Goal: Find specific page/section: Find specific page/section

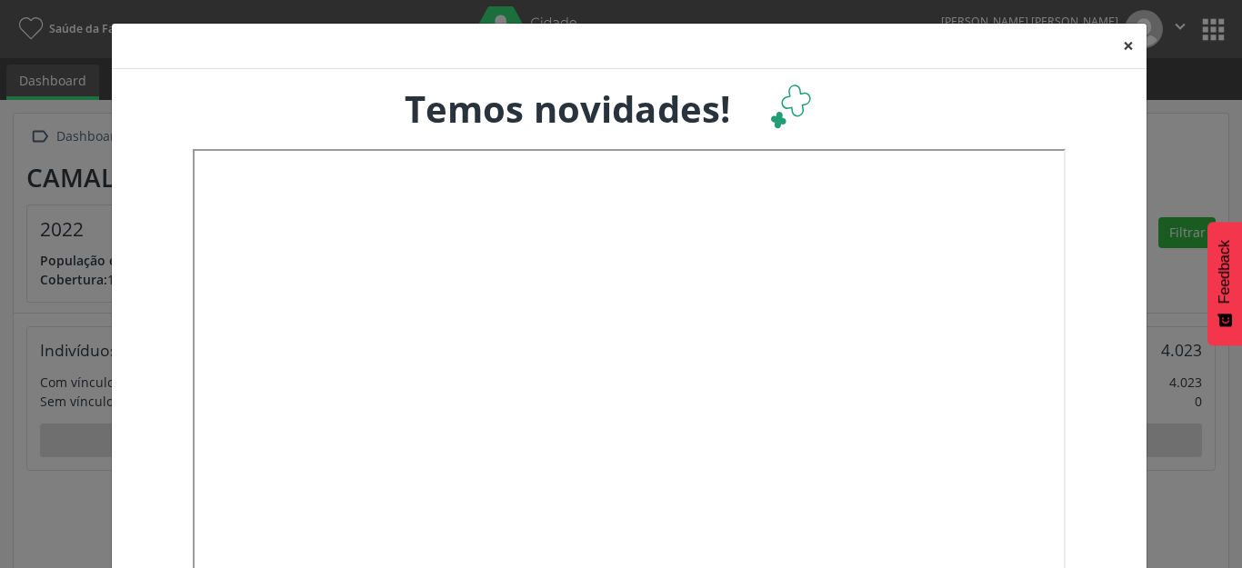
click at [1110, 43] on button "×" at bounding box center [1128, 46] width 36 height 45
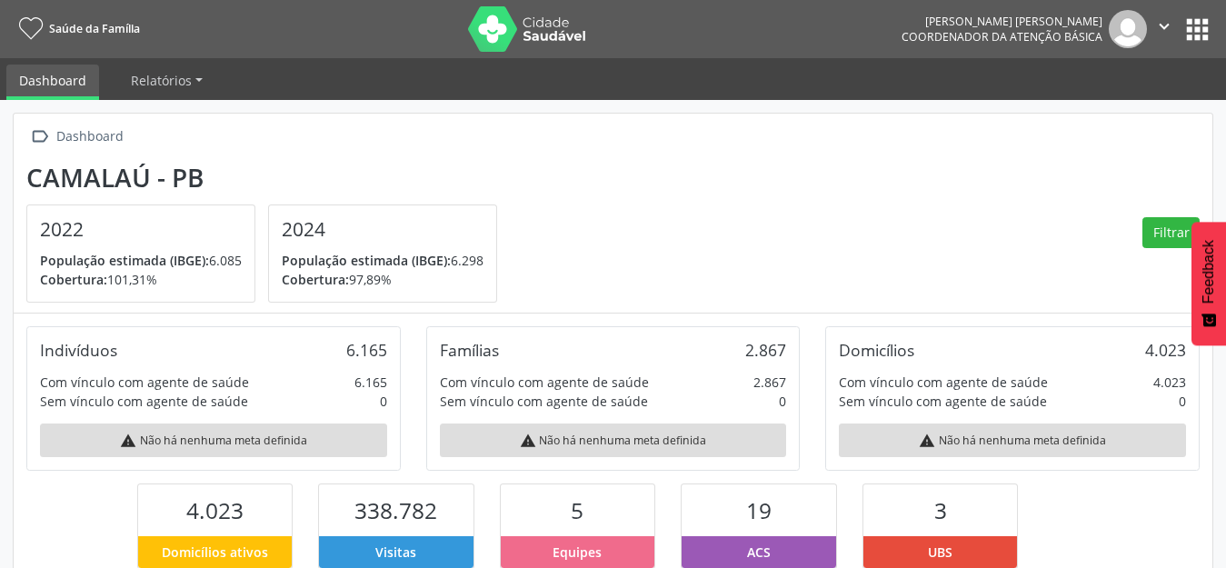
click at [1204, 31] on button "apps" at bounding box center [1198, 30] width 32 height 32
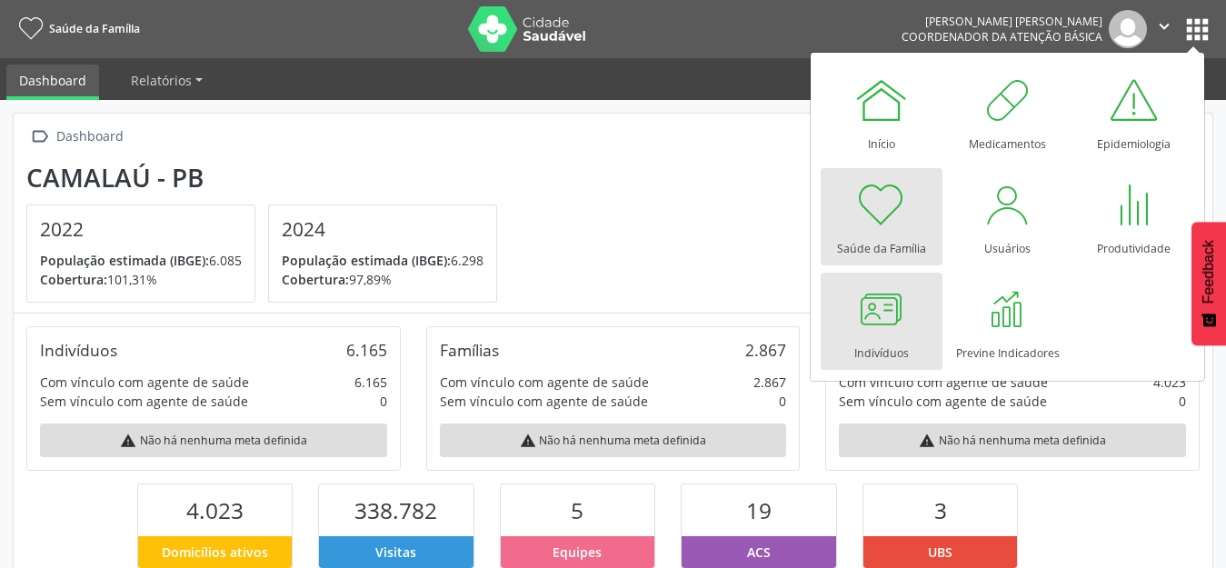
click at [892, 313] on div at bounding box center [882, 309] width 55 height 55
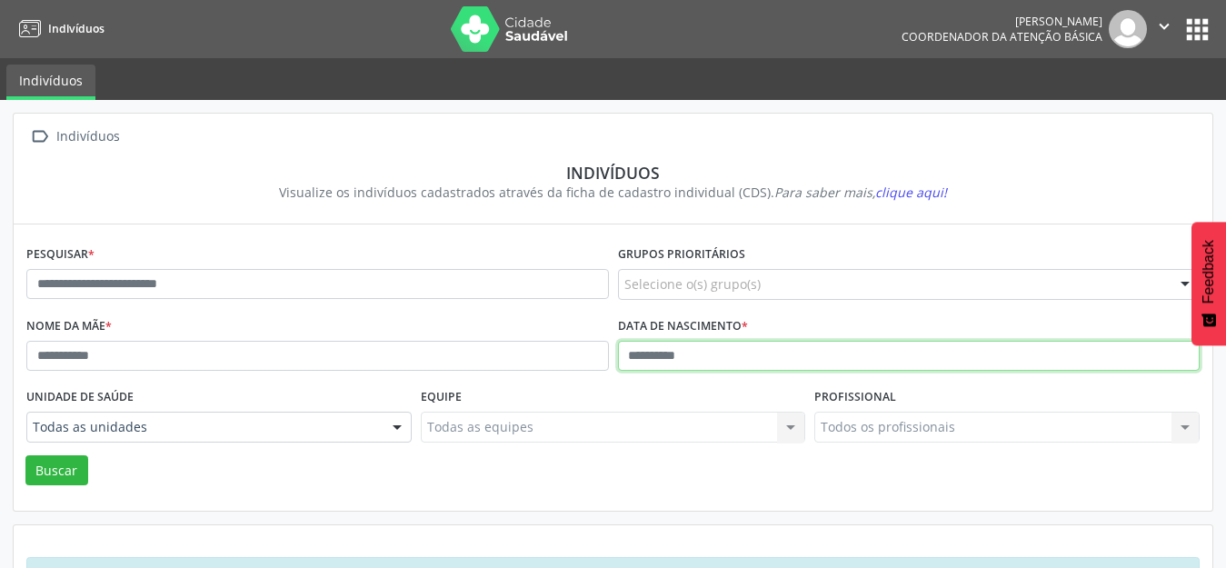
click at [624, 361] on input "text" at bounding box center [909, 356] width 583 height 31
click at [25, 455] on button "Buscar" at bounding box center [56, 470] width 63 height 31
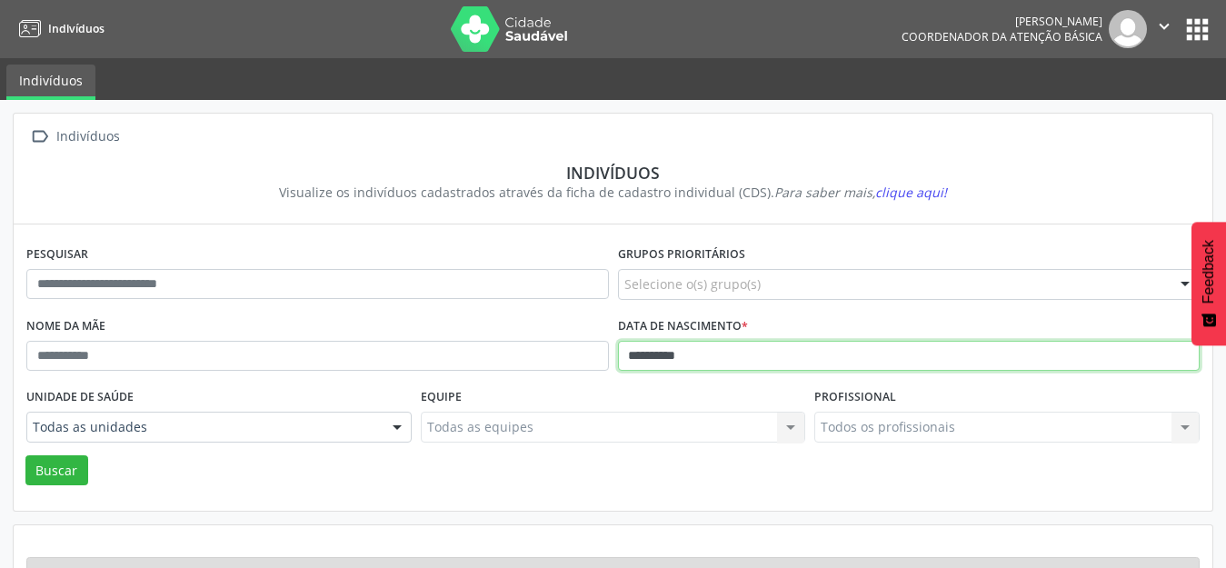
click at [25, 455] on button "Buscar" at bounding box center [56, 470] width 63 height 31
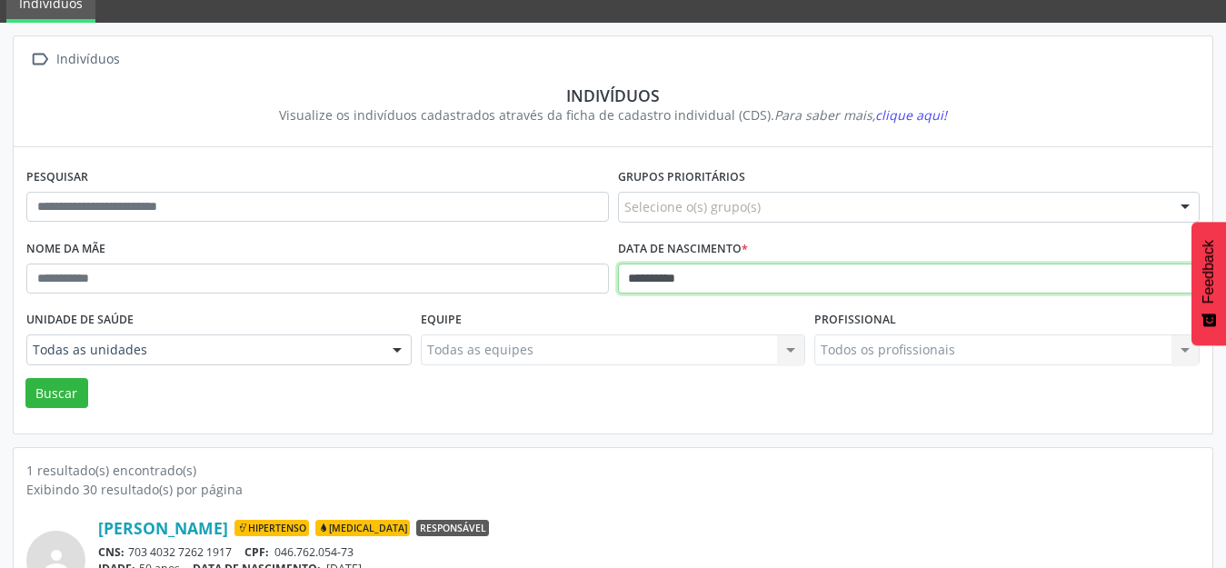
scroll to position [174, 0]
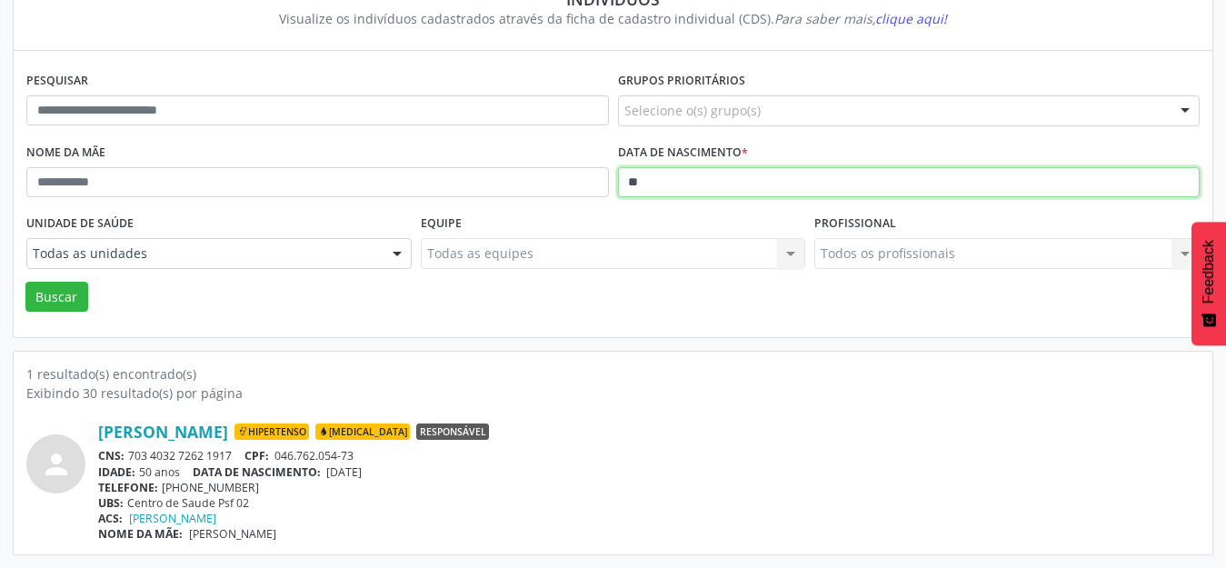
type input "*"
click at [25, 282] on button "Buscar" at bounding box center [56, 297] width 63 height 31
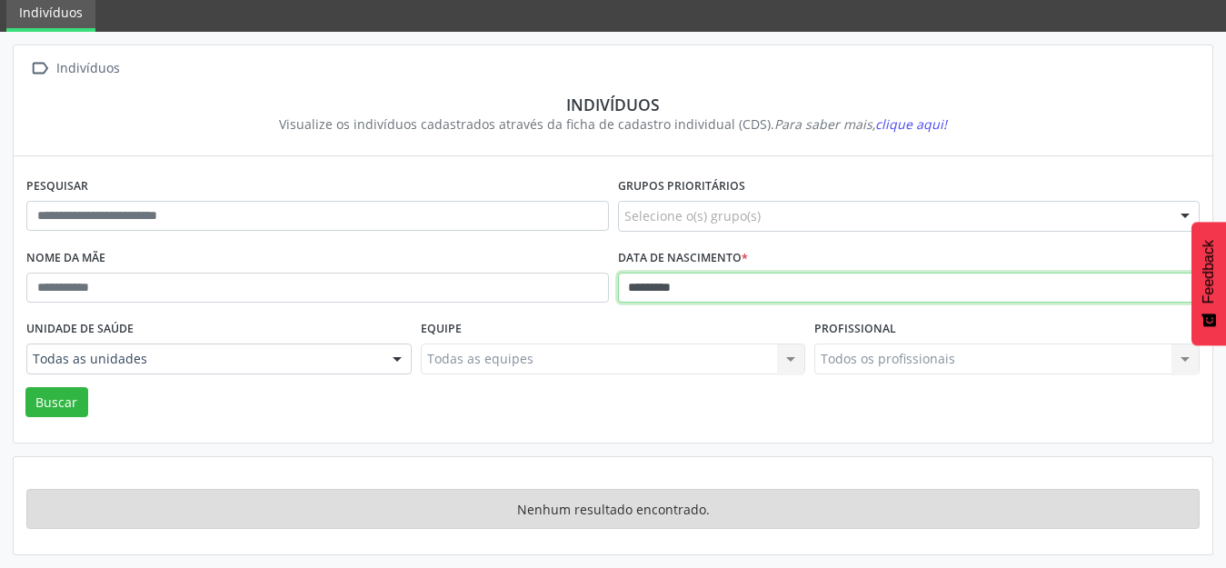
scroll to position [68, 0]
click at [25, 387] on button "Buscar" at bounding box center [56, 402] width 63 height 31
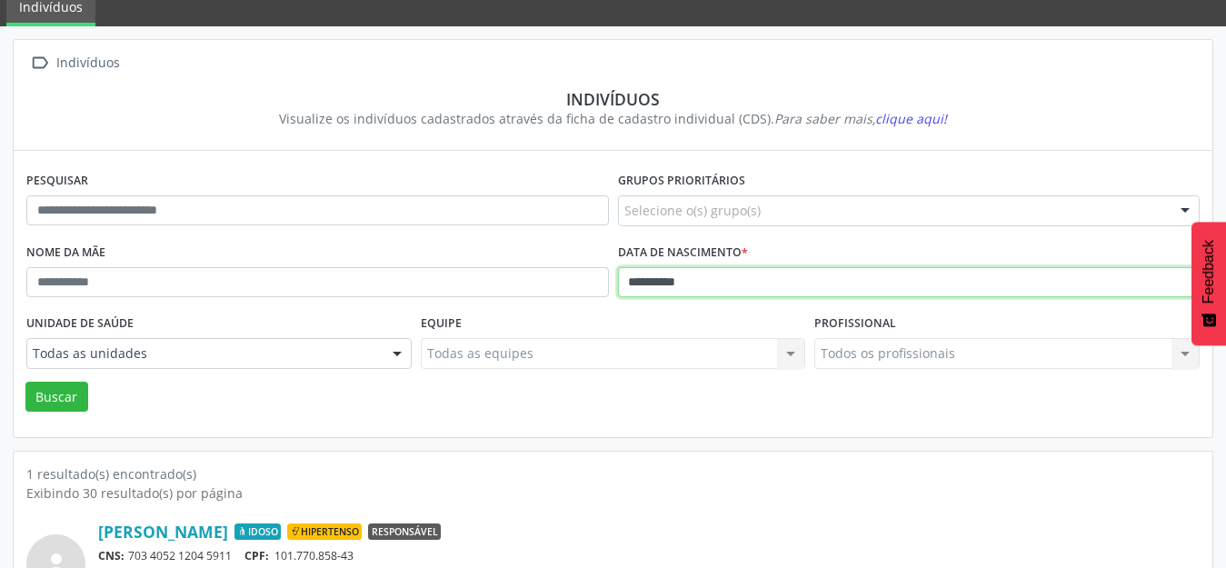
scroll to position [174, 0]
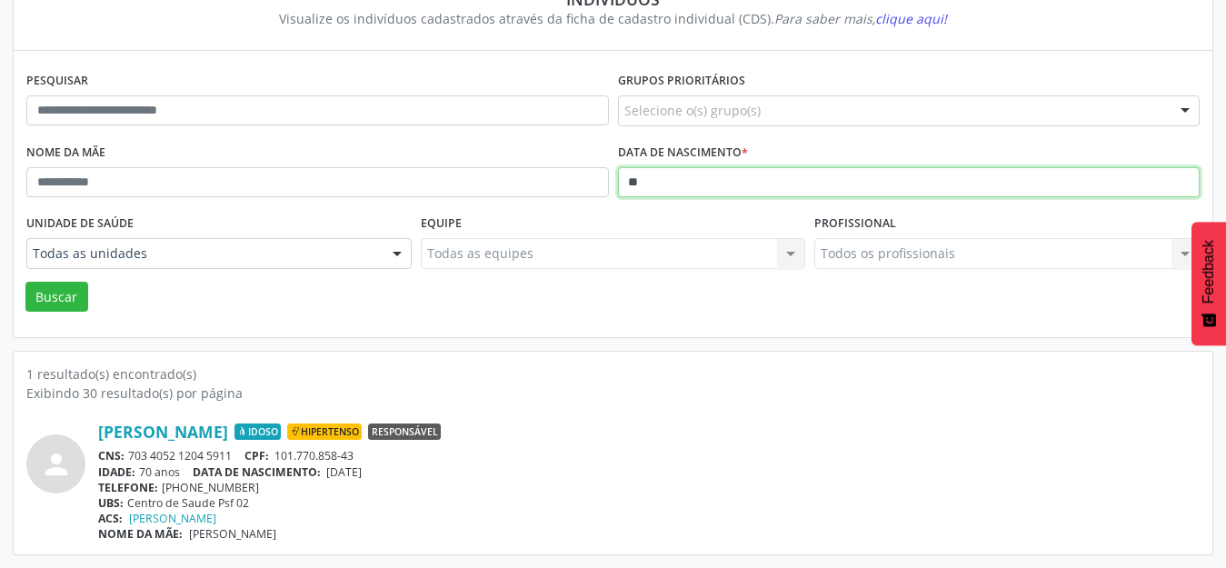
type input "*"
click at [25, 282] on button "Buscar" at bounding box center [56, 297] width 63 height 31
type input "*"
click at [25, 282] on button "Buscar" at bounding box center [56, 297] width 63 height 31
type input "*"
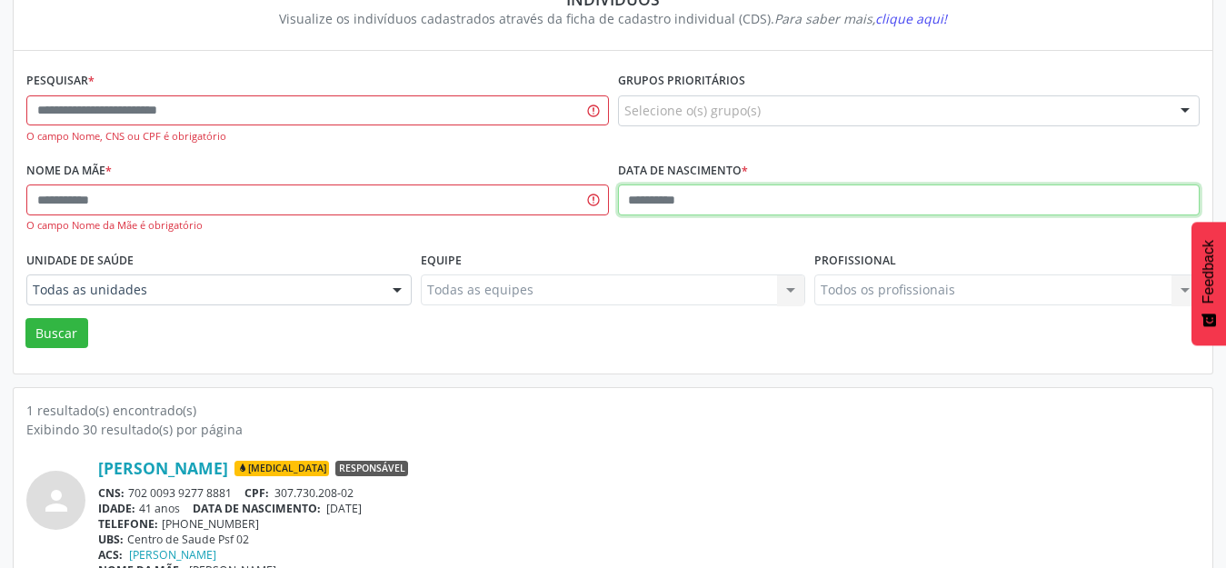
type input "*"
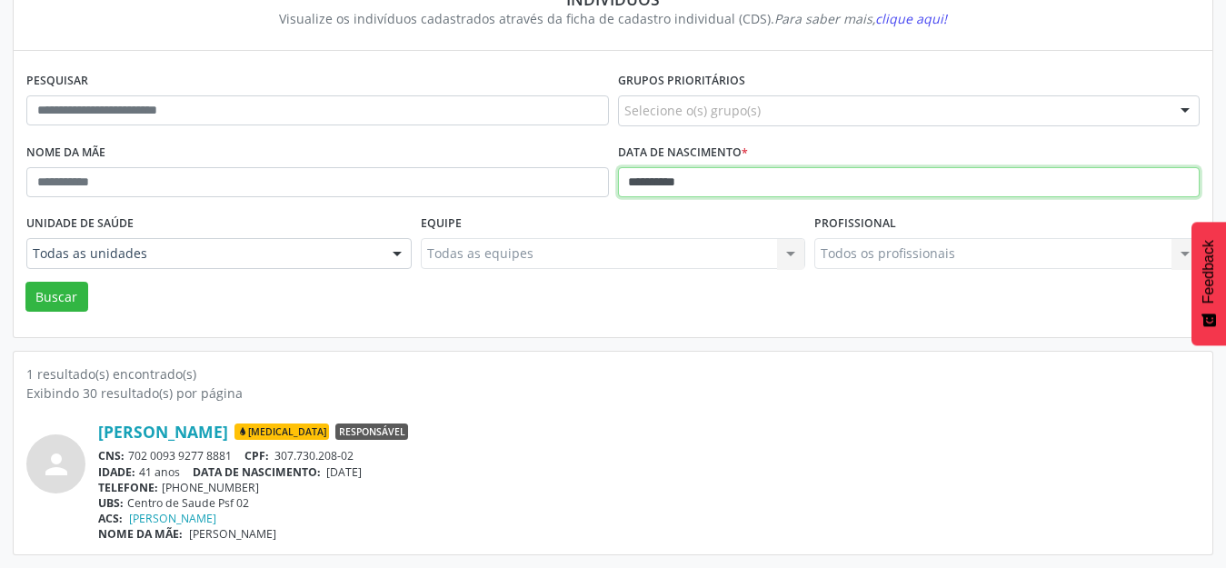
click at [25, 282] on button "Buscar" at bounding box center [56, 297] width 63 height 31
type input "*"
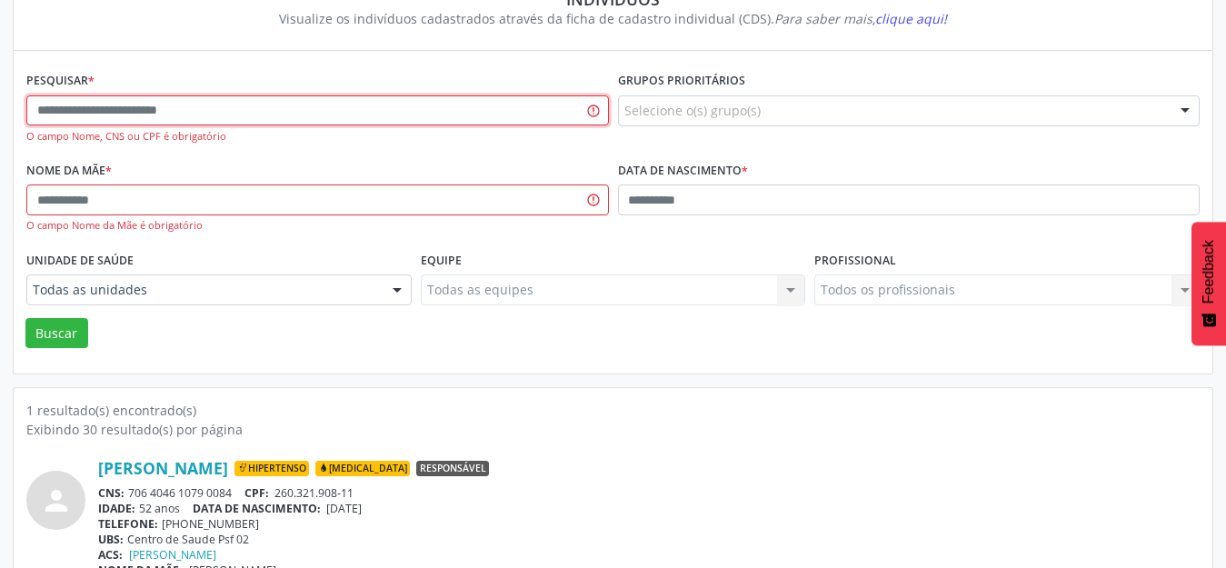
click at [335, 119] on input "text" at bounding box center [317, 110] width 583 height 31
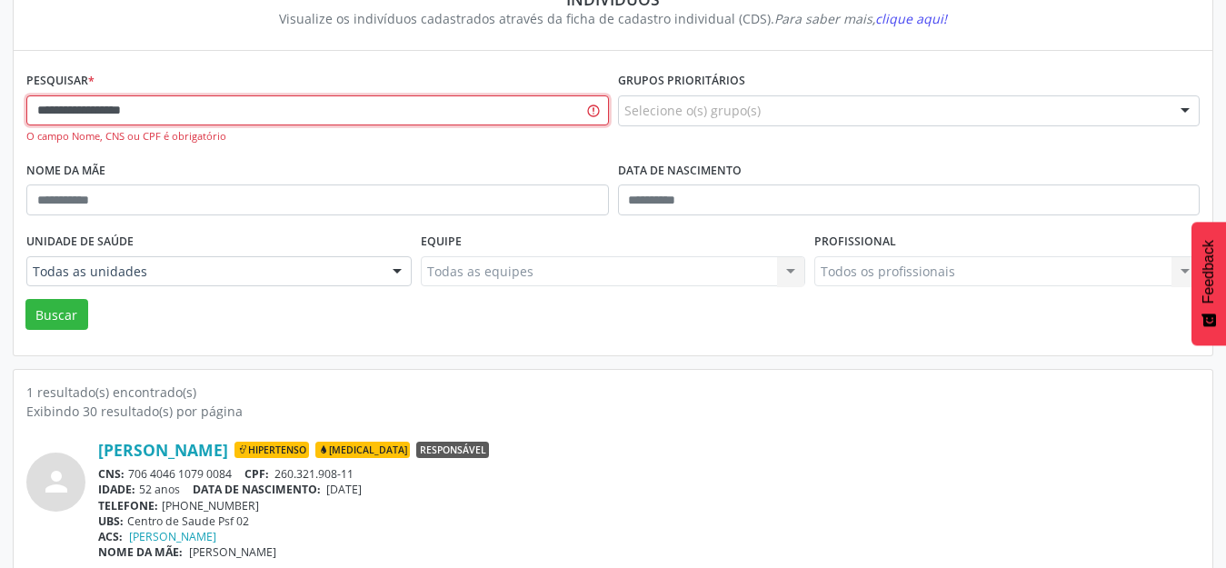
click at [25, 299] on button "Buscar" at bounding box center [56, 314] width 63 height 31
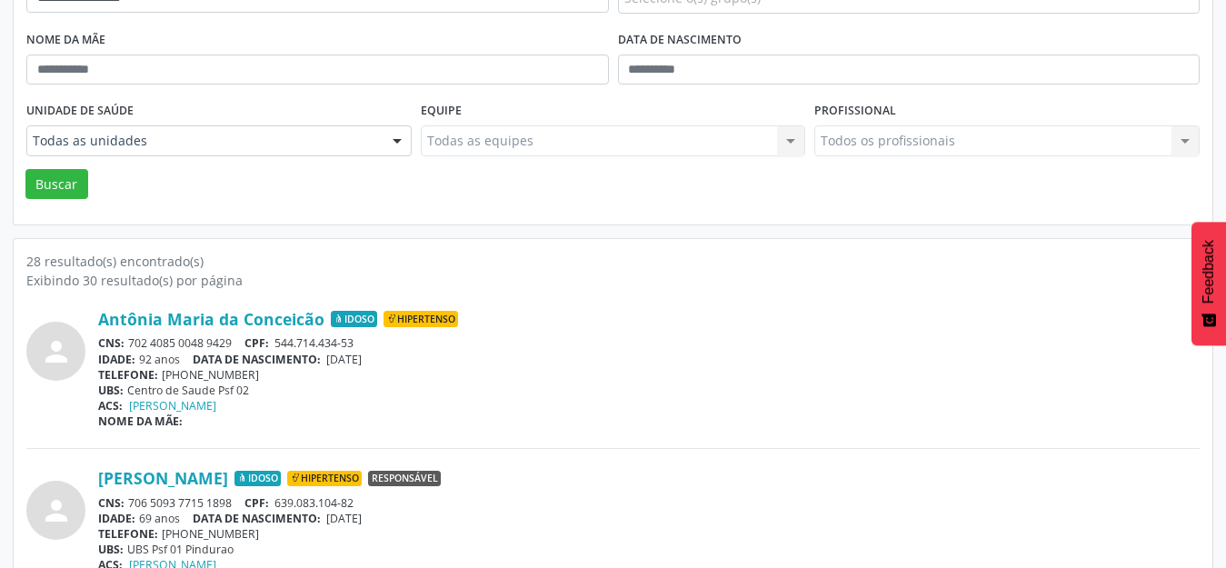
scroll to position [83, 0]
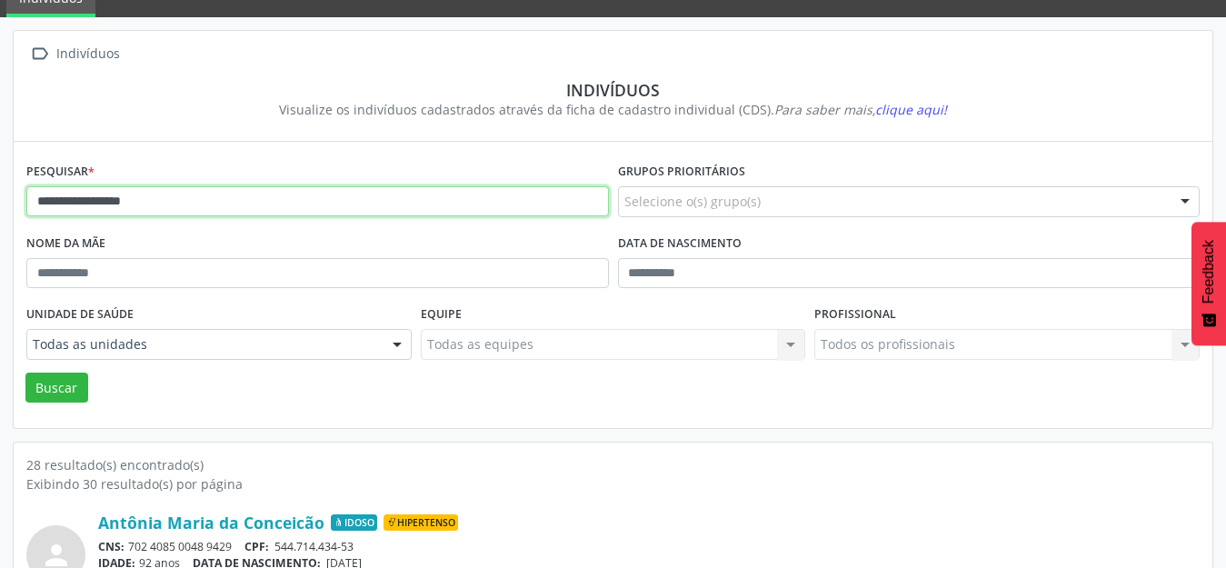
click at [169, 194] on input "**********" at bounding box center [317, 201] width 583 height 31
type input "**********"
click at [25, 373] on button "Buscar" at bounding box center [56, 388] width 63 height 31
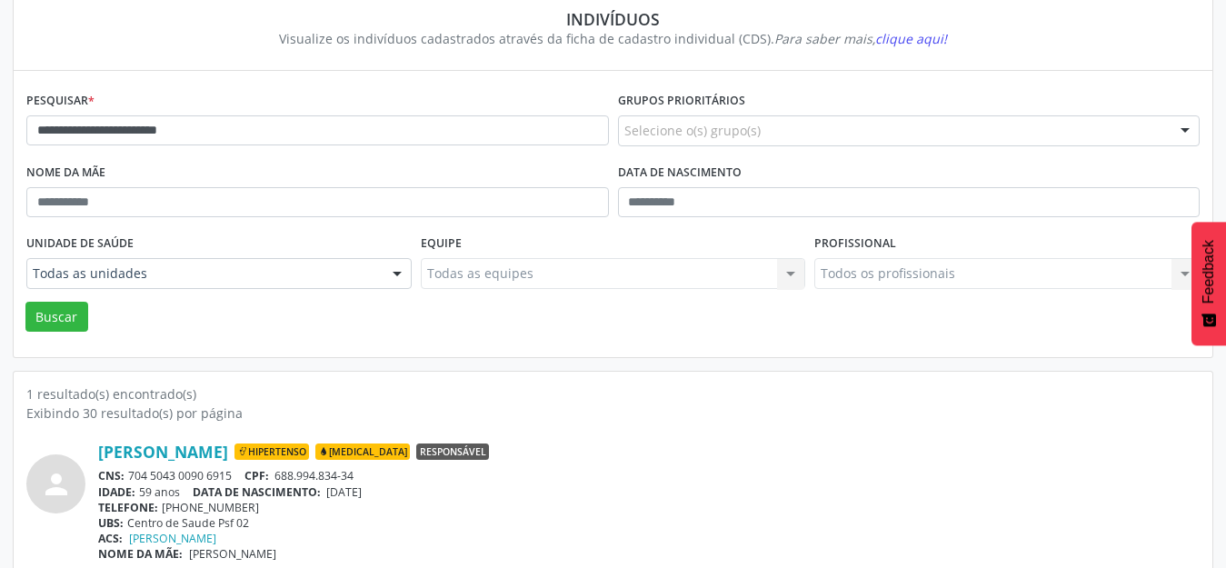
scroll to position [174, 0]
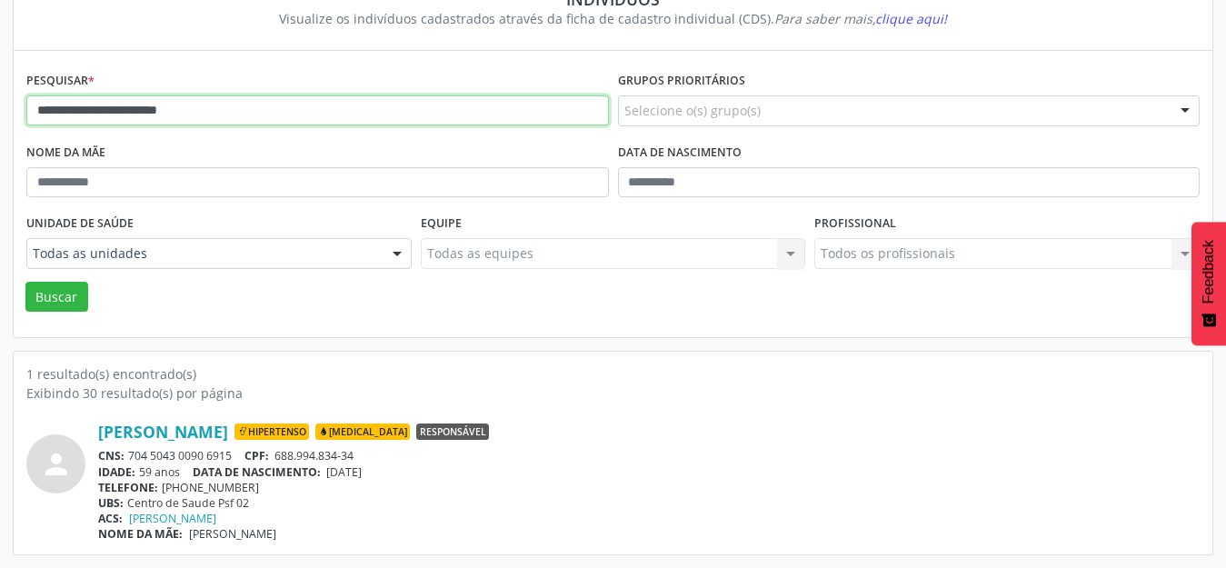
drag, startPoint x: 277, startPoint y: 109, endPoint x: 0, endPoint y: 170, distance: 283.9
click at [0, 170] on div "**********" at bounding box center [613, 247] width 1226 height 642
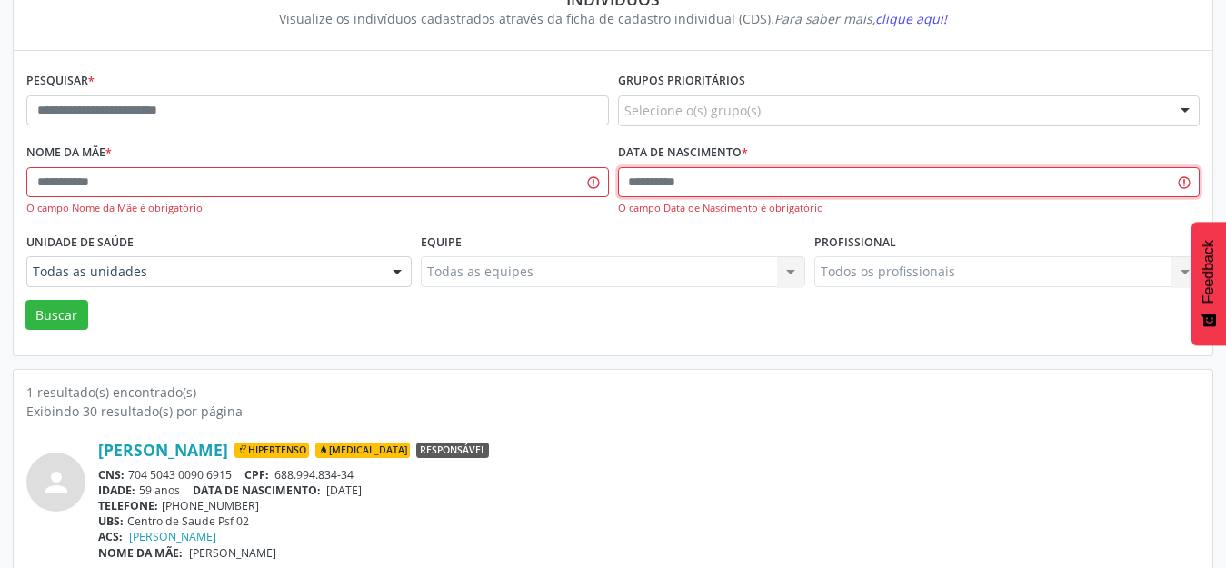
click at [632, 191] on input "text" at bounding box center [909, 182] width 583 height 31
click at [25, 300] on button "Buscar" at bounding box center [56, 315] width 63 height 31
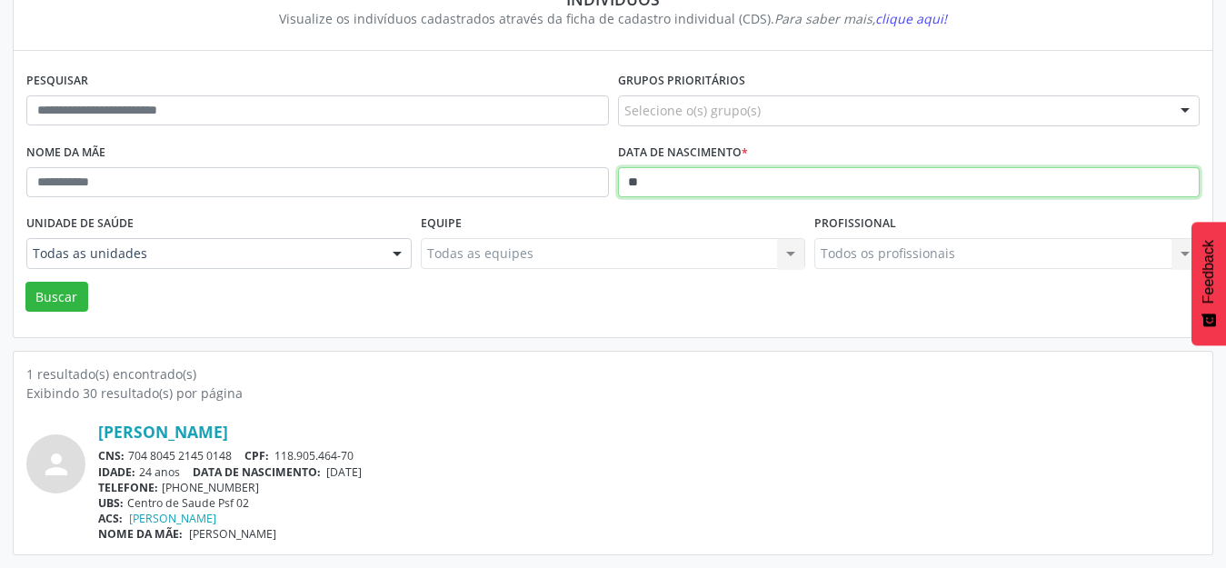
type input "*"
click at [25, 282] on button "Buscar" at bounding box center [56, 297] width 63 height 31
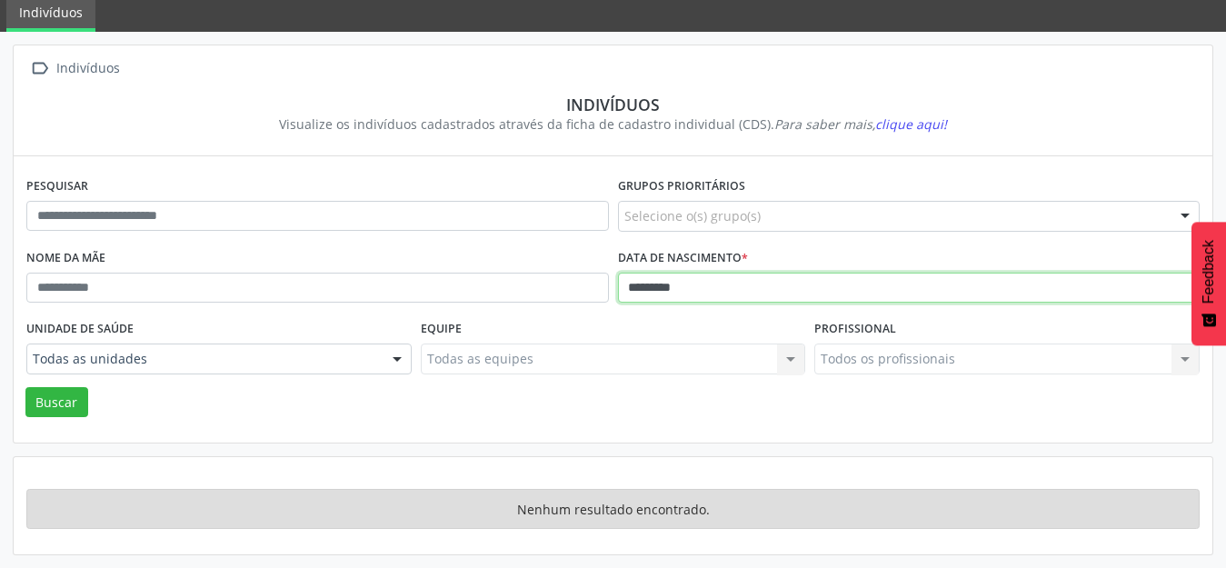
scroll to position [68, 0]
click at [25, 387] on button "Buscar" at bounding box center [56, 402] width 63 height 31
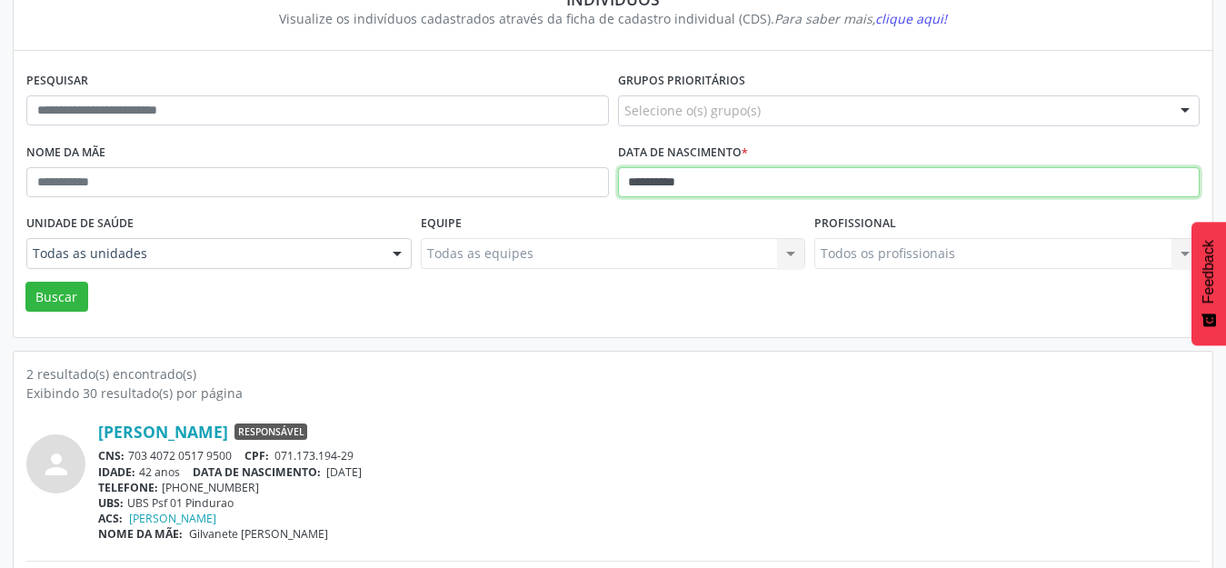
scroll to position [333, 0]
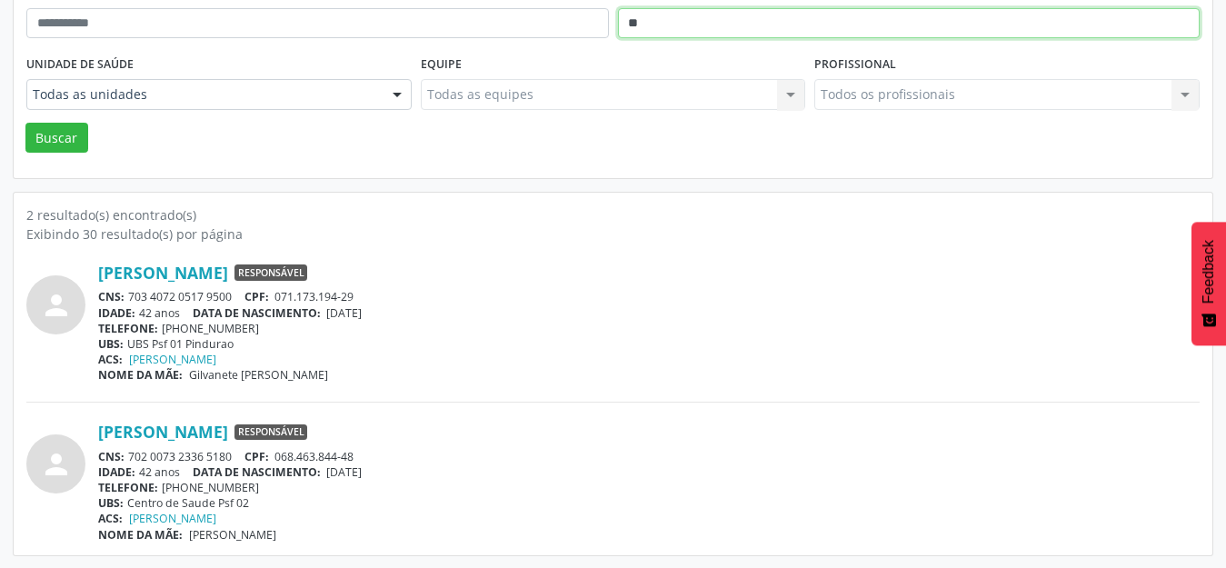
type input "*"
click at [25, 123] on button "Buscar" at bounding box center [56, 138] width 63 height 31
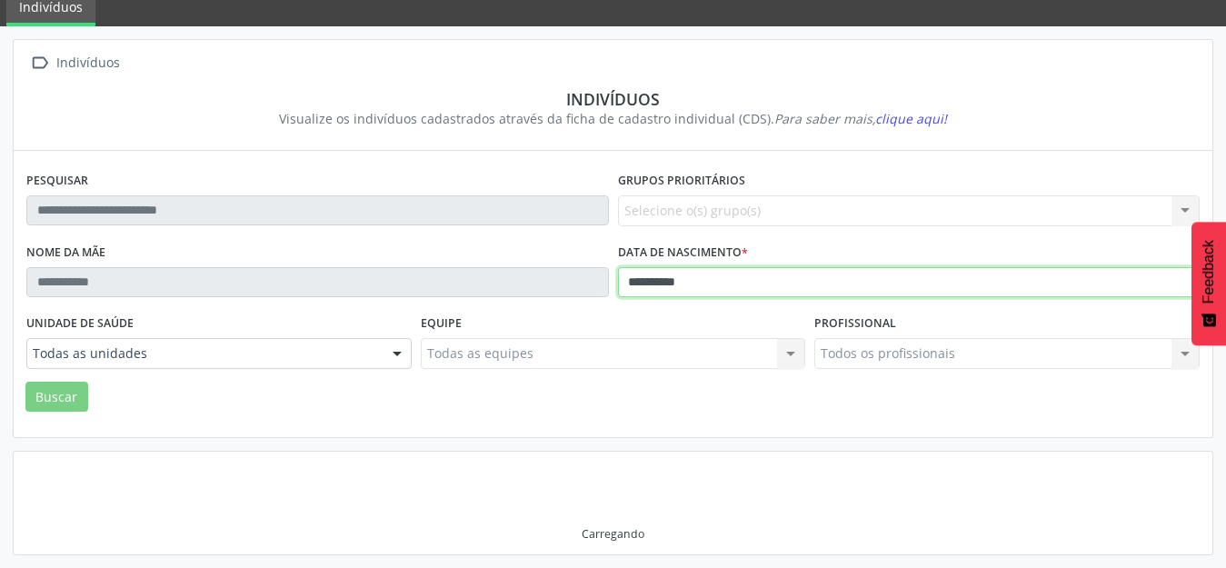
scroll to position [174, 0]
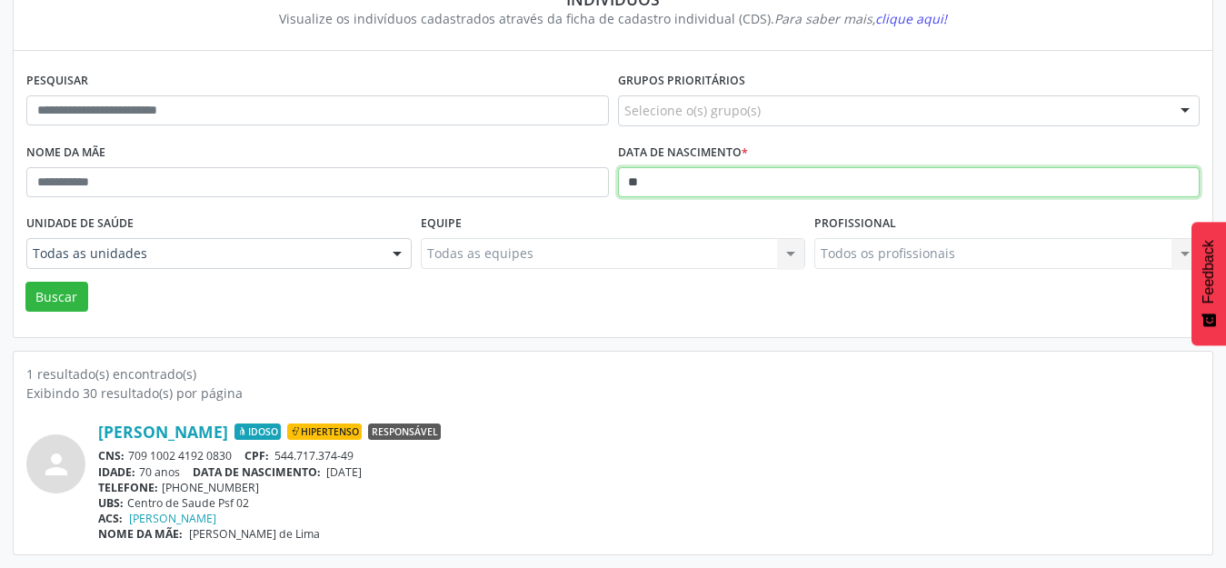
type input "*"
type input "**********"
click at [25, 282] on button "Buscar" at bounding box center [56, 297] width 63 height 31
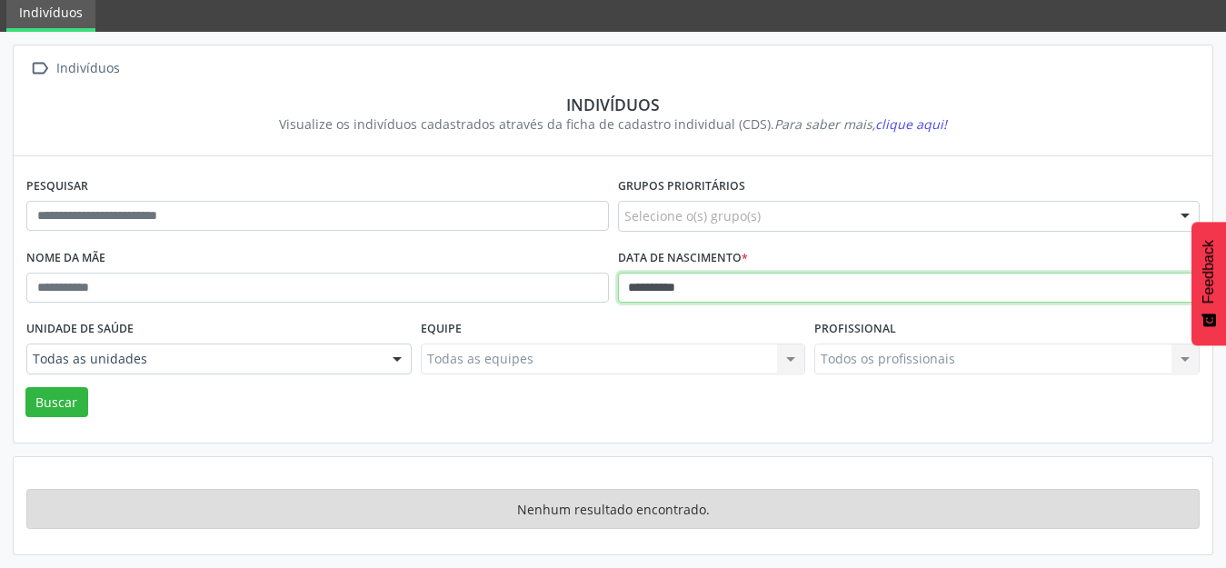
scroll to position [68, 0]
drag, startPoint x: 731, startPoint y: 276, endPoint x: 624, endPoint y: 325, distance: 117.6
click at [624, 325] on form "**********" at bounding box center [613, 295] width 1174 height 245
click at [25, 387] on button "Buscar" at bounding box center [56, 402] width 63 height 31
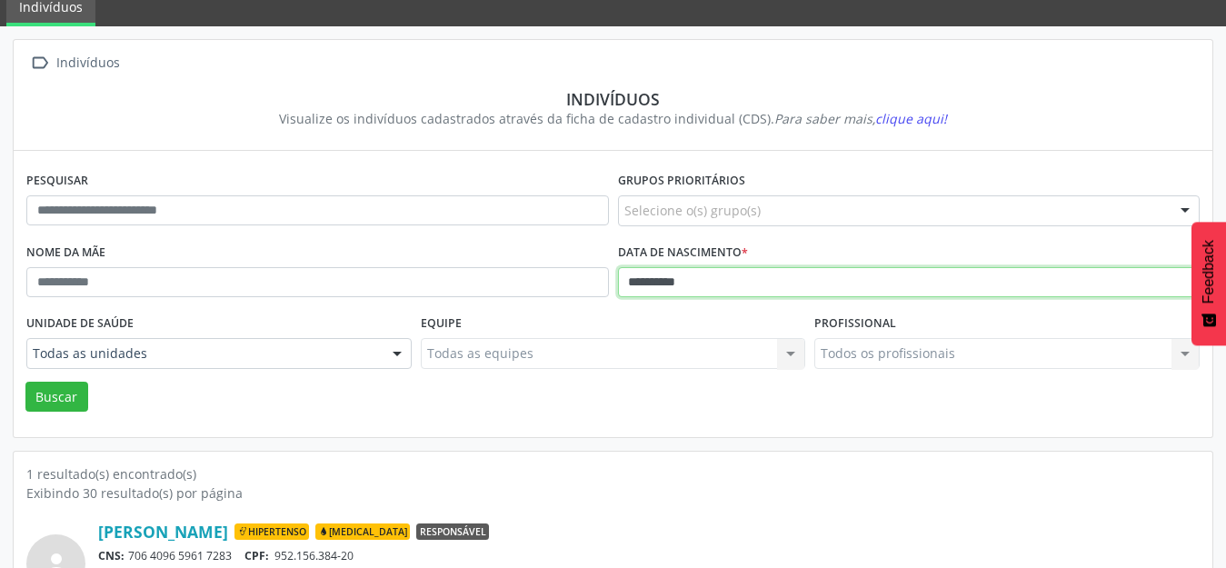
scroll to position [174, 0]
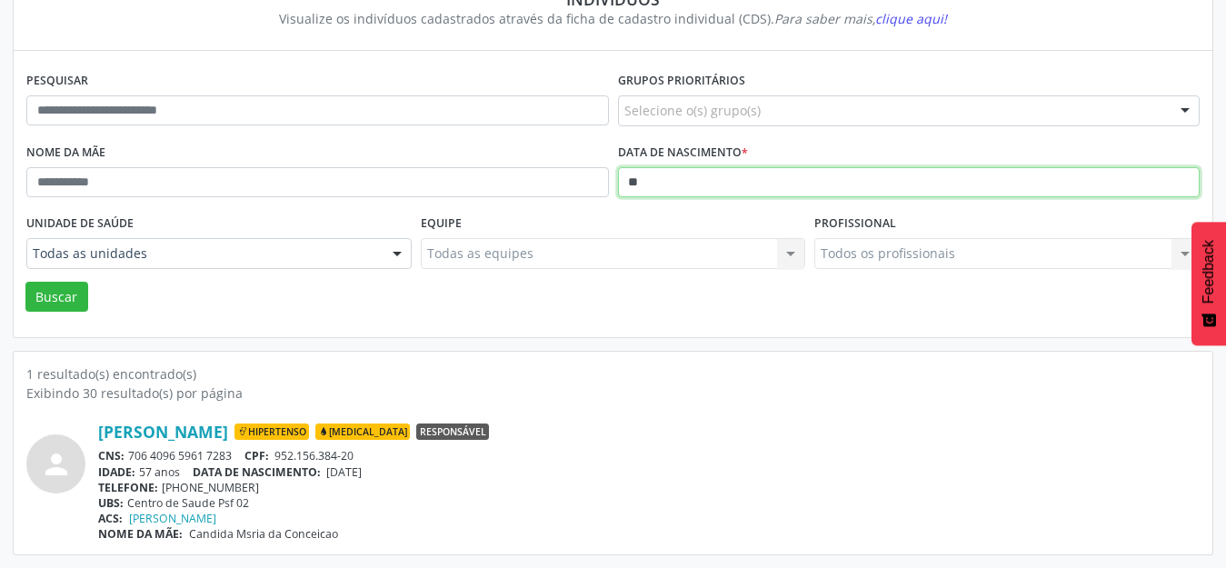
type input "*"
click at [25, 282] on button "Buscar" at bounding box center [56, 297] width 63 height 31
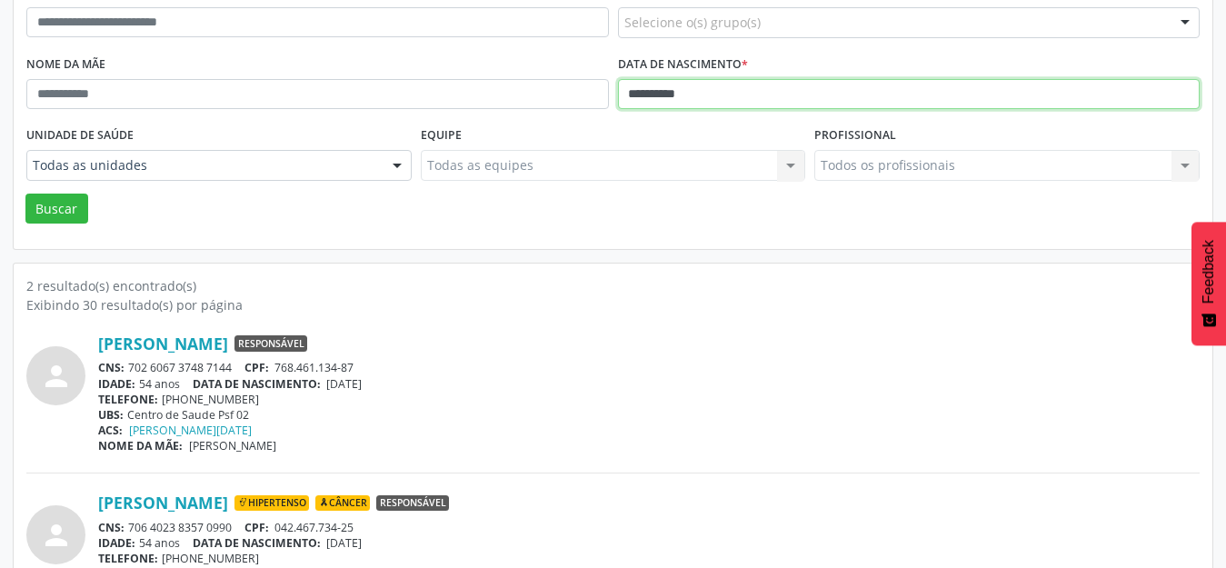
scroll to position [242, 0]
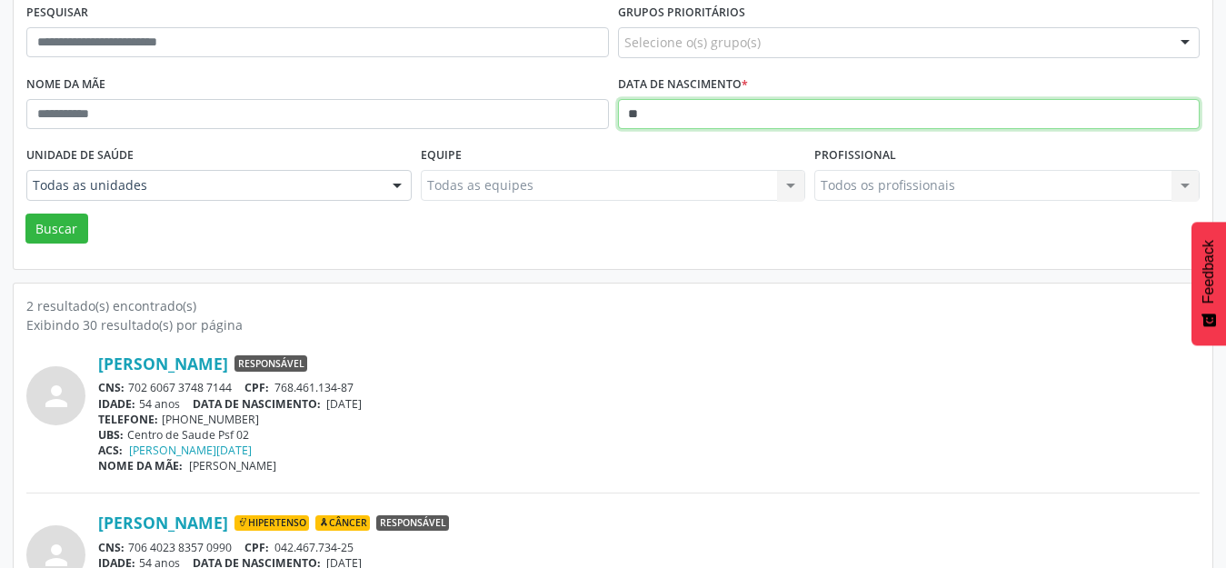
type input "*"
click at [25, 214] on button "Buscar" at bounding box center [56, 229] width 63 height 31
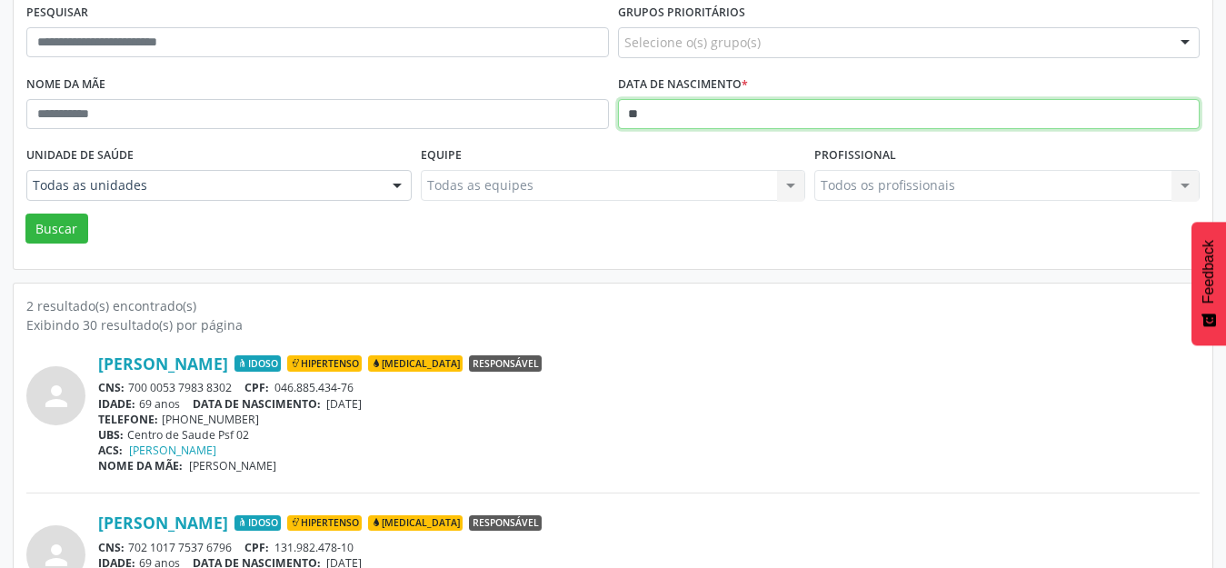
type input "*"
click at [25, 214] on button "Buscar" at bounding box center [56, 229] width 63 height 31
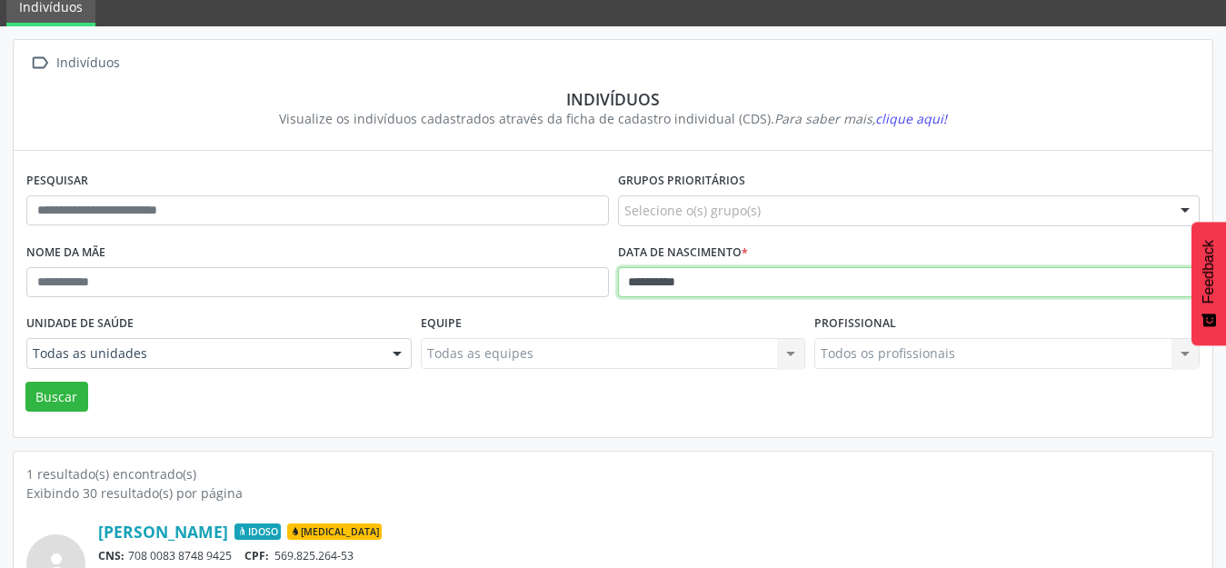
scroll to position [174, 0]
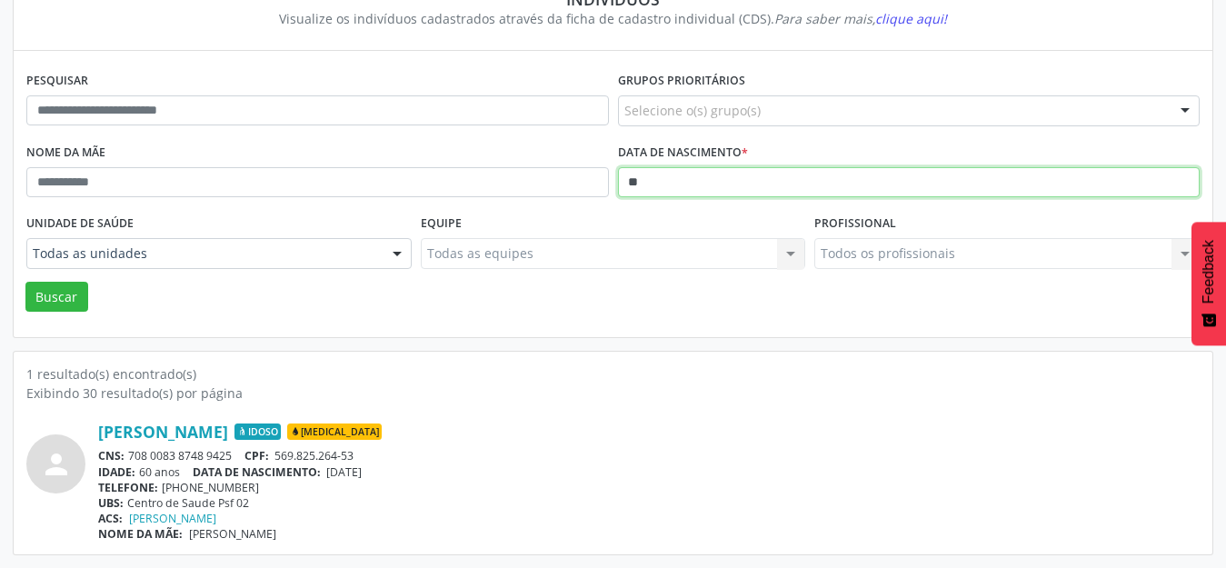
type input "*"
click at [25, 282] on button "Buscar" at bounding box center [56, 297] width 63 height 31
type input "*"
click at [25, 282] on button "Buscar" at bounding box center [56, 297] width 63 height 31
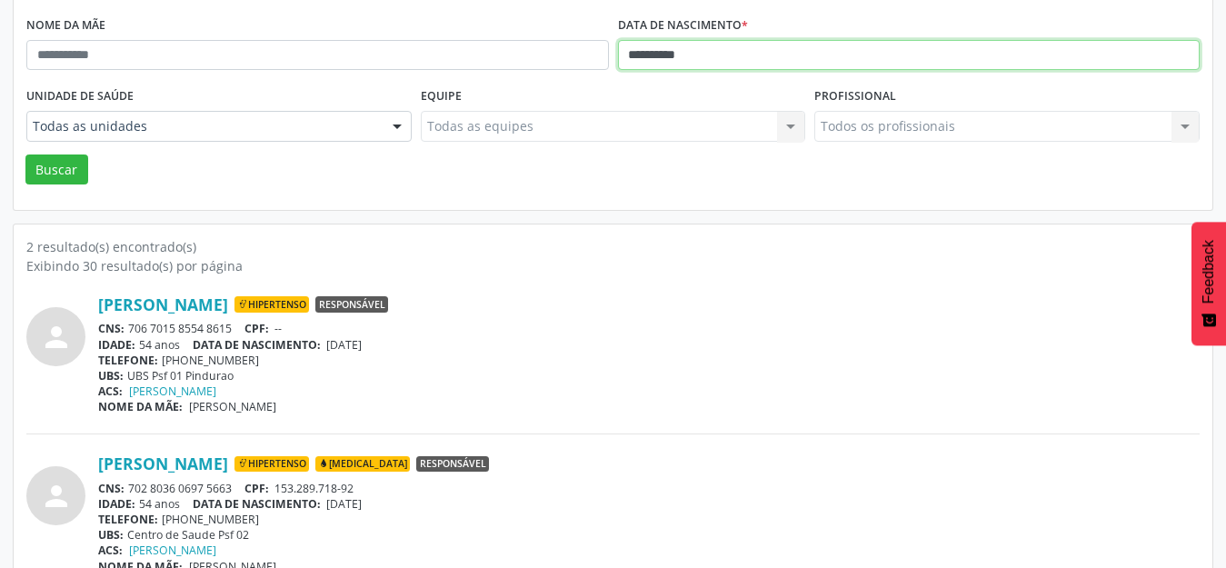
scroll to position [333, 0]
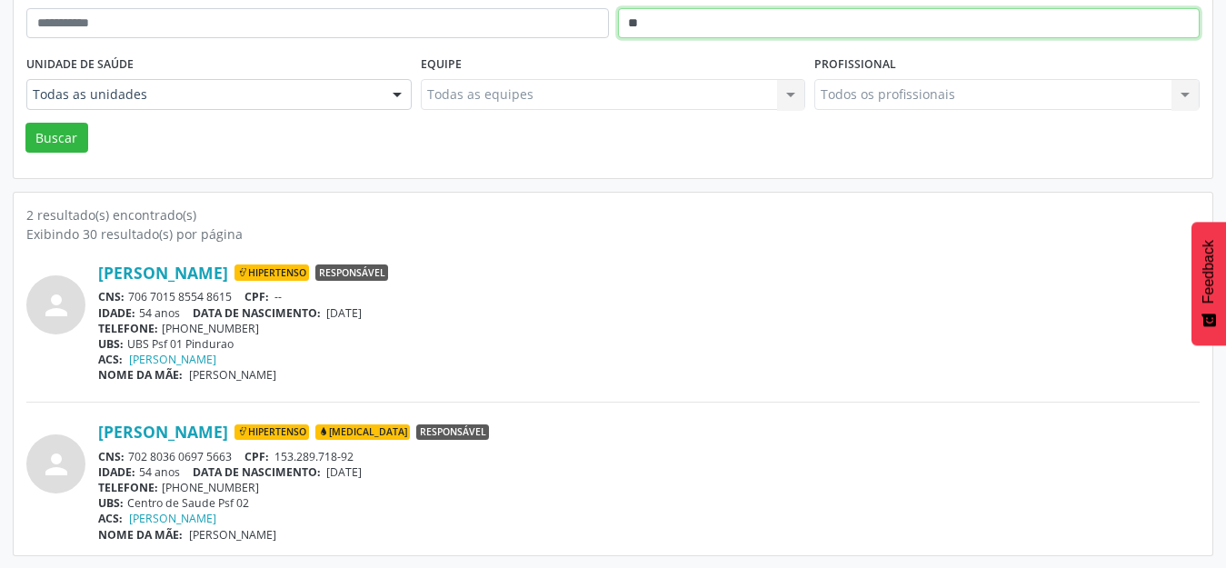
type input "*"
click at [25, 123] on button "Buscar" at bounding box center [56, 138] width 63 height 31
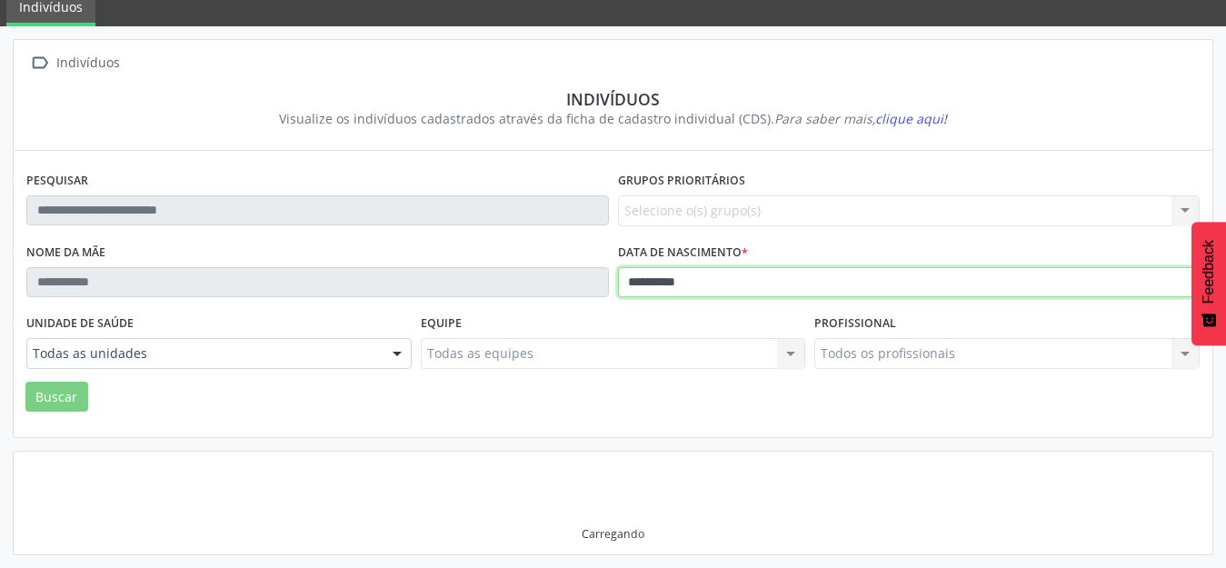
scroll to position [174, 0]
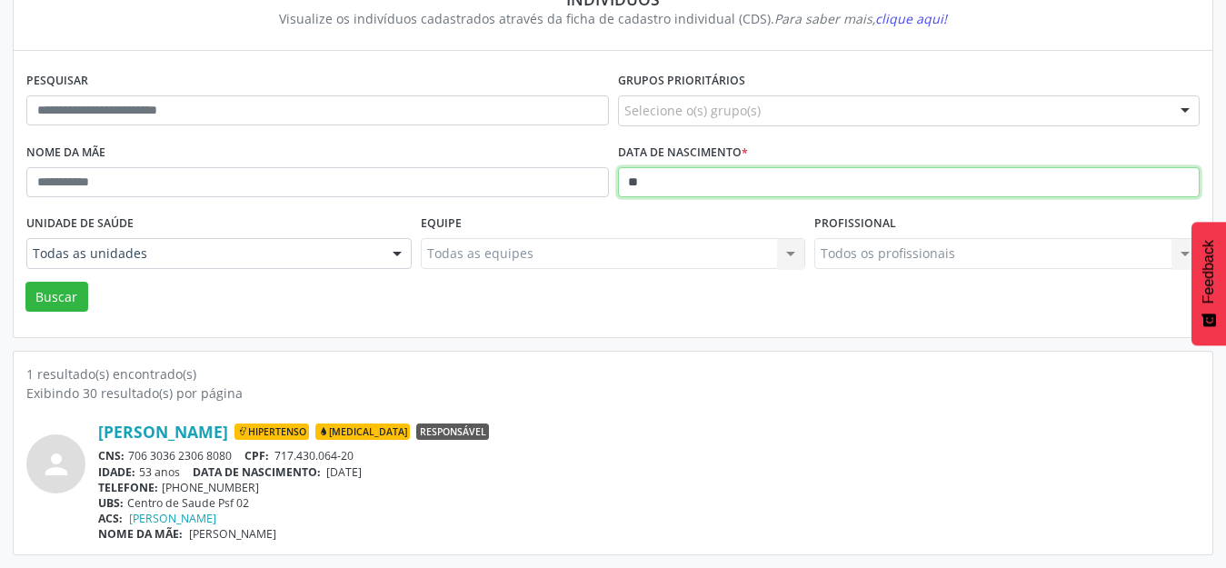
type input "*"
click at [25, 282] on button "Buscar" at bounding box center [56, 297] width 63 height 31
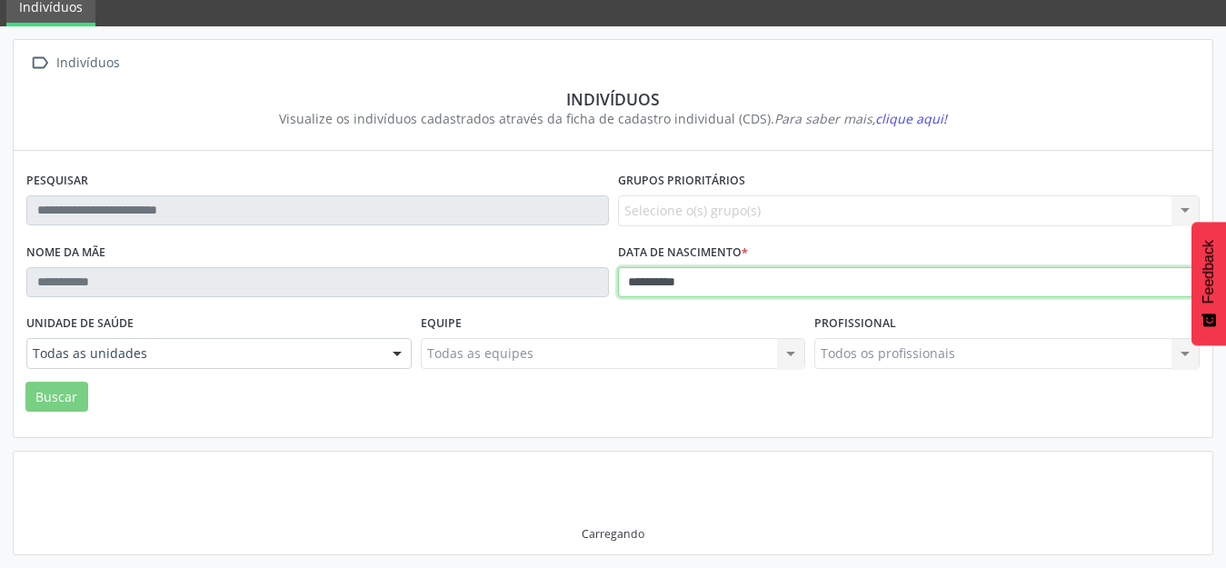
scroll to position [333, 0]
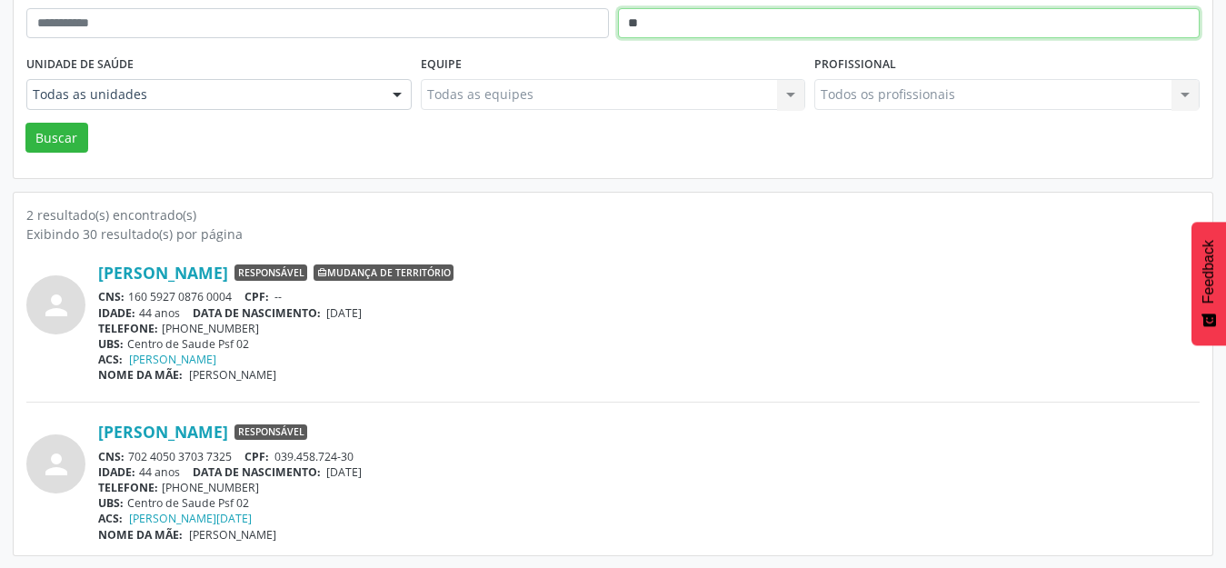
type input "*"
click at [25, 123] on button "Buscar" at bounding box center [56, 138] width 63 height 31
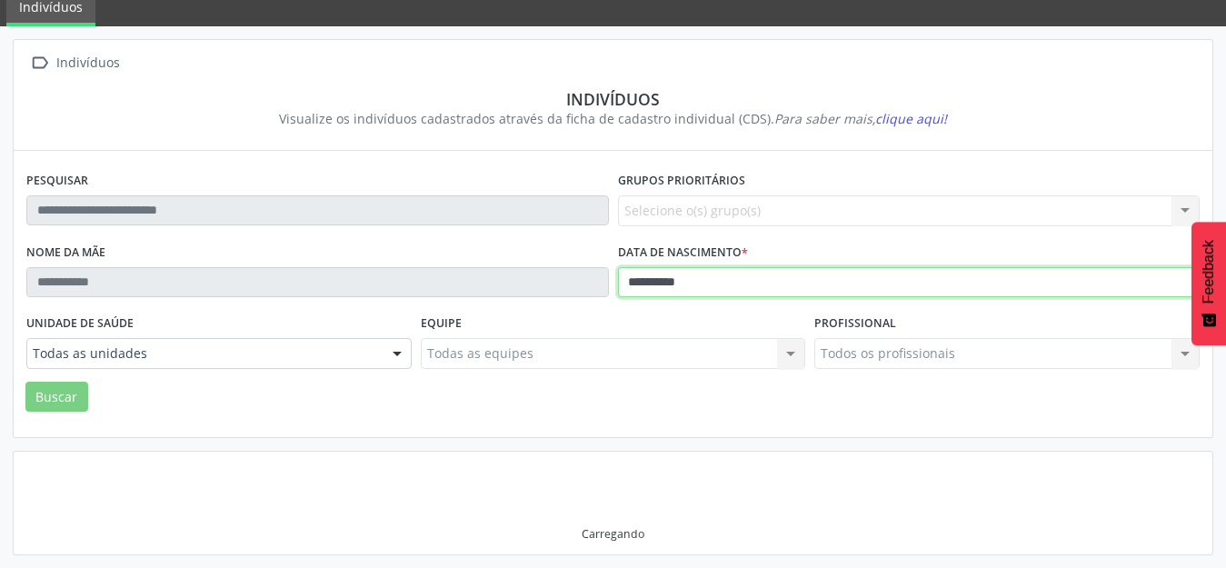
scroll to position [174, 0]
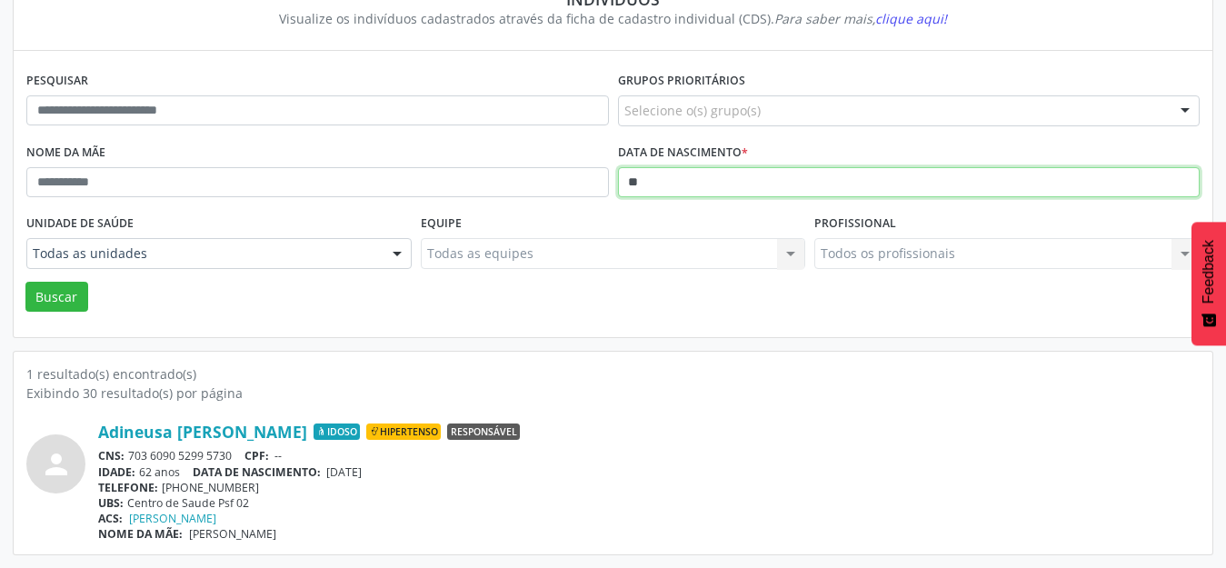
type input "*"
click at [25, 282] on button "Buscar" at bounding box center [56, 297] width 63 height 31
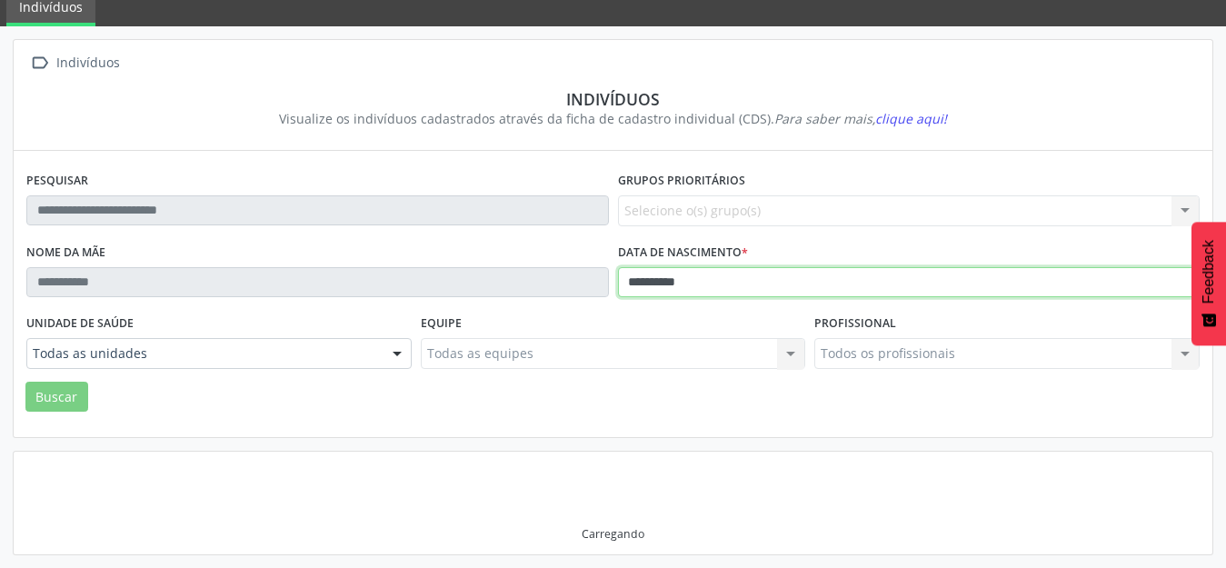
scroll to position [68, 0]
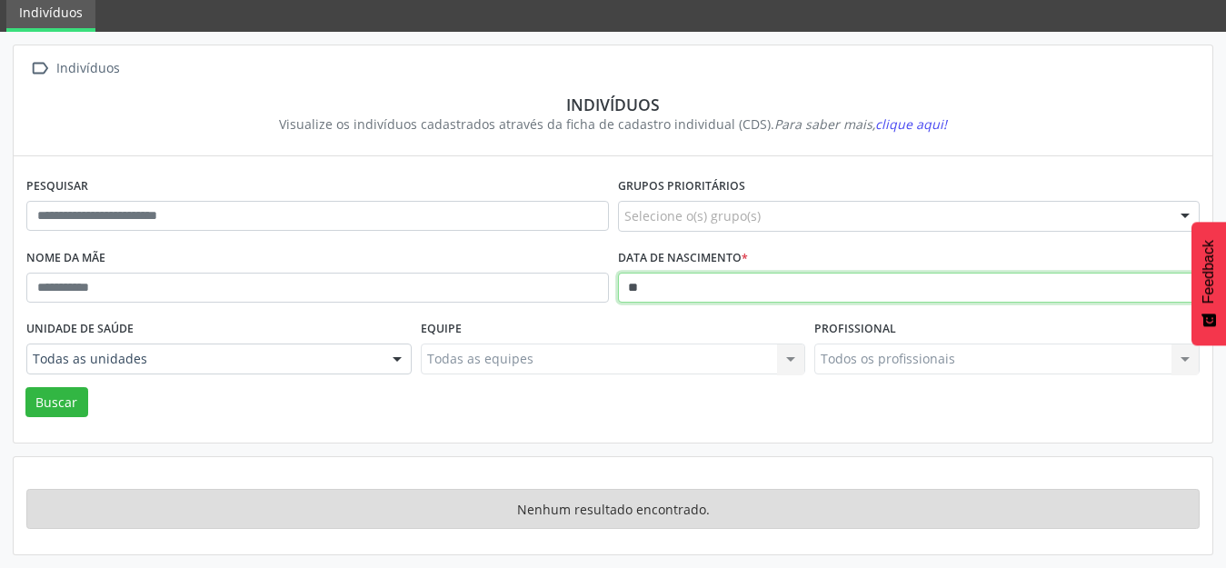
type input "*"
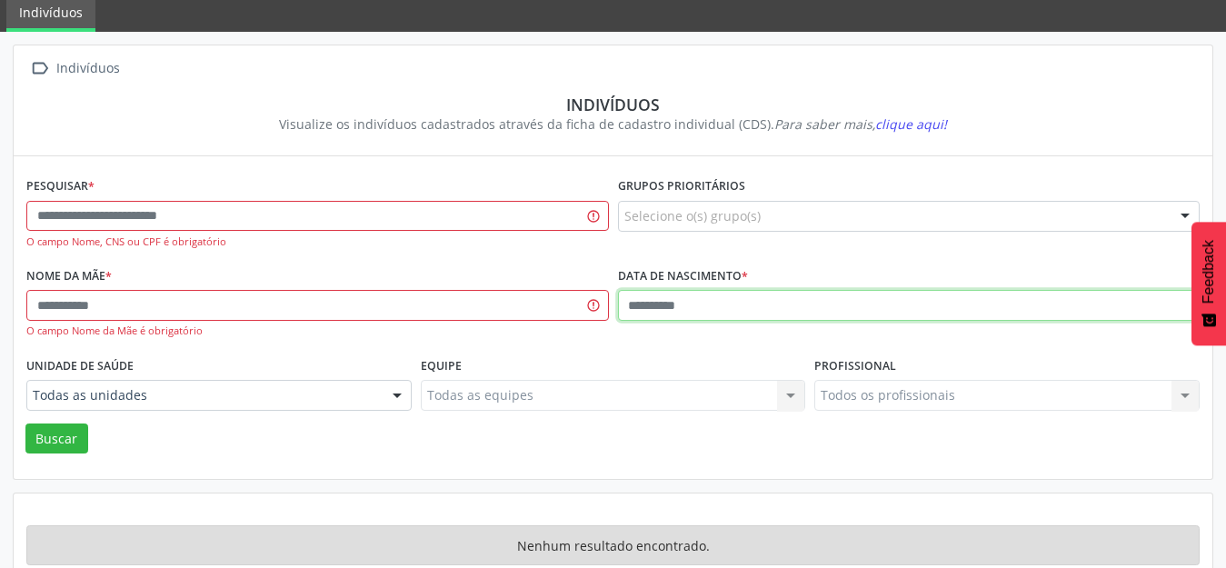
scroll to position [105, 0]
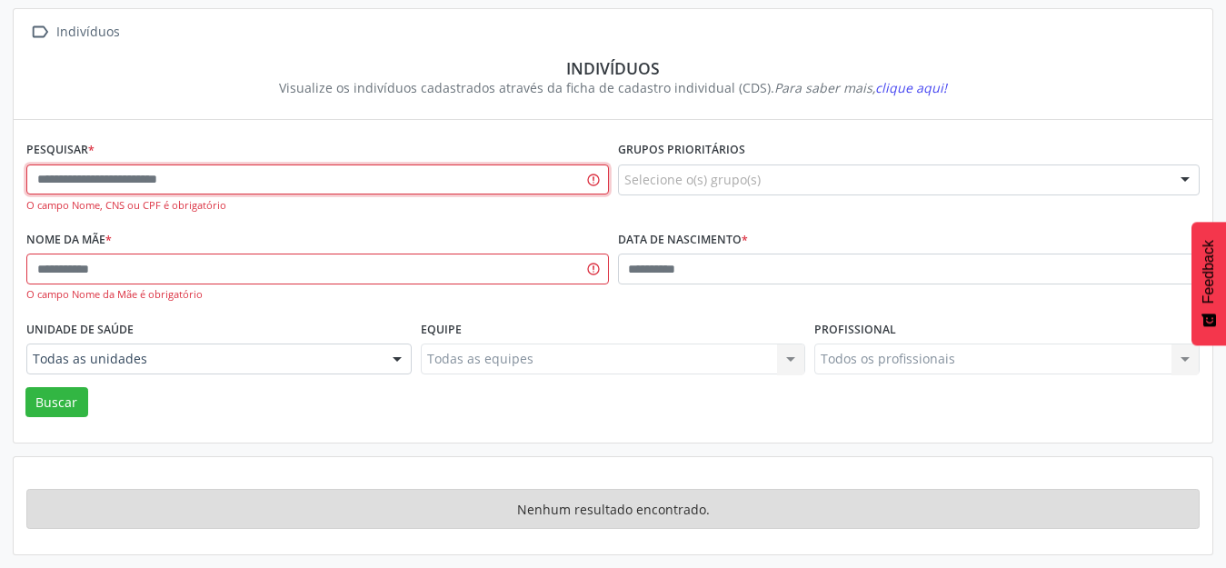
click at [297, 180] on input "text" at bounding box center [317, 180] width 583 height 31
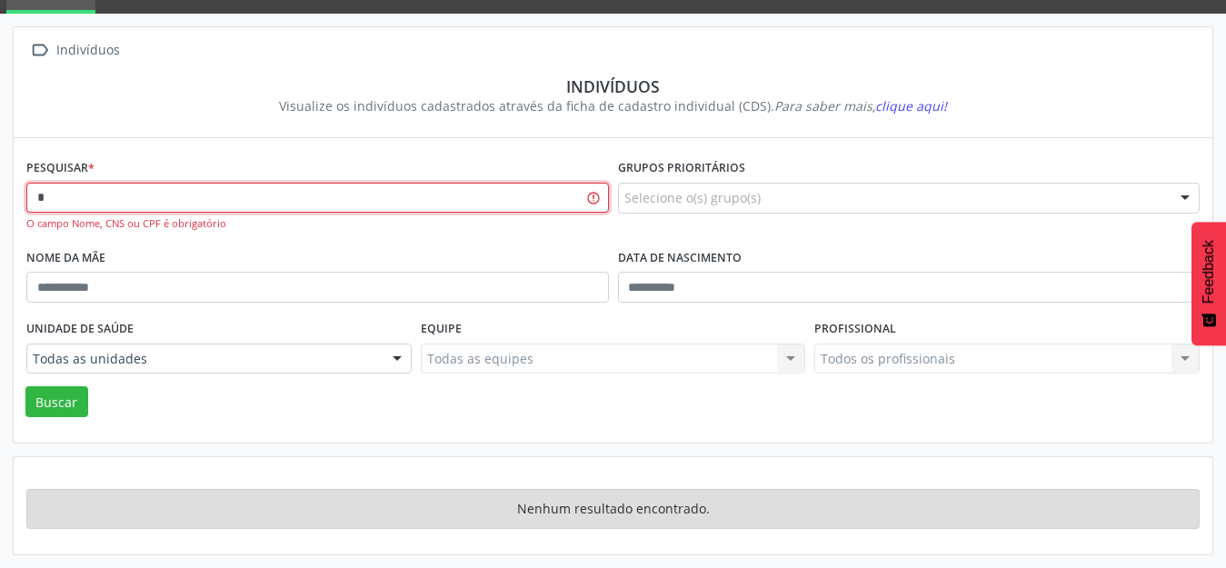
scroll to position [86, 0]
click at [25, 386] on button "Buscar" at bounding box center [56, 401] width 63 height 31
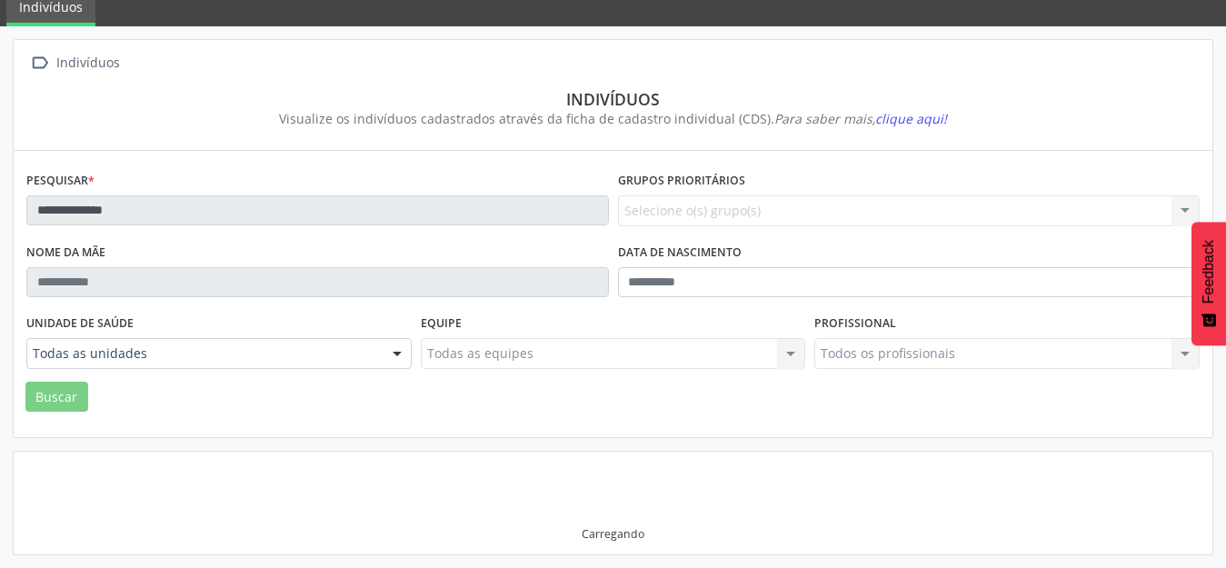
scroll to position [68, 0]
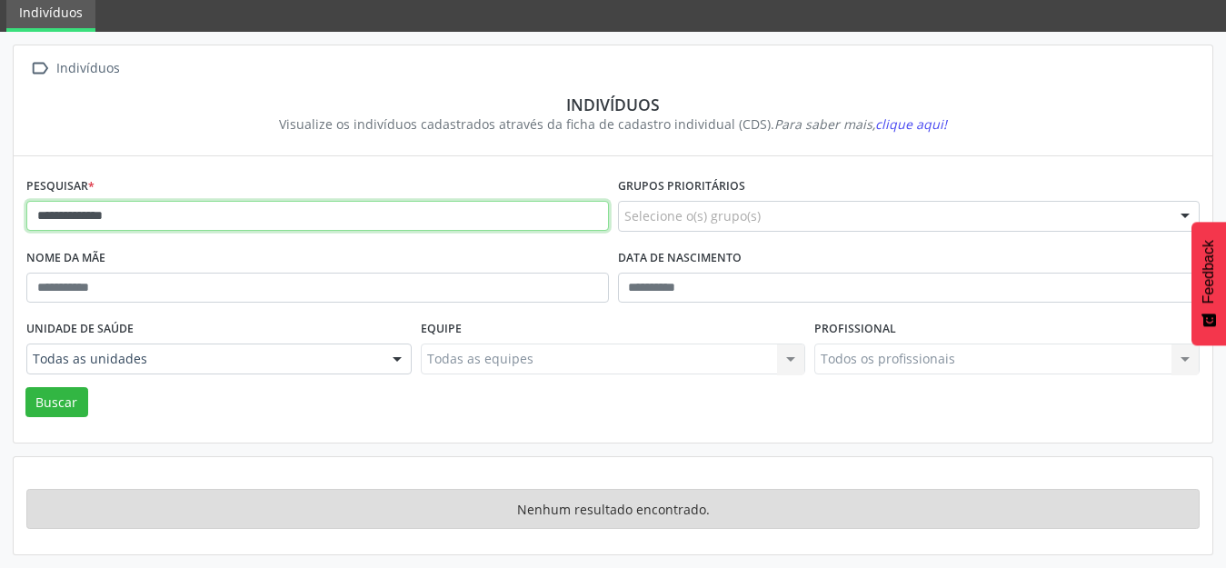
click at [127, 227] on input "**********" at bounding box center [317, 216] width 583 height 31
drag, startPoint x: 153, startPoint y: 221, endPoint x: 117, endPoint y: 227, distance: 36.0
click at [115, 228] on input "**********" at bounding box center [317, 216] width 583 height 31
click at [127, 222] on input "**********" at bounding box center [317, 216] width 583 height 31
type input "*"
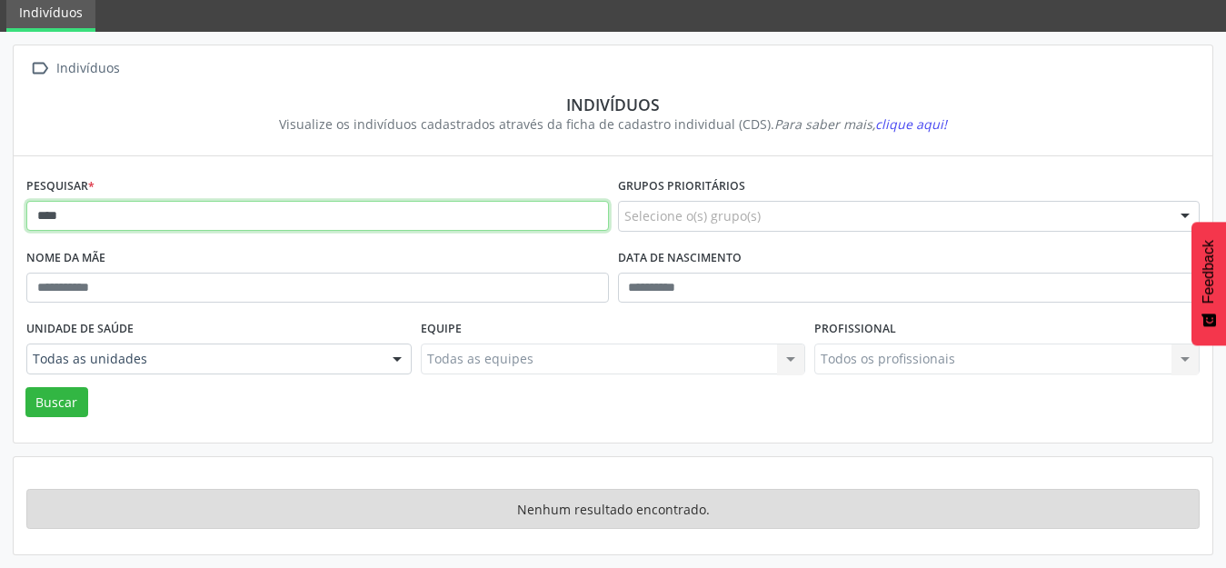
type input "****"
click at [25, 387] on button "Buscar" at bounding box center [56, 402] width 63 height 31
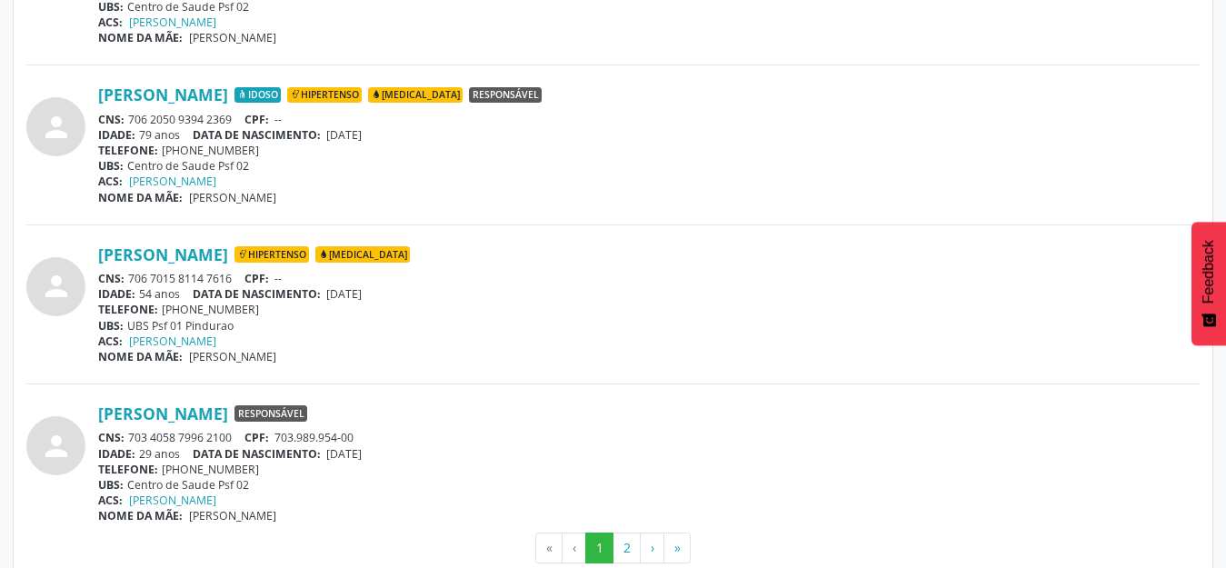
scroll to position [4847, 0]
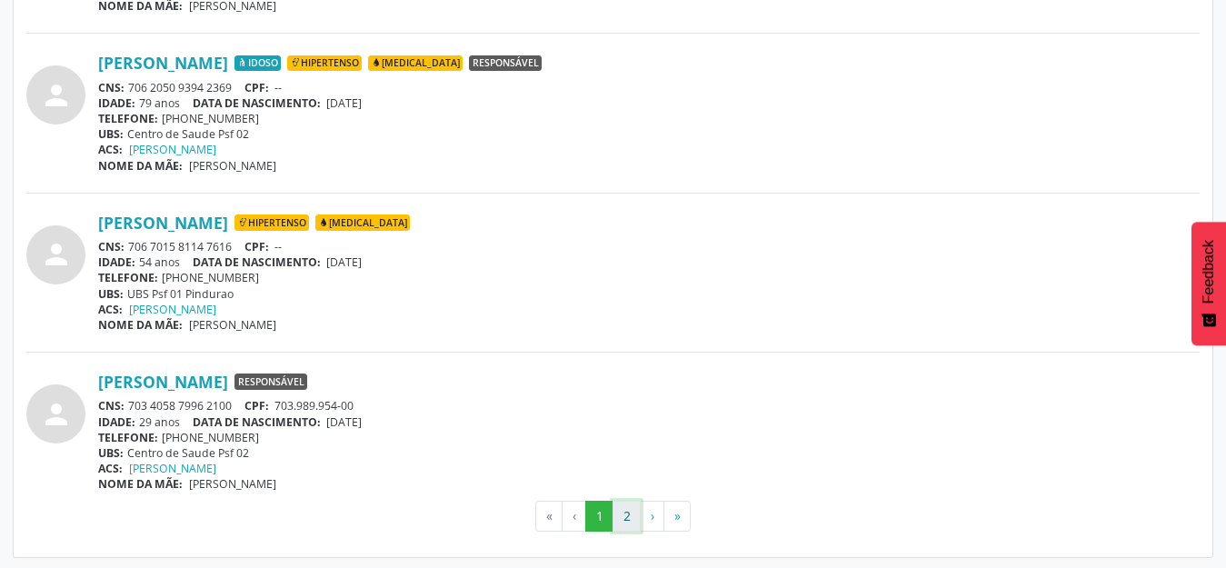
click at [620, 522] on button "2" at bounding box center [627, 516] width 28 height 31
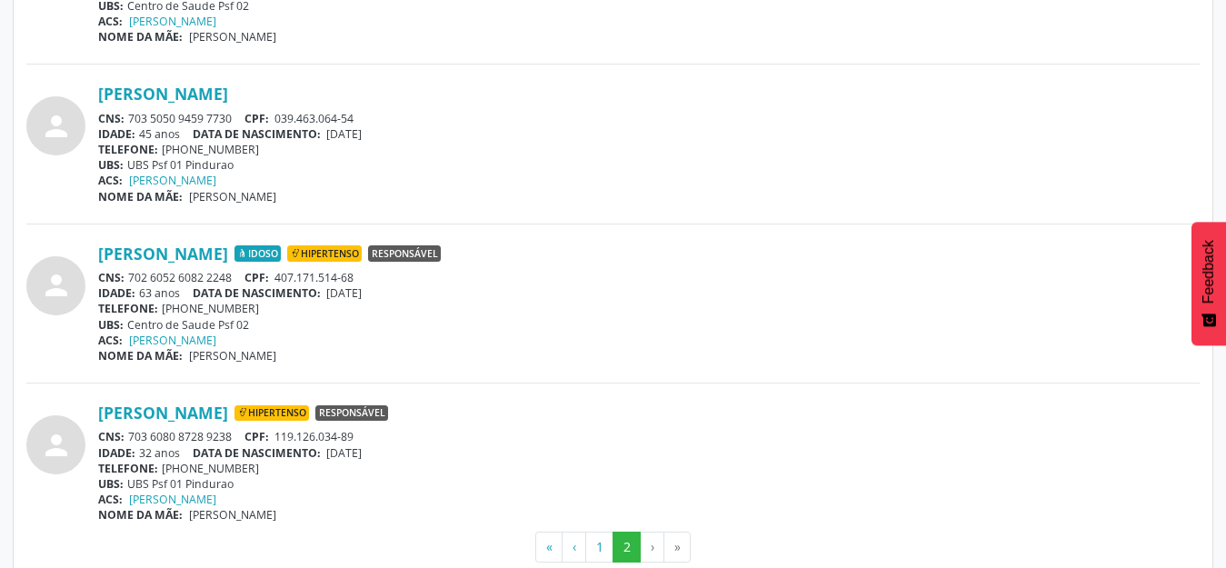
scroll to position [704, 0]
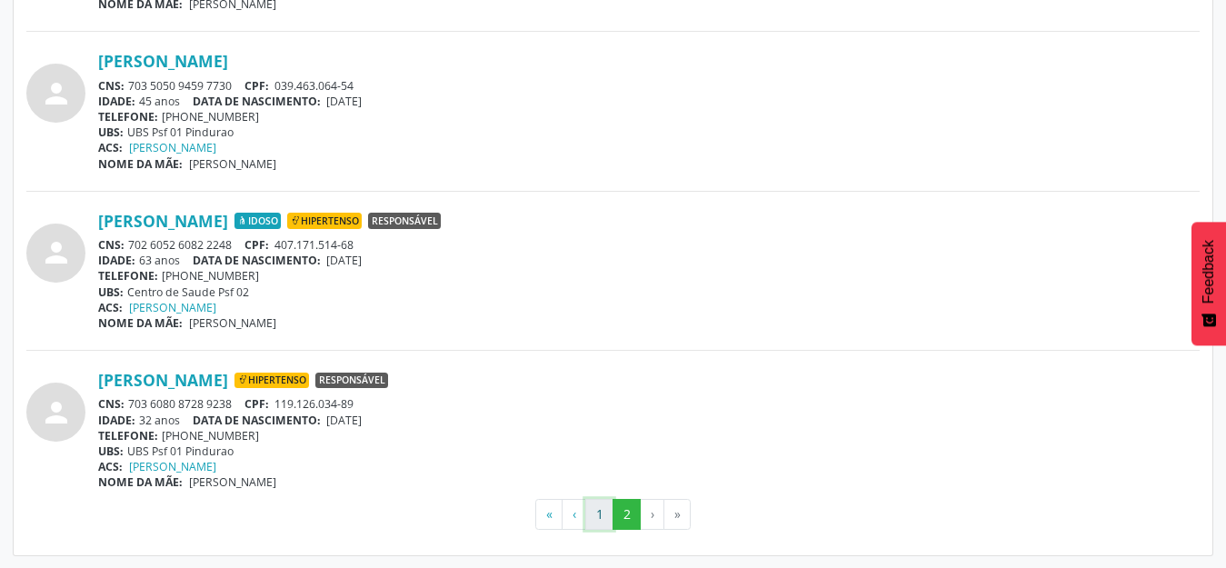
click at [596, 519] on button "1" at bounding box center [600, 514] width 28 height 31
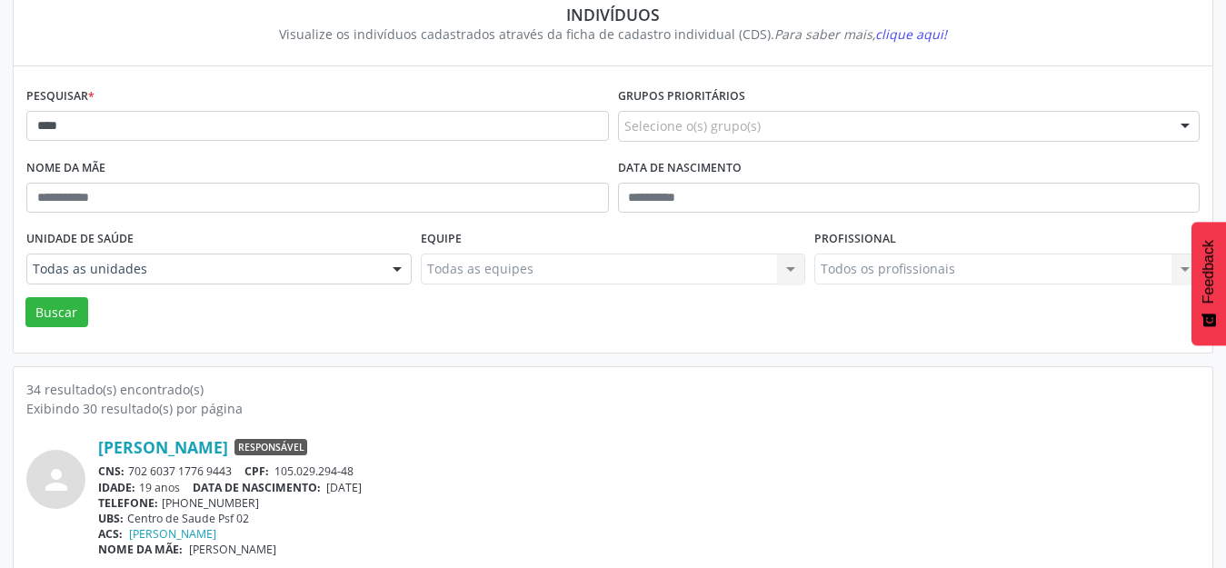
scroll to position [0, 0]
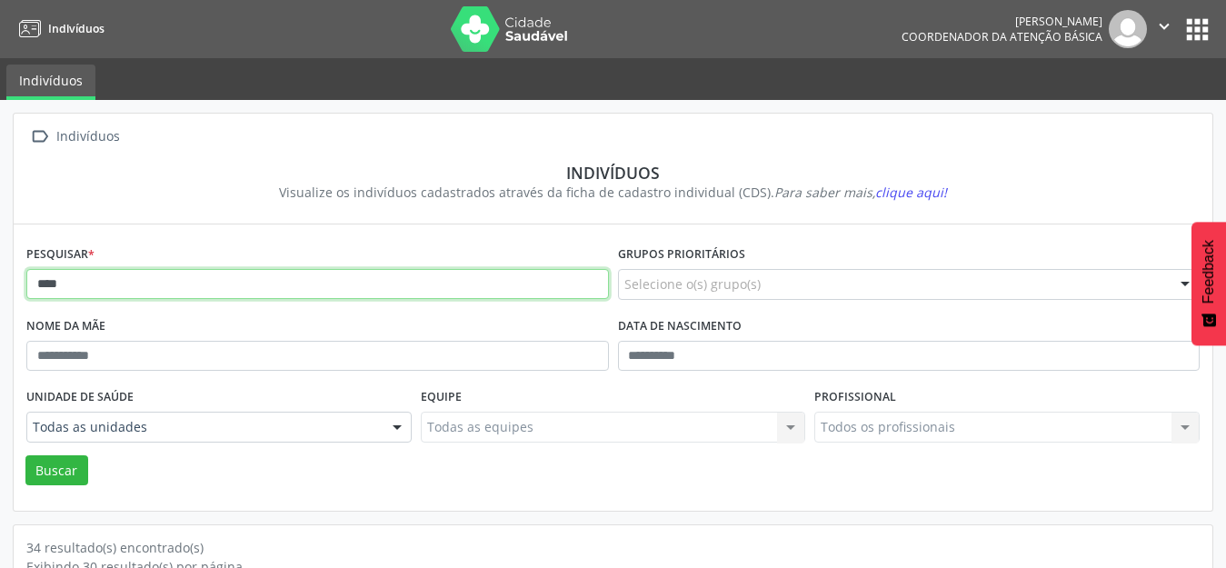
drag, startPoint x: 351, startPoint y: 293, endPoint x: 0, endPoint y: 382, distance: 362.1
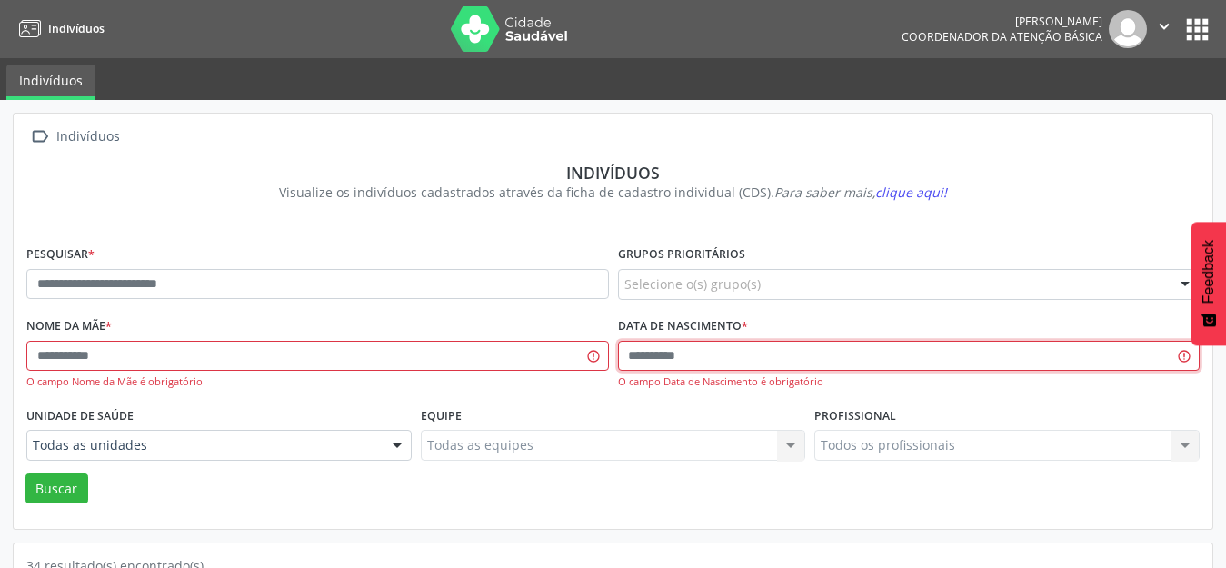
click at [632, 370] on input "text" at bounding box center [909, 356] width 583 height 31
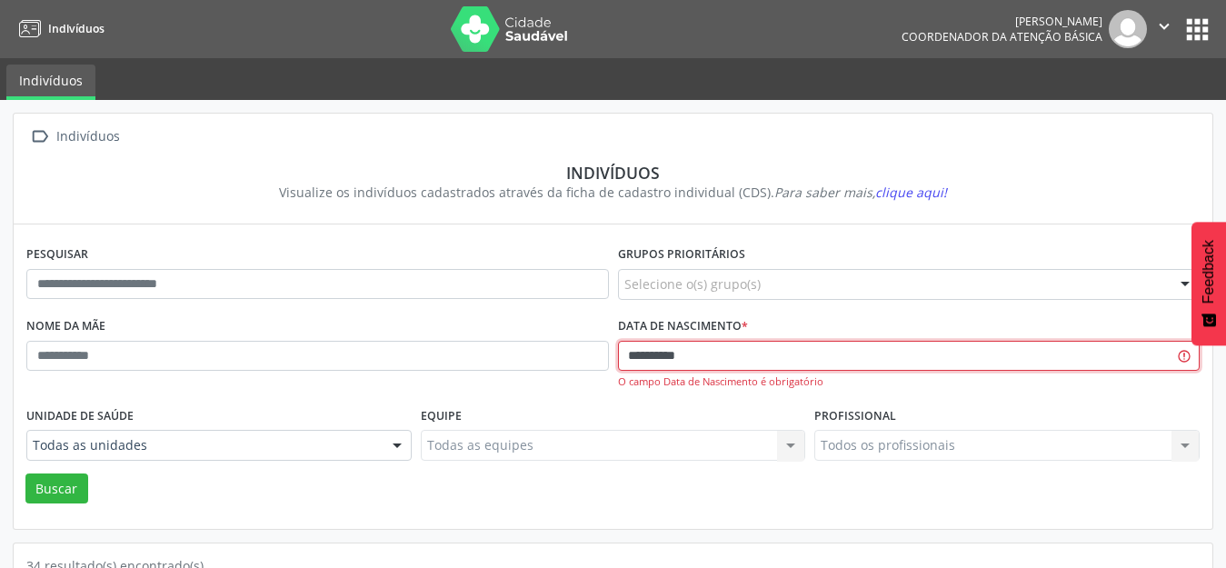
click at [25, 474] on button "Buscar" at bounding box center [56, 489] width 63 height 31
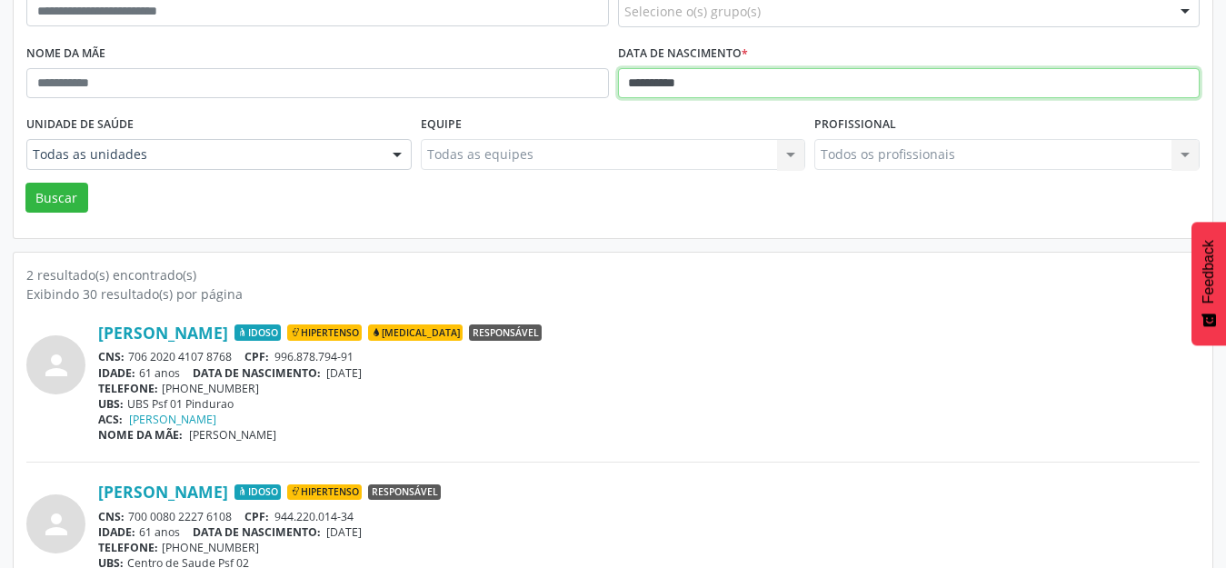
scroll to position [333, 0]
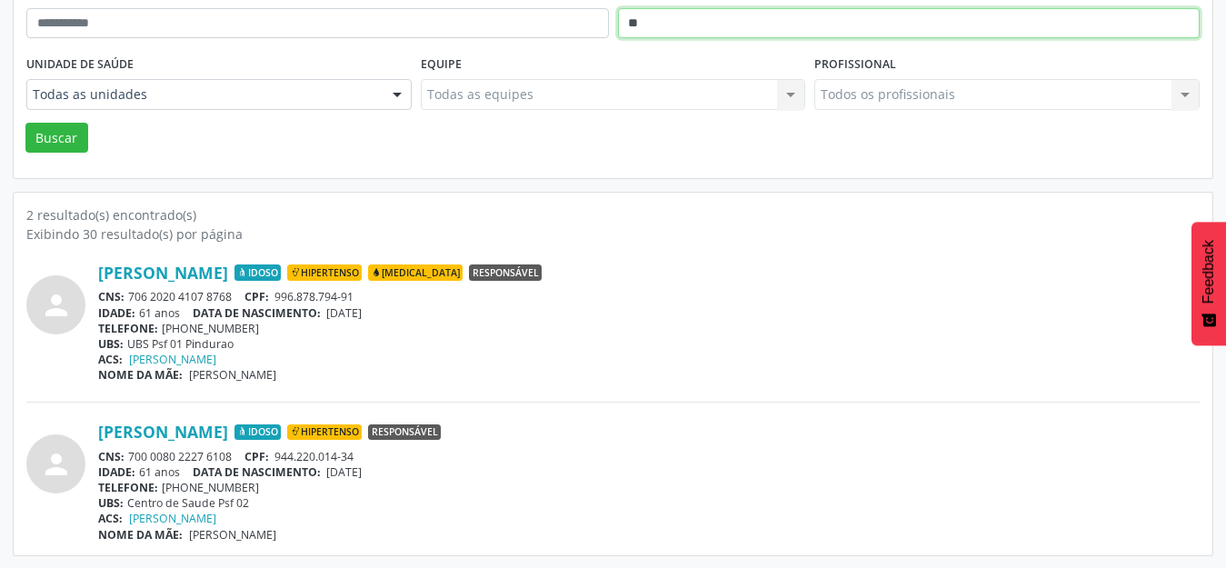
type input "*"
click at [25, 123] on button "Buscar" at bounding box center [56, 138] width 63 height 31
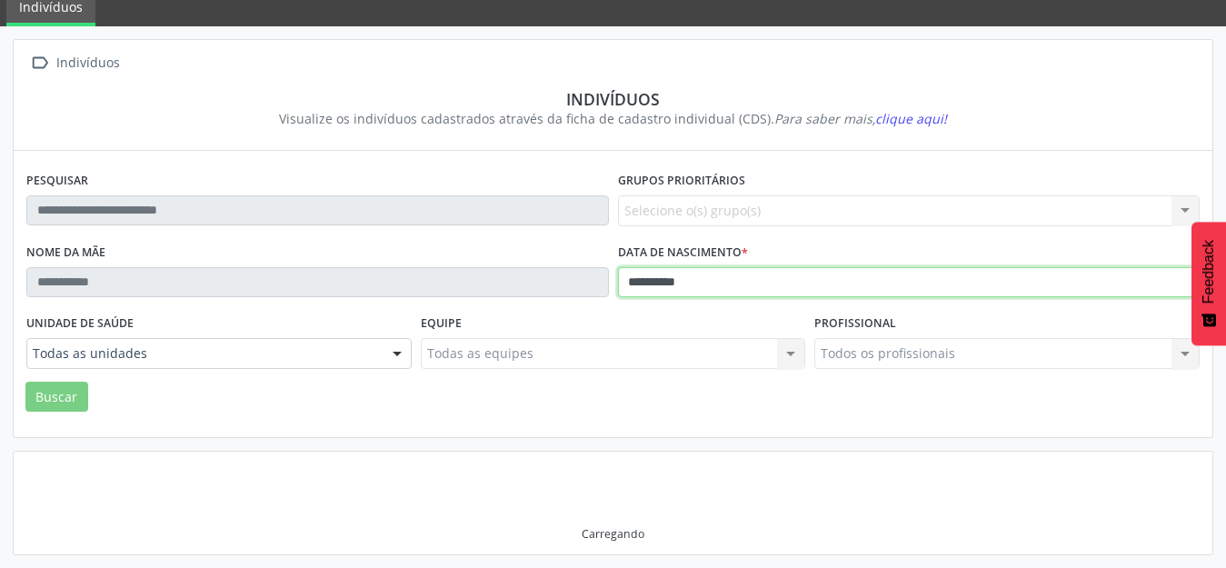
scroll to position [174, 0]
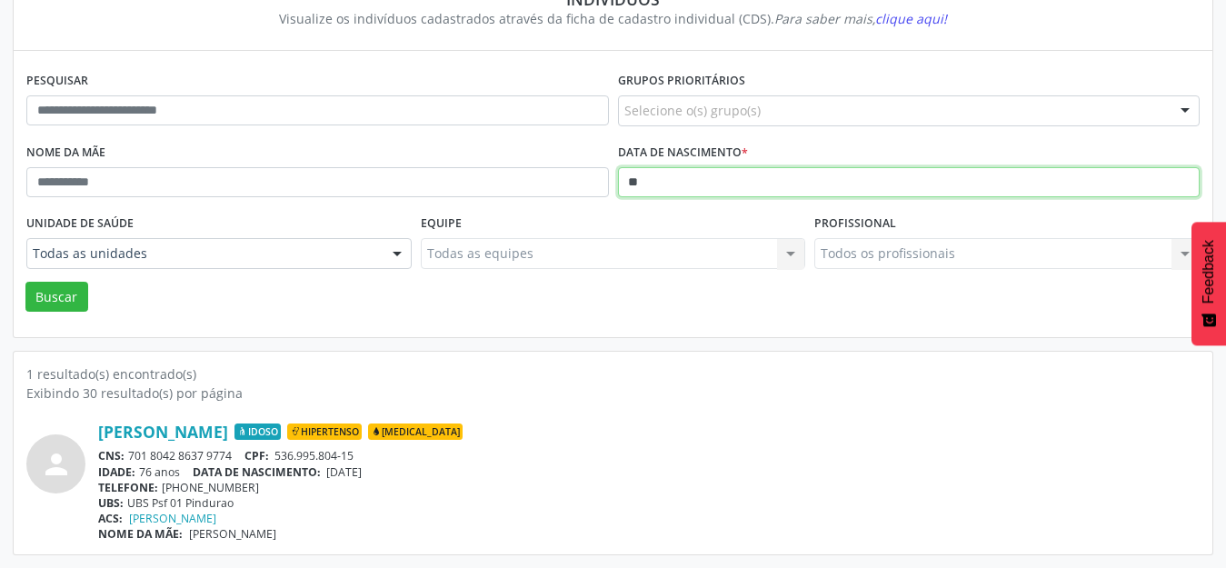
type input "*"
click at [25, 282] on button "Buscar" at bounding box center [56, 297] width 63 height 31
type input "*"
click at [25, 282] on button "Buscar" at bounding box center [56, 297] width 63 height 31
type input "*"
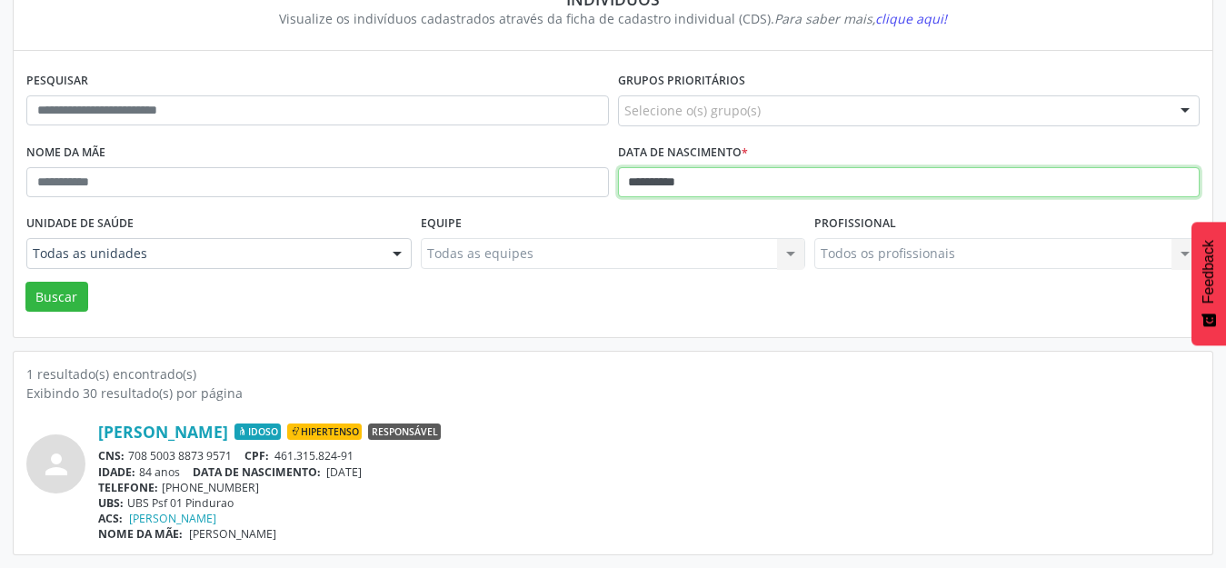
click at [25, 282] on button "Buscar" at bounding box center [56, 297] width 63 height 31
type input "*"
click at [25, 282] on button "Buscar" at bounding box center [56, 297] width 63 height 31
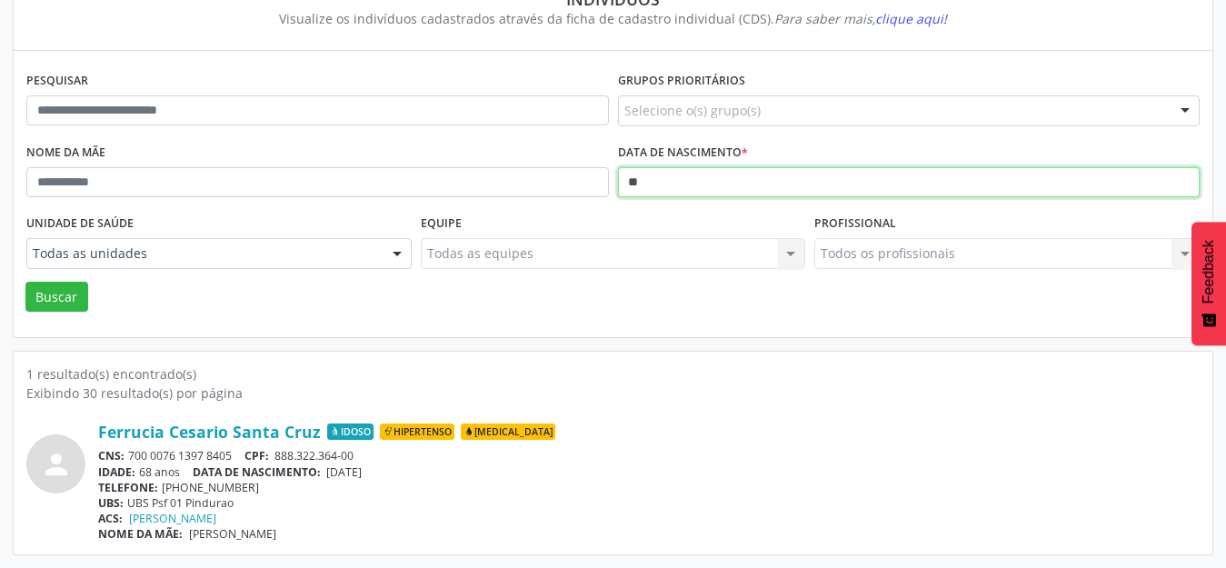
type input "*"
click at [25, 282] on button "Buscar" at bounding box center [56, 297] width 63 height 31
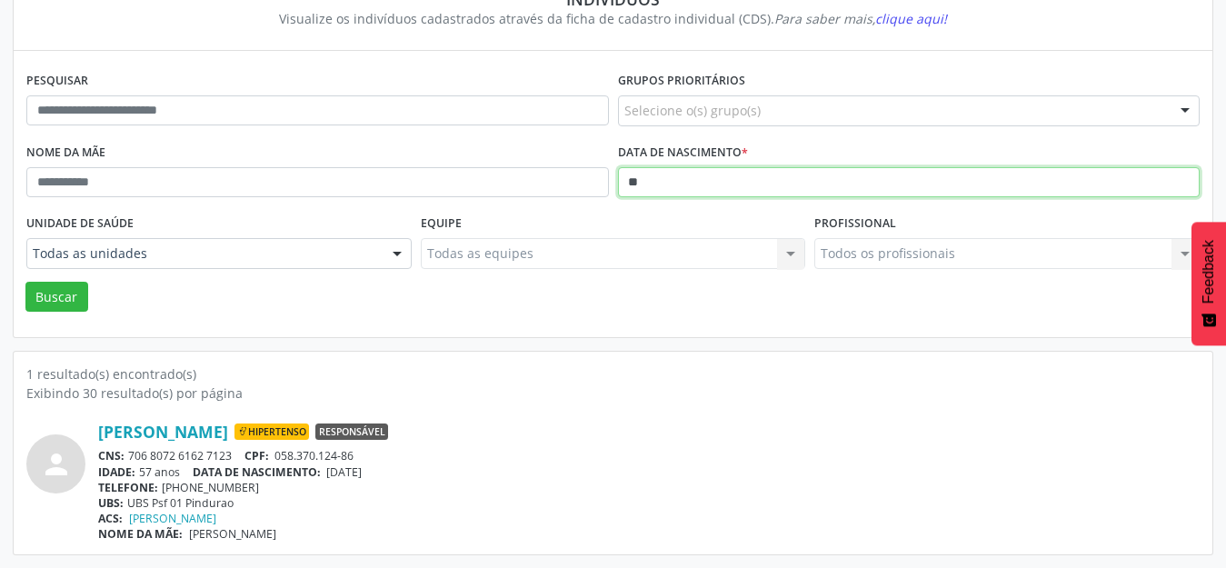
type input "*"
click at [25, 282] on button "Buscar" at bounding box center [56, 297] width 63 height 31
type input "*"
click at [25, 282] on button "Buscar" at bounding box center [56, 297] width 63 height 31
type input "*"
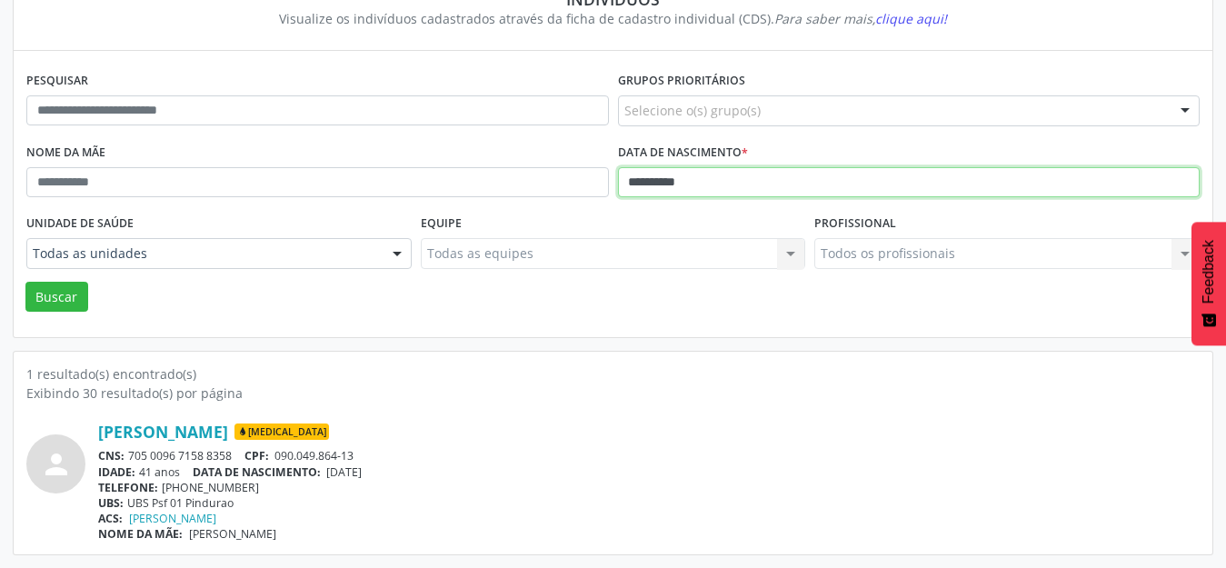
click at [25, 282] on button "Buscar" at bounding box center [56, 297] width 63 height 31
type input "*"
click at [25, 282] on button "Buscar" at bounding box center [56, 297] width 63 height 31
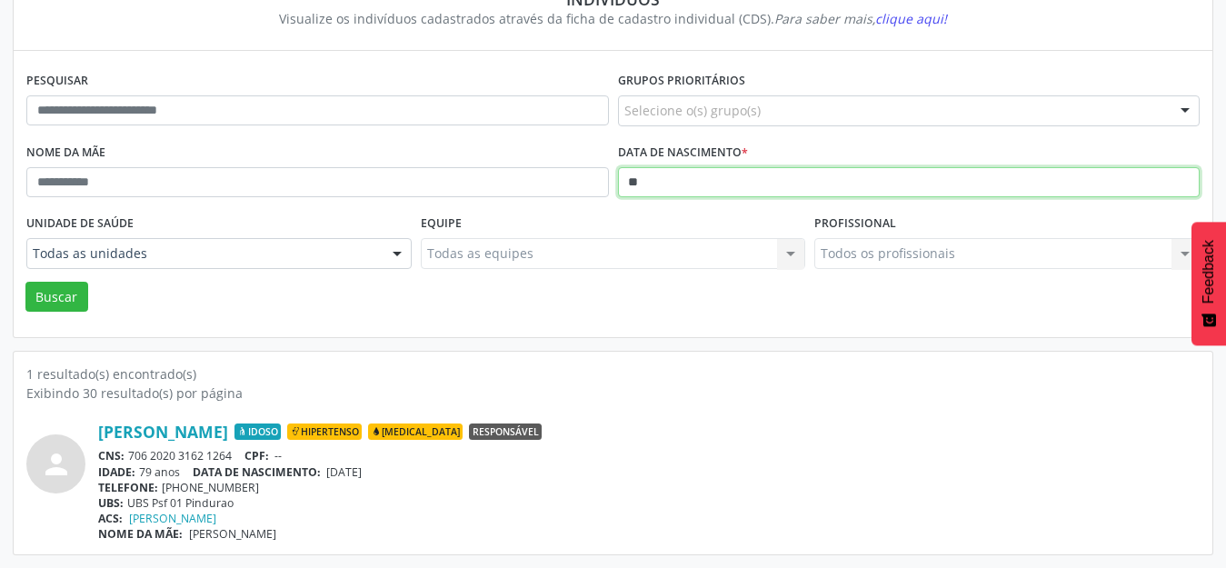
type input "*"
click at [25, 282] on button "Buscar" at bounding box center [56, 297] width 63 height 31
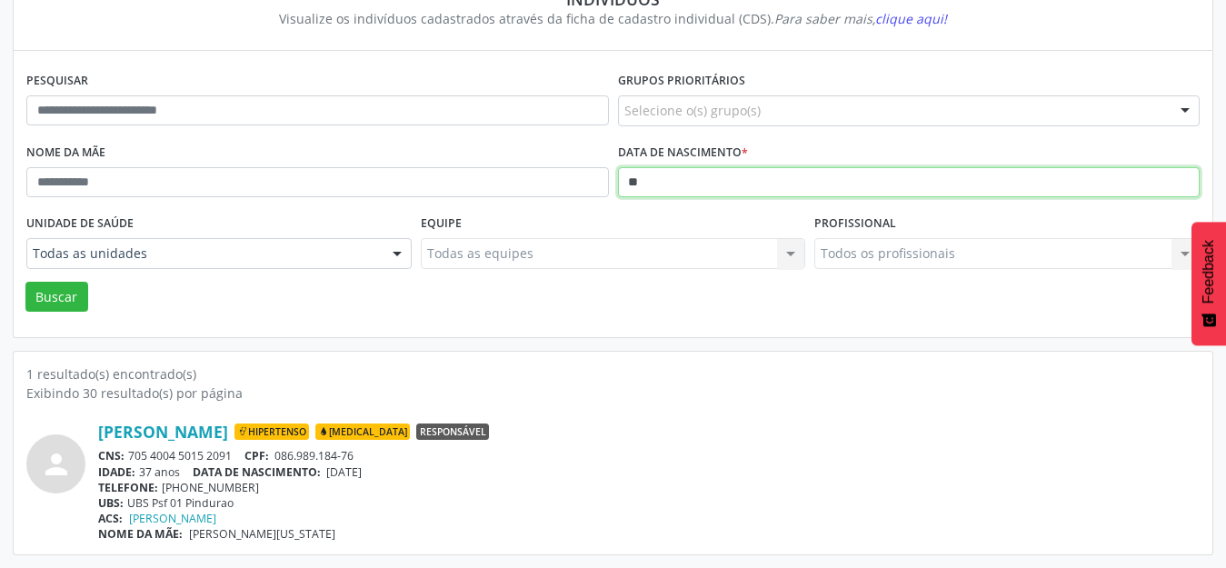
type input "*"
click at [25, 282] on button "Buscar" at bounding box center [56, 297] width 63 height 31
type input "*"
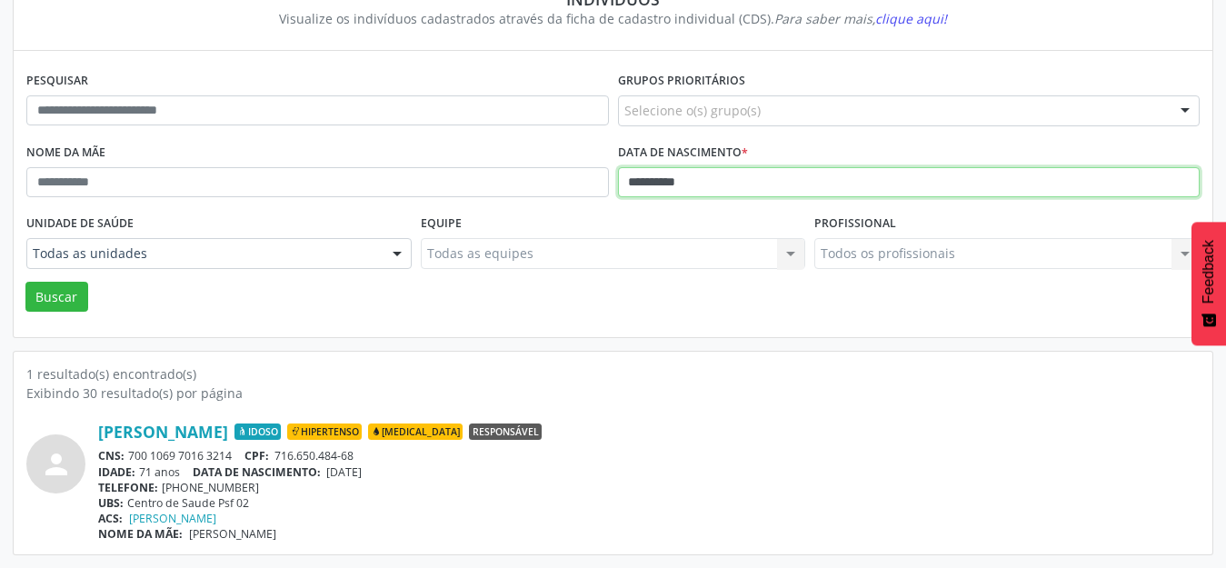
click at [25, 282] on button "Buscar" at bounding box center [56, 297] width 63 height 31
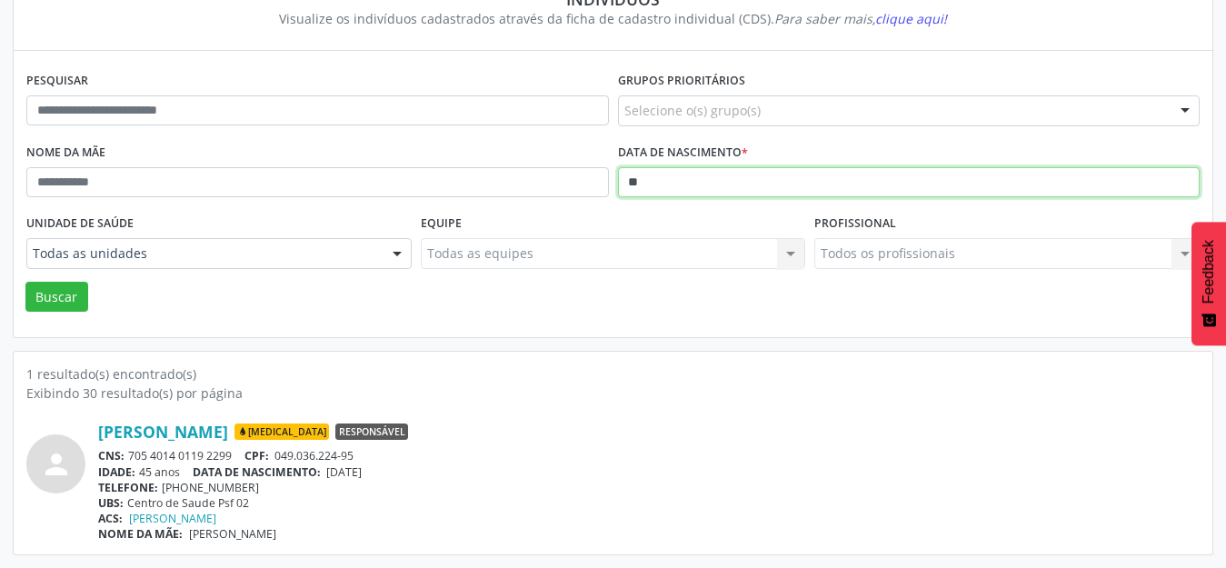
type input "*"
click at [25, 282] on button "Buscar" at bounding box center [56, 297] width 63 height 31
type input "*"
type input "**********"
click at [25, 282] on button "Buscar" at bounding box center [56, 297] width 63 height 31
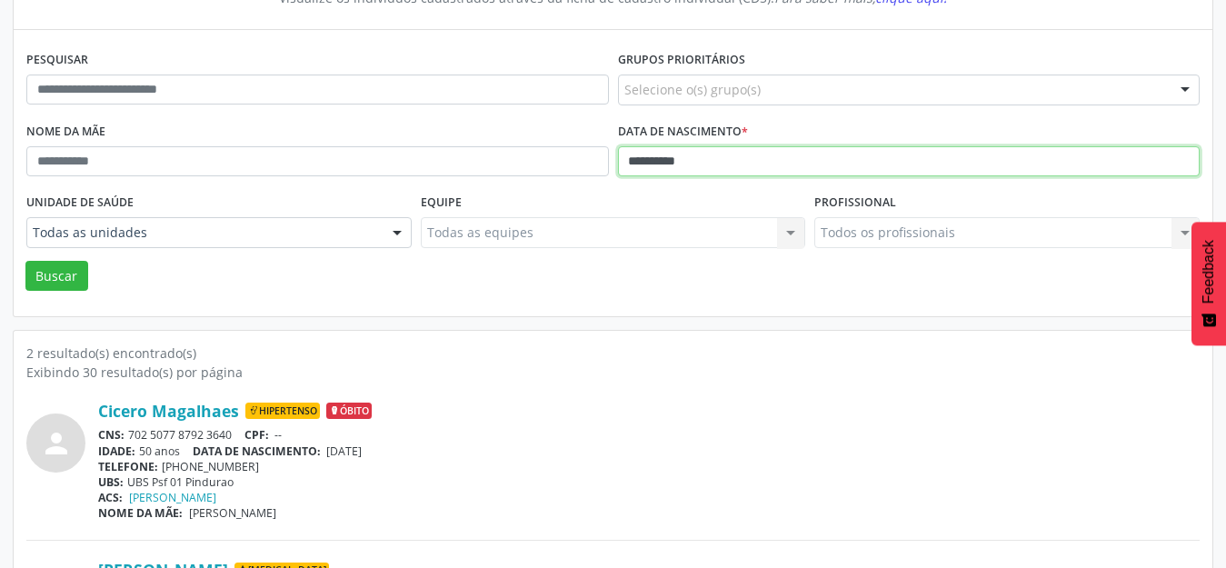
scroll to position [60, 0]
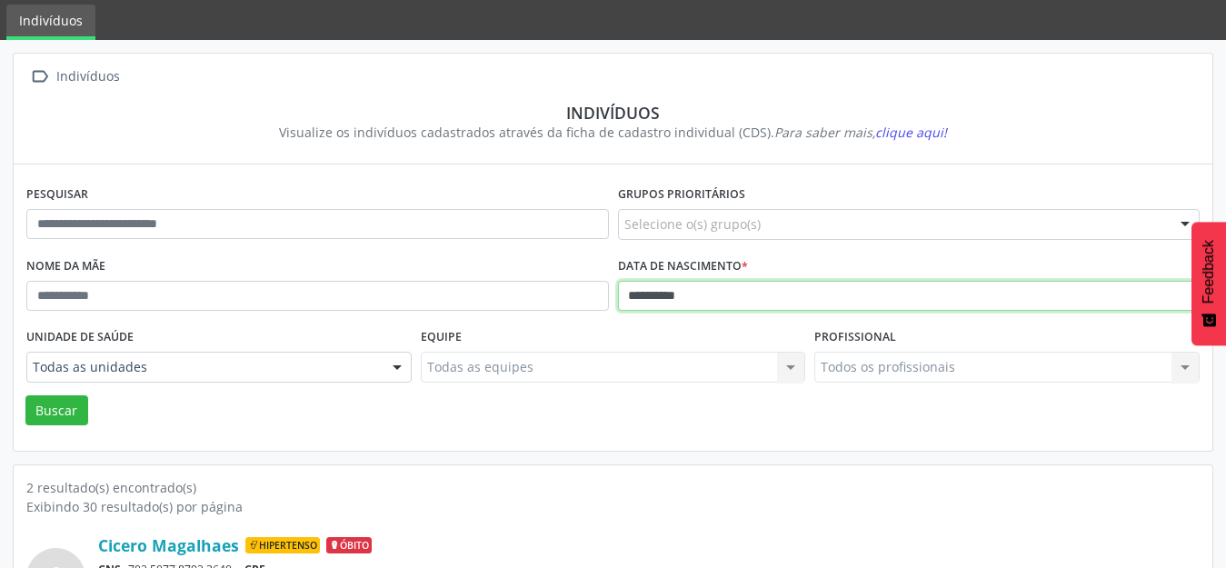
drag, startPoint x: 742, startPoint y: 299, endPoint x: 74, endPoint y: 237, distance: 671.1
click at [74, 237] on form "**********" at bounding box center [613, 303] width 1174 height 245
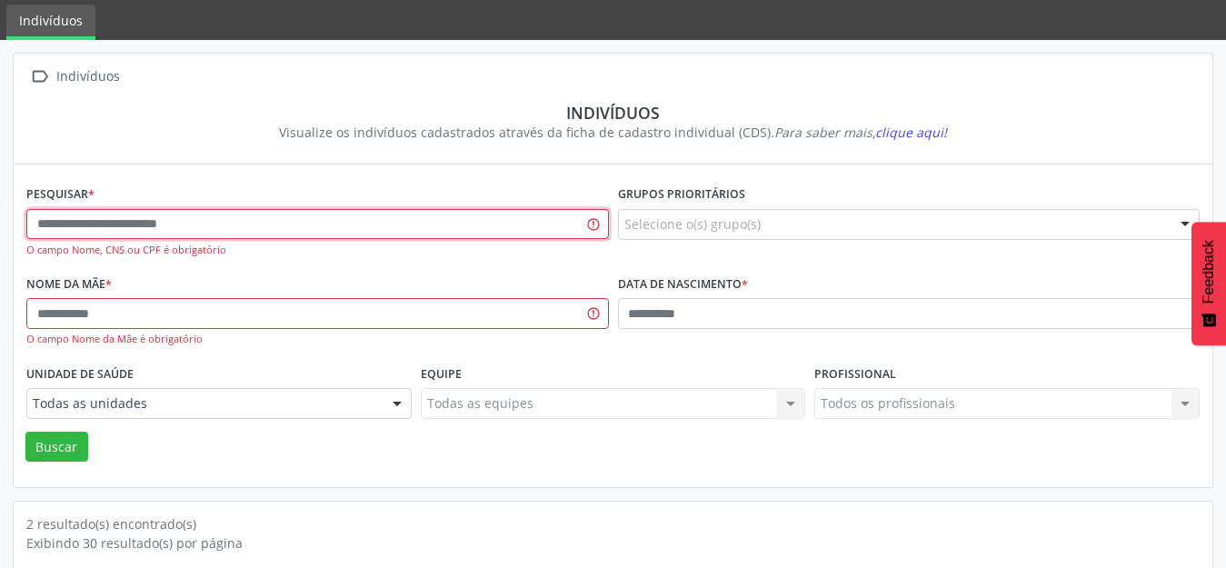
click at [166, 238] on input "text" at bounding box center [317, 224] width 583 height 31
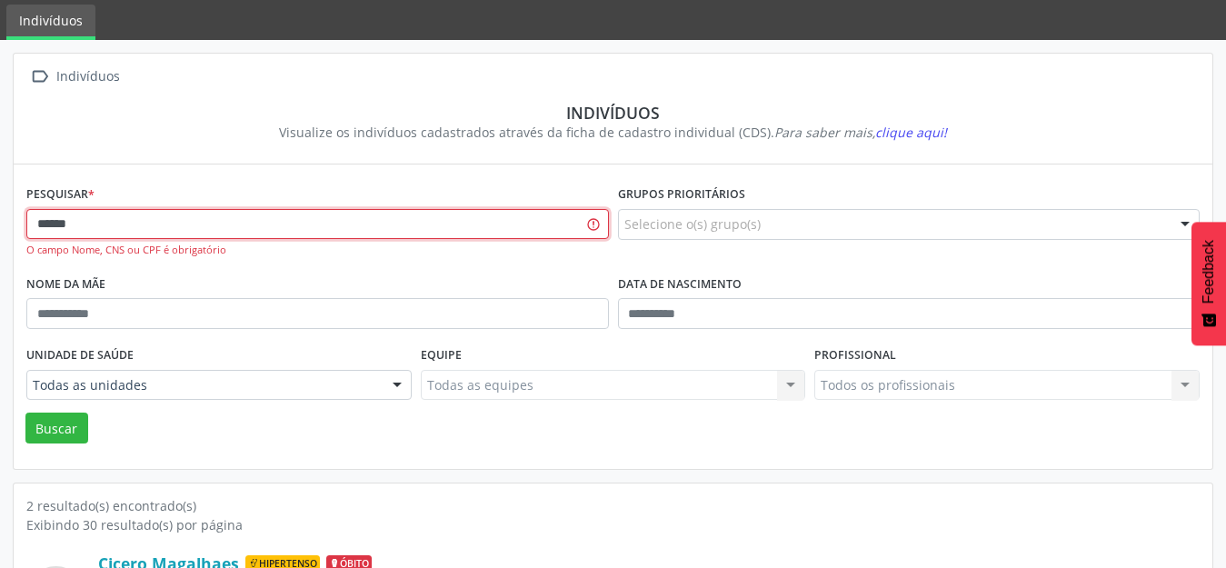
click at [25, 413] on button "Buscar" at bounding box center [56, 428] width 63 height 31
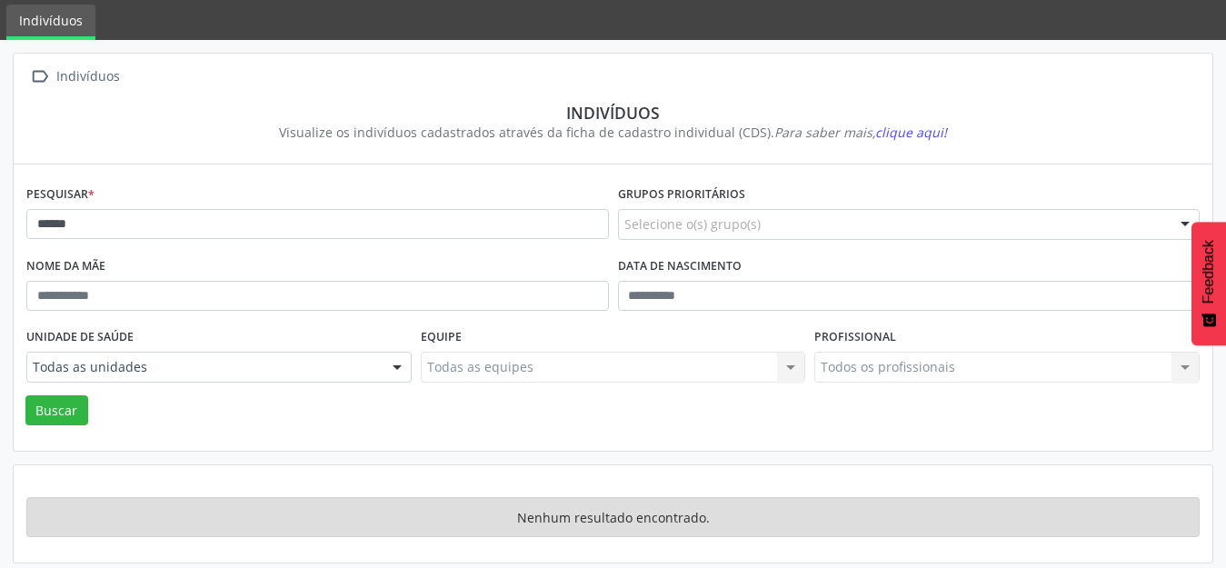
scroll to position [68, 0]
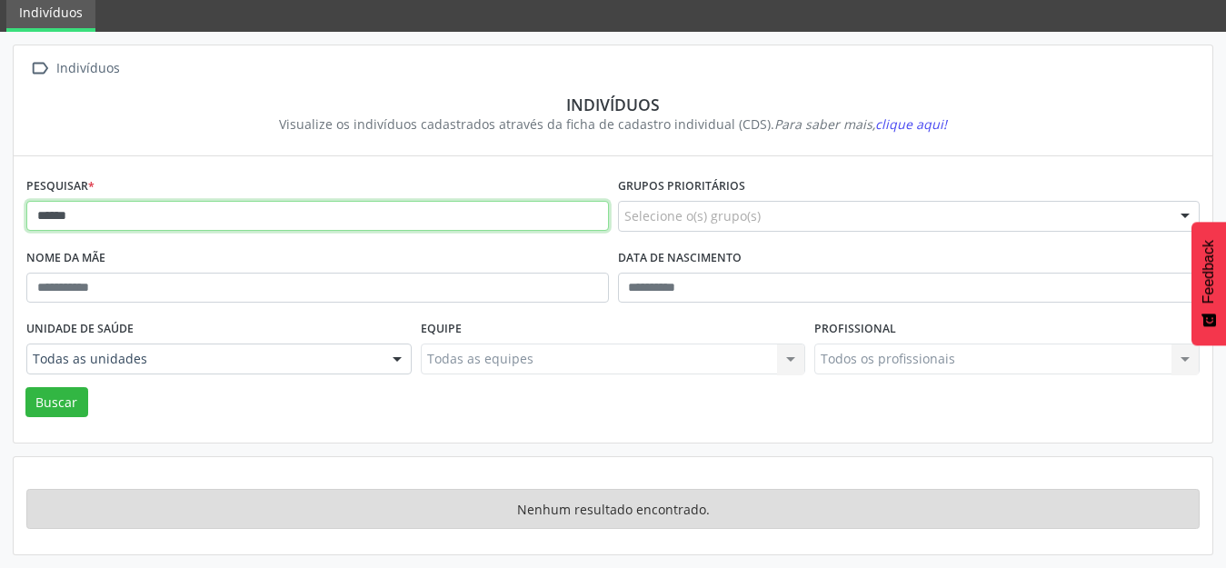
click at [153, 225] on input "******" at bounding box center [317, 216] width 583 height 31
click at [25, 387] on button "Buscar" at bounding box center [56, 402] width 63 height 31
click at [153, 225] on input "******" at bounding box center [317, 216] width 583 height 31
type input "***"
click at [25, 387] on button "Buscar" at bounding box center [56, 402] width 63 height 31
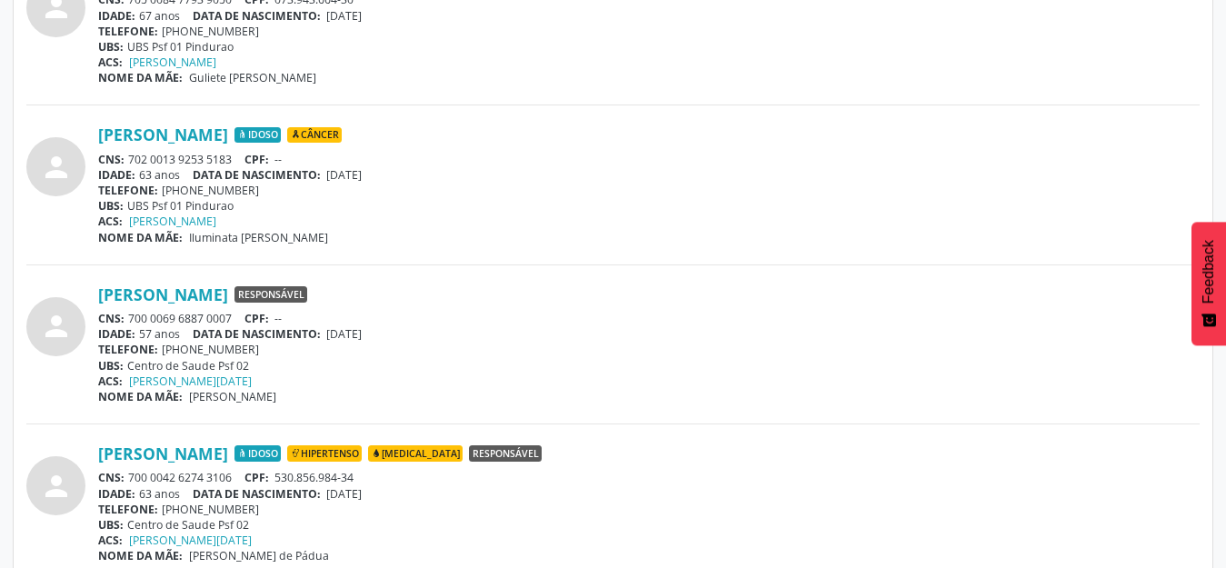
scroll to position [4847, 0]
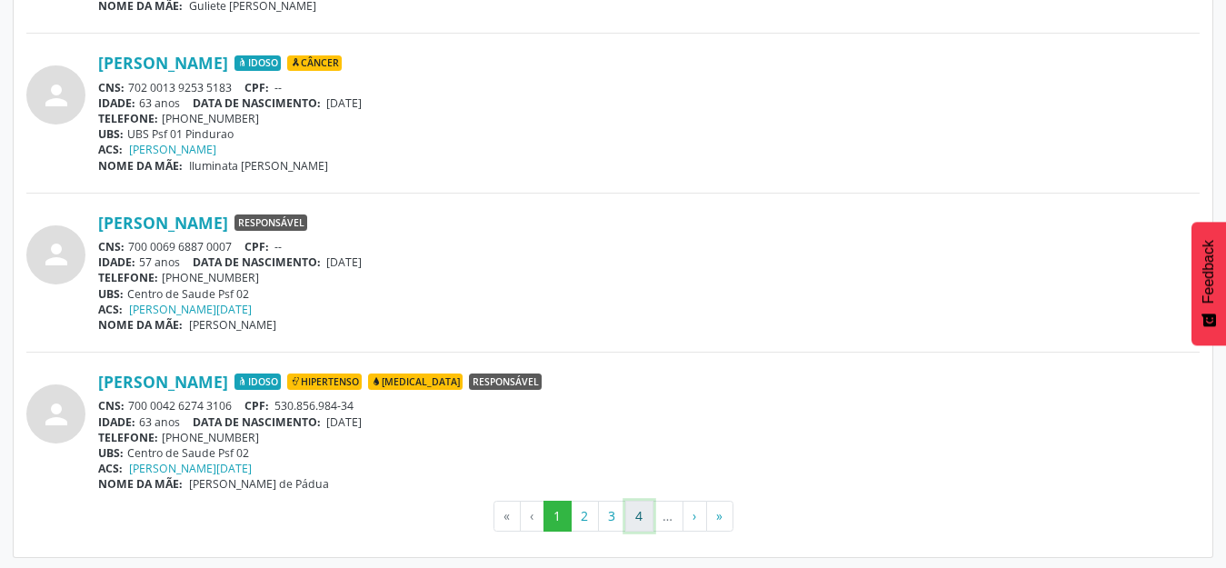
click at [643, 516] on button "4" at bounding box center [640, 516] width 28 height 31
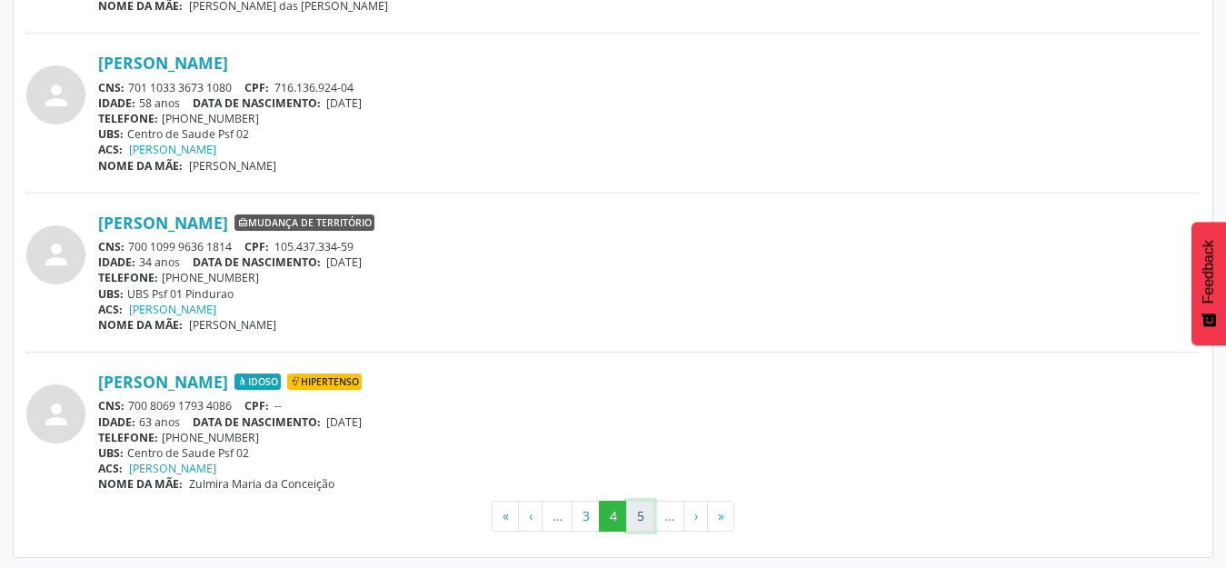
click at [630, 518] on button "5" at bounding box center [640, 516] width 28 height 31
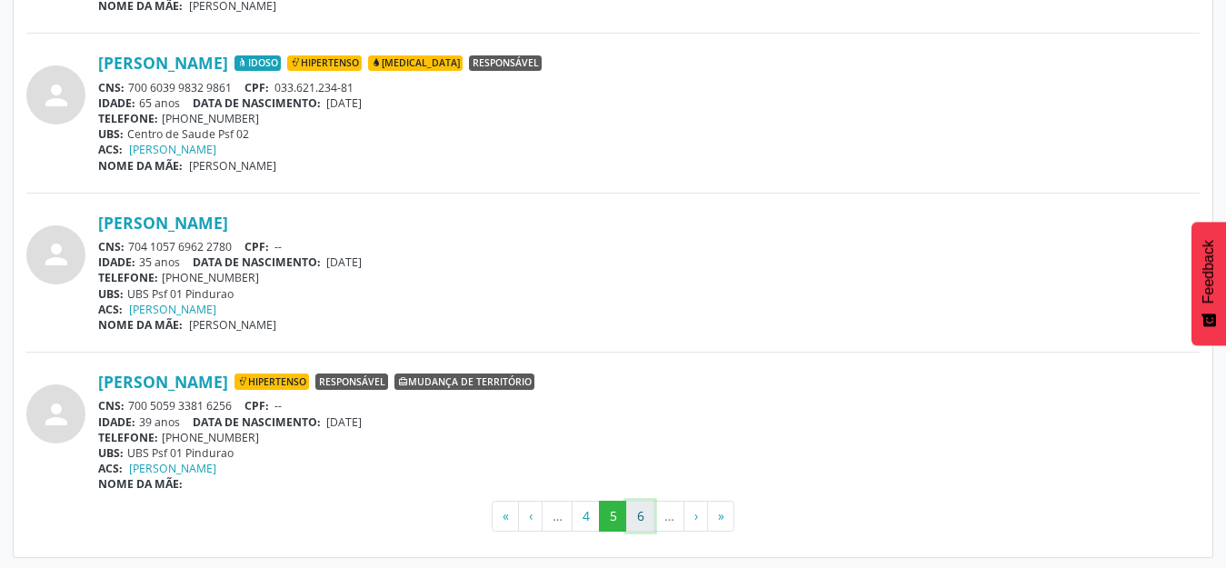
click at [638, 507] on button "6" at bounding box center [640, 516] width 28 height 31
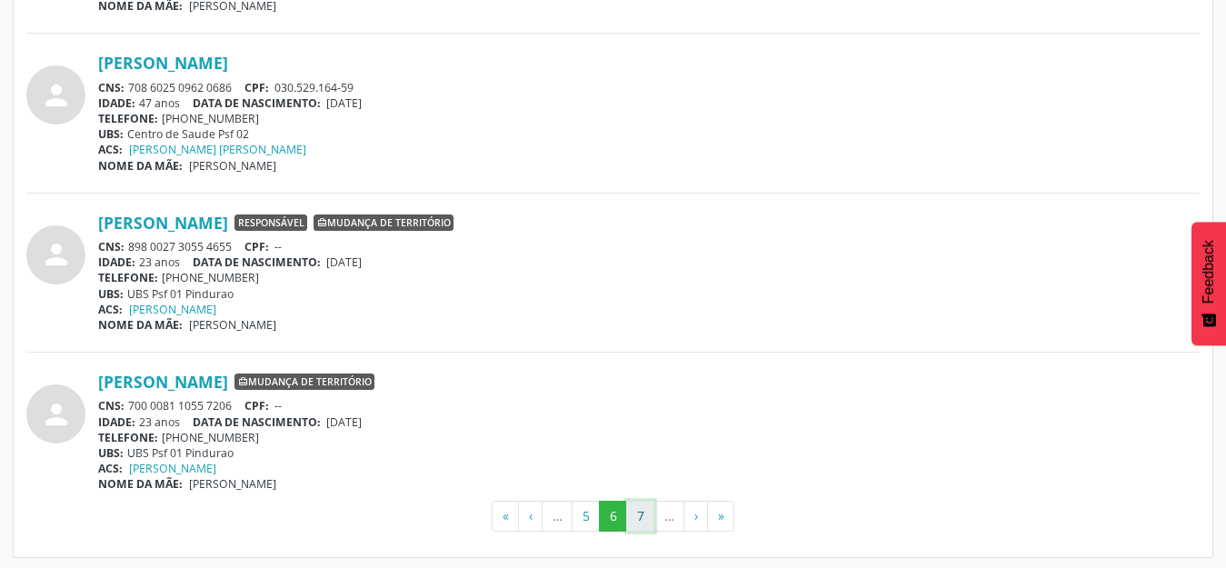
click at [639, 507] on button "7" at bounding box center [640, 516] width 28 height 31
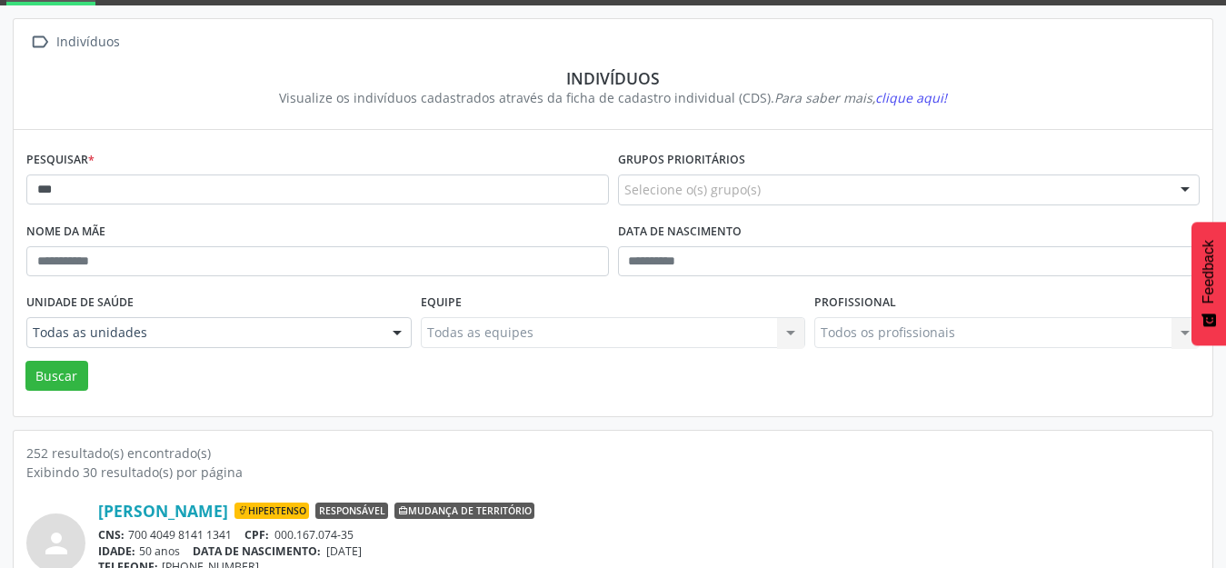
scroll to position [0, 0]
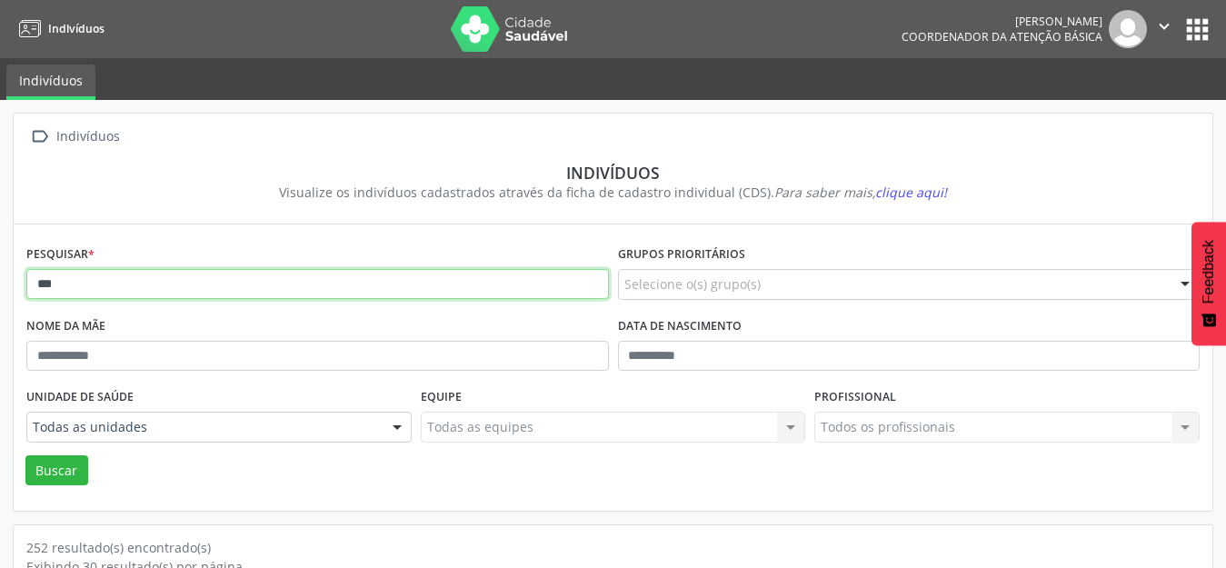
drag, startPoint x: 110, startPoint y: 285, endPoint x: 0, endPoint y: 285, distance: 110.0
type input "*"
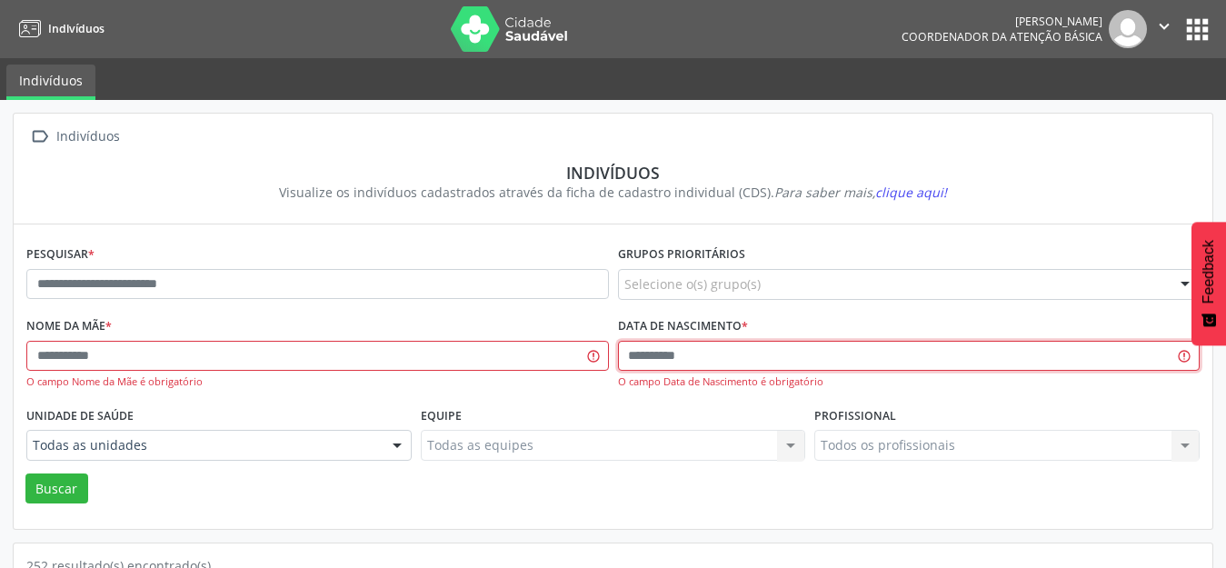
click at [631, 360] on input "text" at bounding box center [909, 356] width 583 height 31
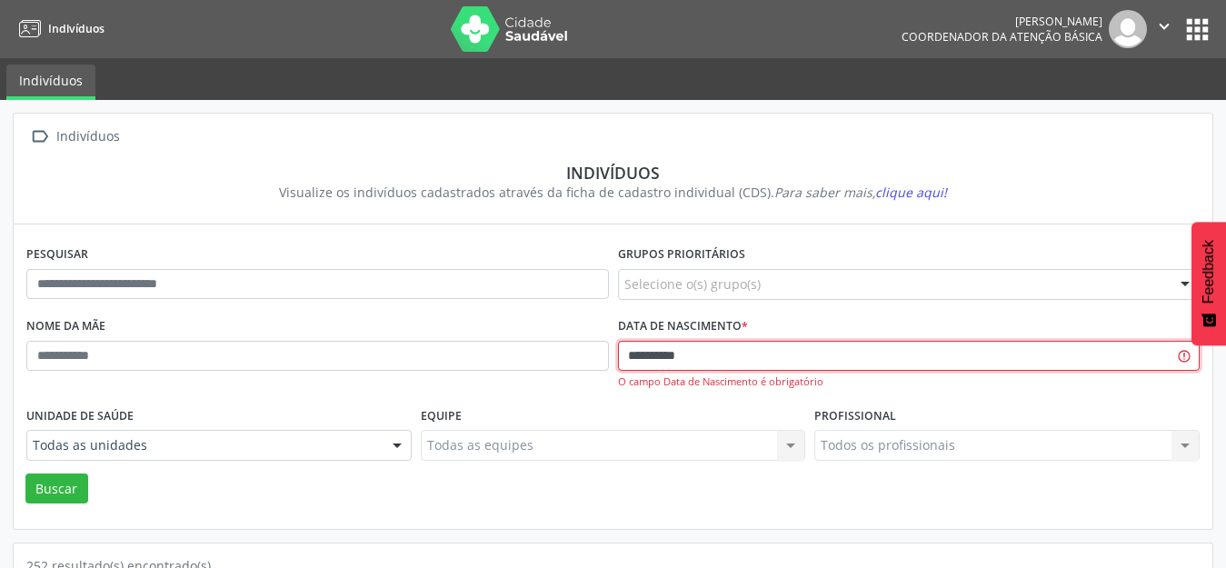
click at [25, 474] on button "Buscar" at bounding box center [56, 489] width 63 height 31
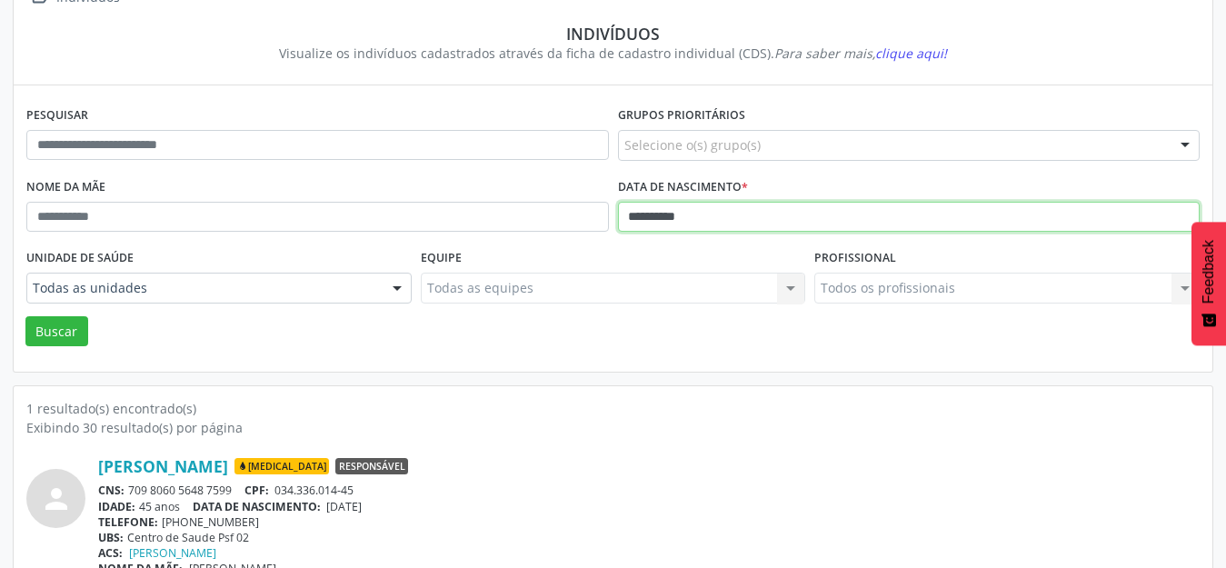
scroll to position [174, 0]
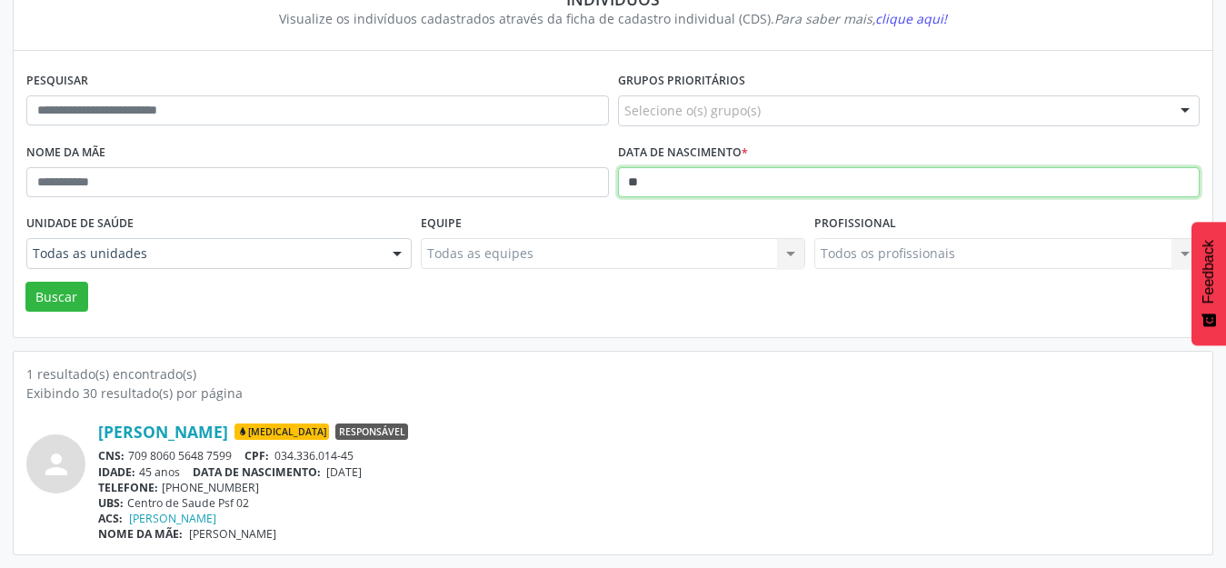
type input "*"
click at [25, 282] on button "Buscar" at bounding box center [56, 297] width 63 height 31
type input "*"
click at [25, 282] on button "Buscar" at bounding box center [56, 297] width 63 height 31
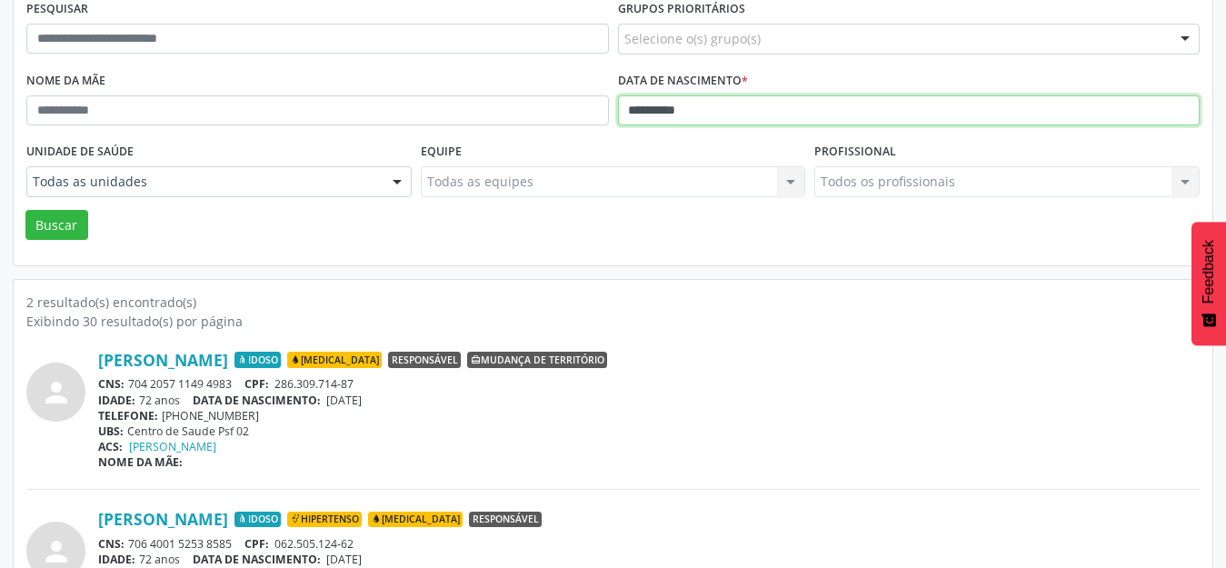
scroll to position [333, 0]
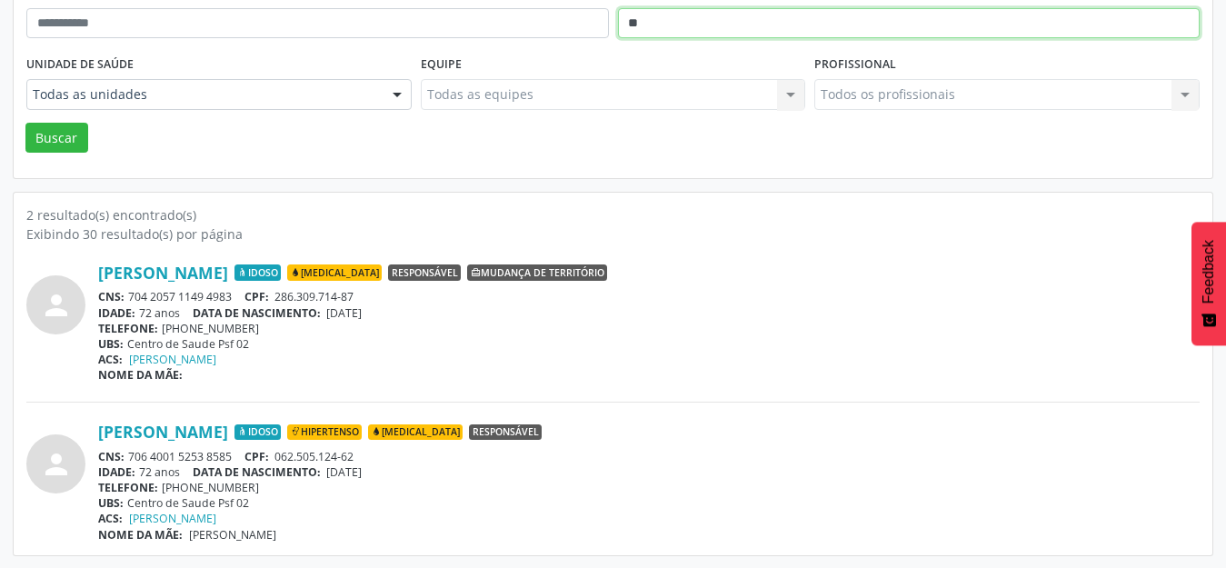
type input "*"
click at [25, 123] on button "Buscar" at bounding box center [56, 138] width 63 height 31
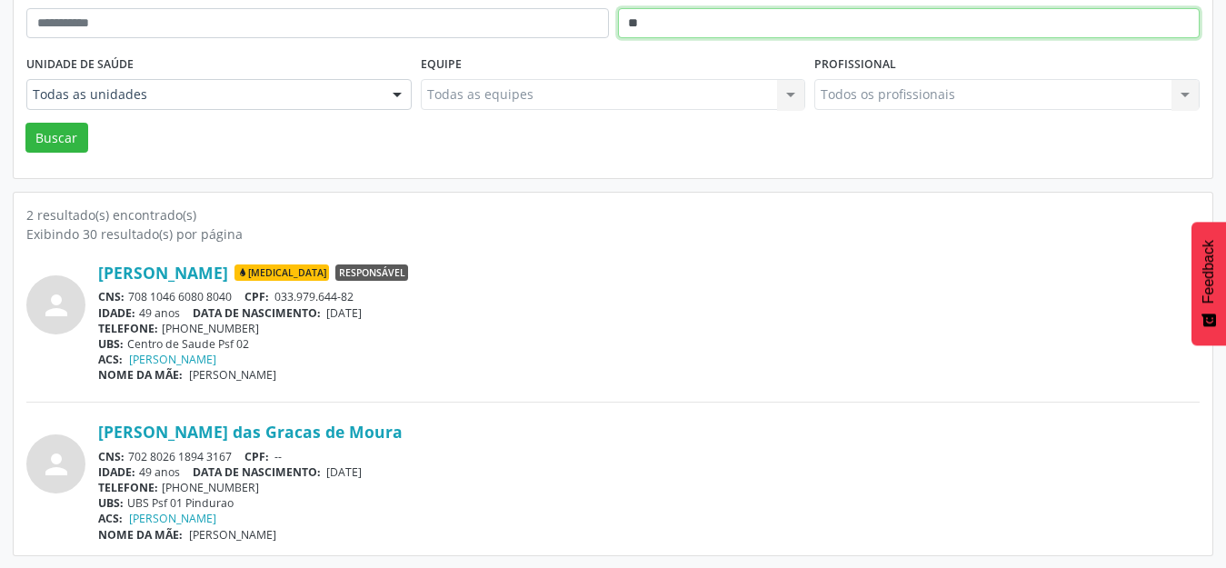
type input "*"
click at [25, 123] on button "Buscar" at bounding box center [56, 138] width 63 height 31
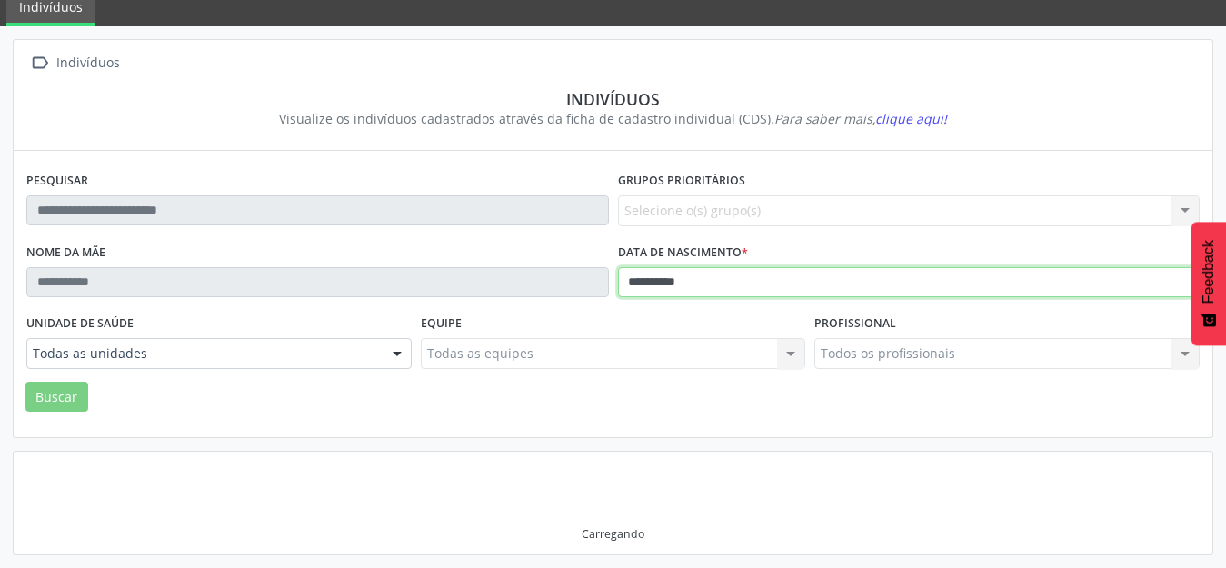
scroll to position [68, 0]
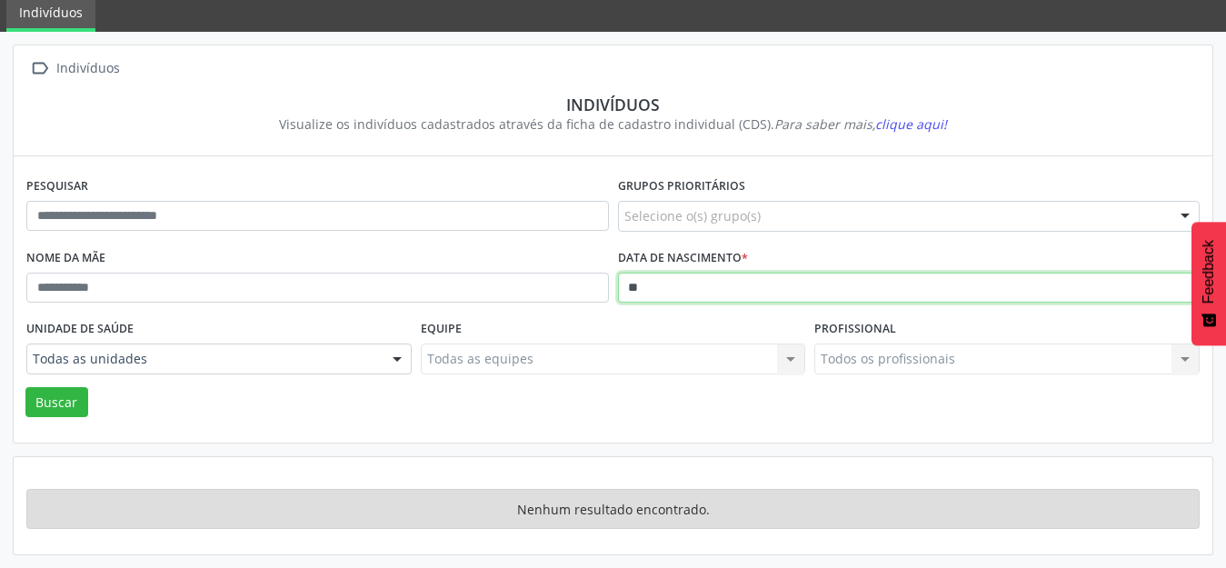
type input "*"
click at [25, 387] on button "Buscar" at bounding box center [56, 402] width 63 height 31
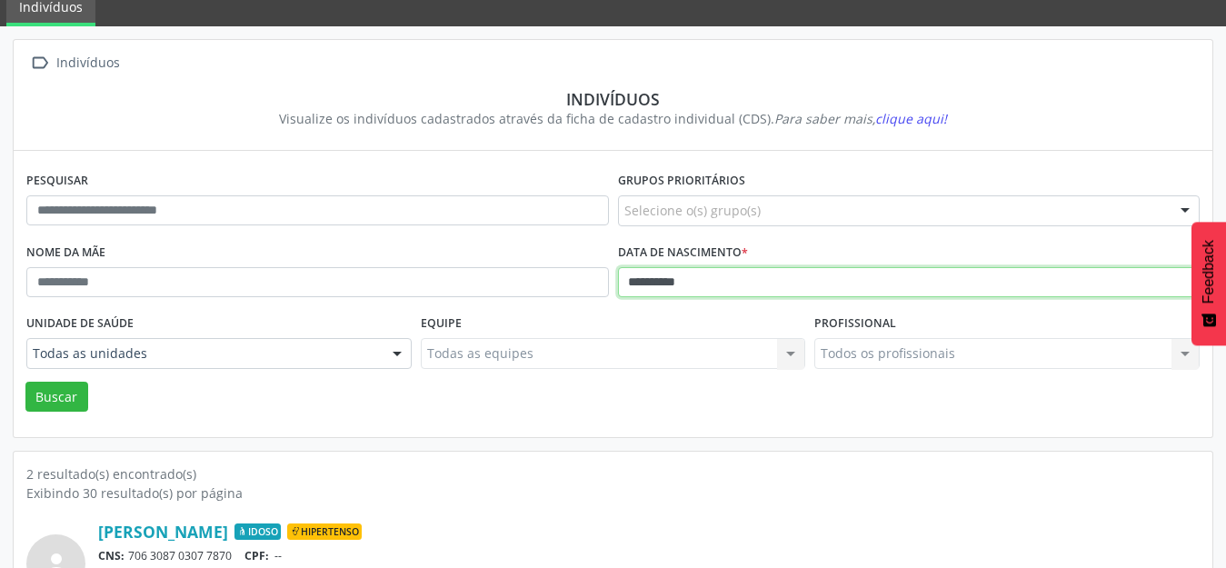
scroll to position [333, 0]
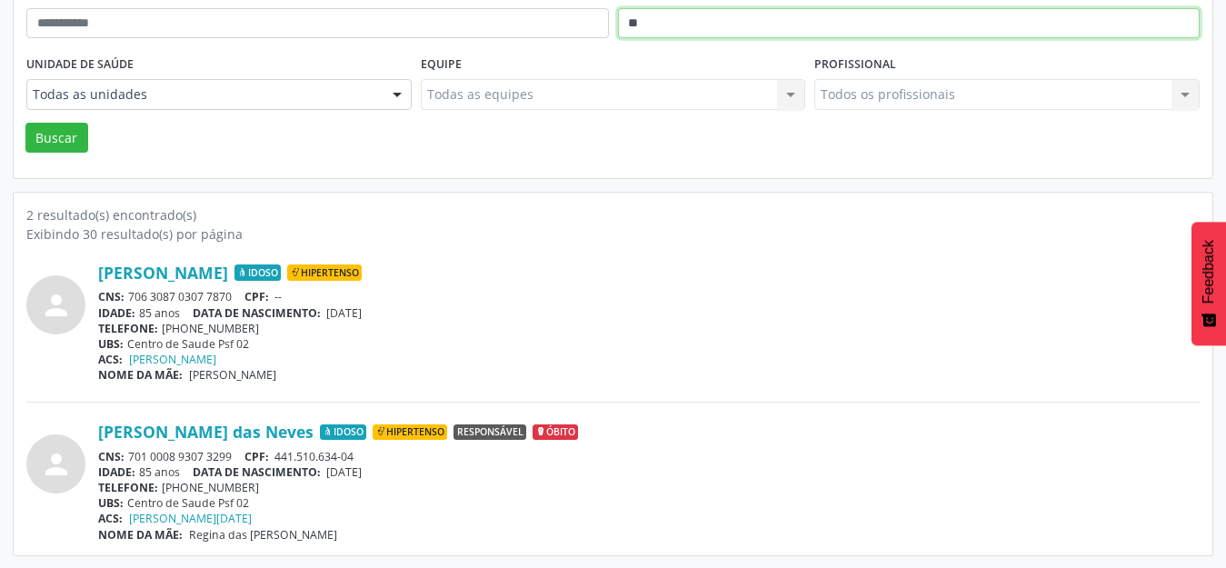
type input "*"
click at [25, 123] on button "Buscar" at bounding box center [56, 138] width 63 height 31
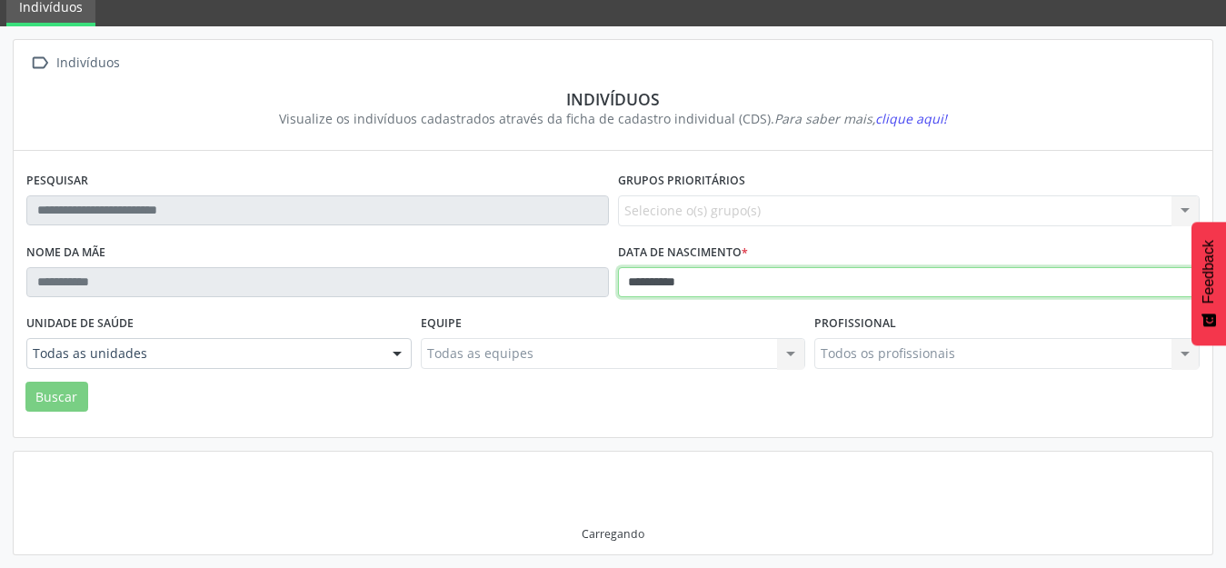
scroll to position [174, 0]
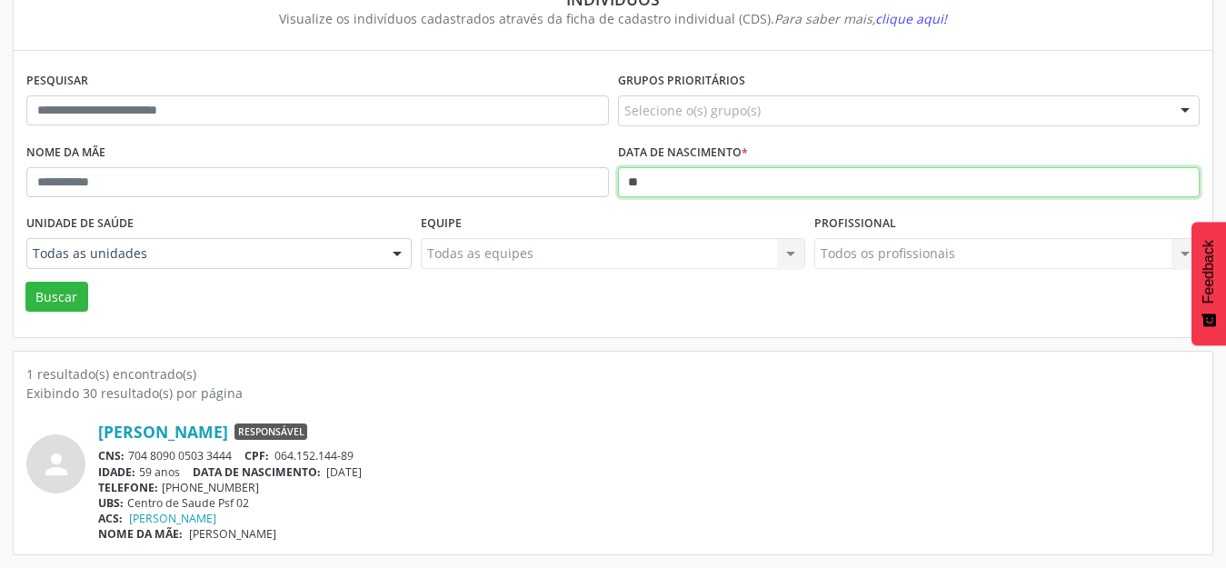
type input "*"
click at [25, 282] on button "Buscar" at bounding box center [56, 297] width 63 height 31
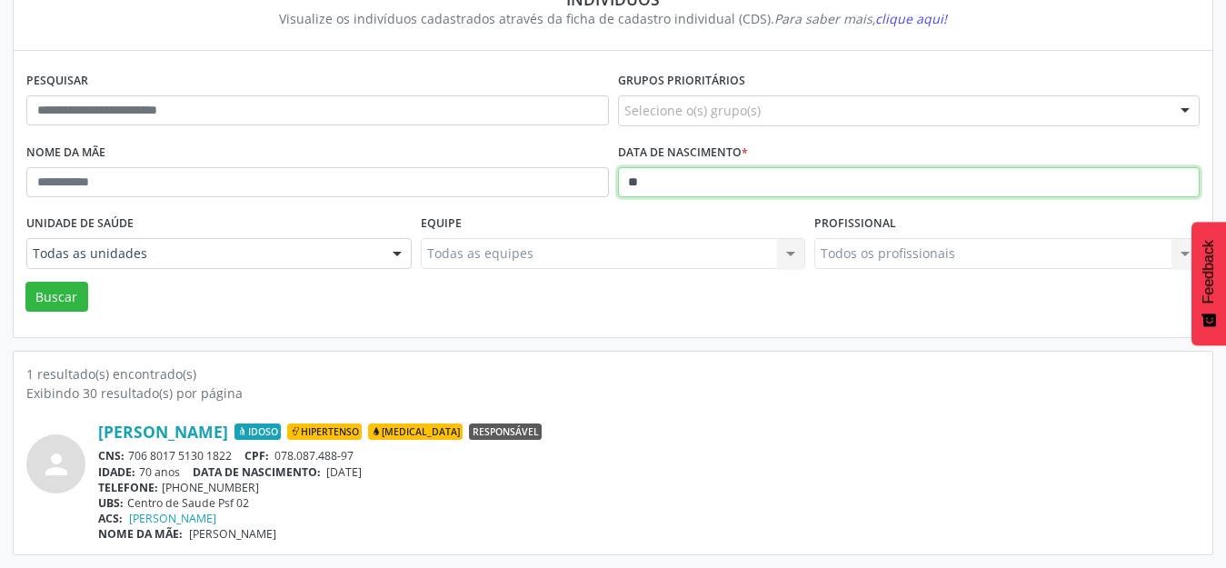
type input "*"
click at [25, 282] on button "Buscar" at bounding box center [56, 297] width 63 height 31
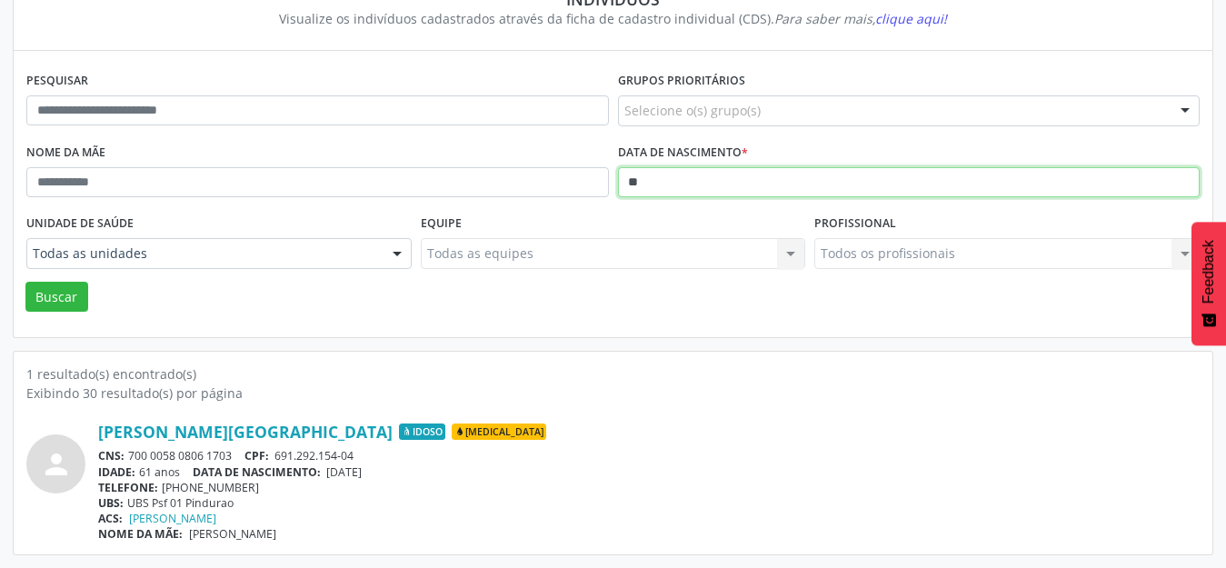
type input "*"
click at [25, 282] on button "Buscar" at bounding box center [56, 297] width 63 height 31
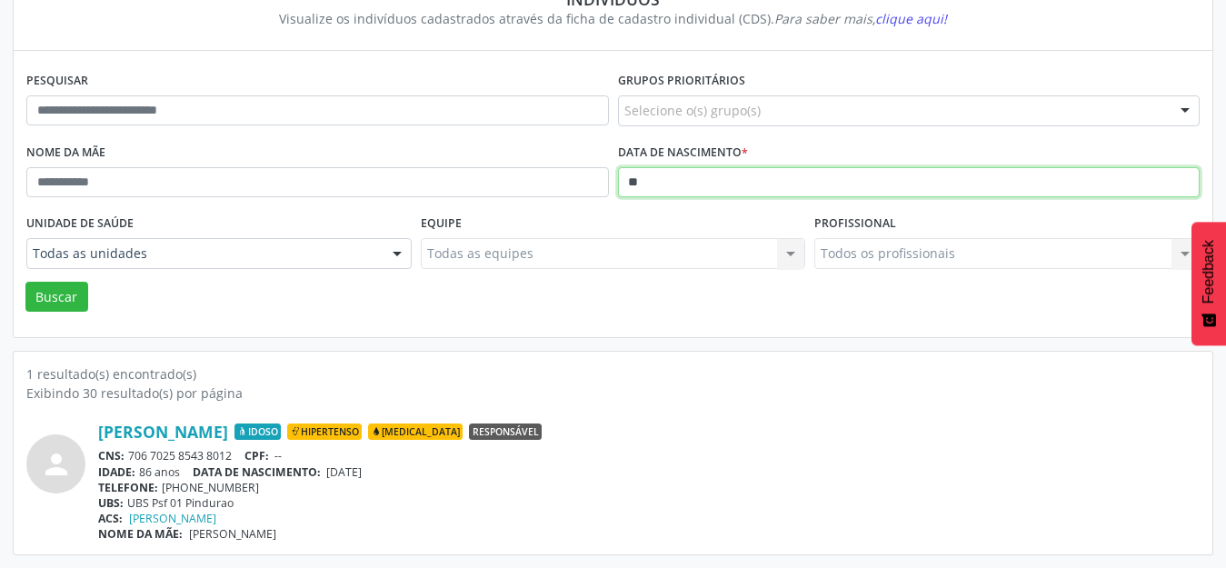
type input "*"
click at [25, 282] on button "Buscar" at bounding box center [56, 297] width 63 height 31
type input "*"
click at [25, 282] on button "Buscar" at bounding box center [56, 297] width 63 height 31
type input "*"
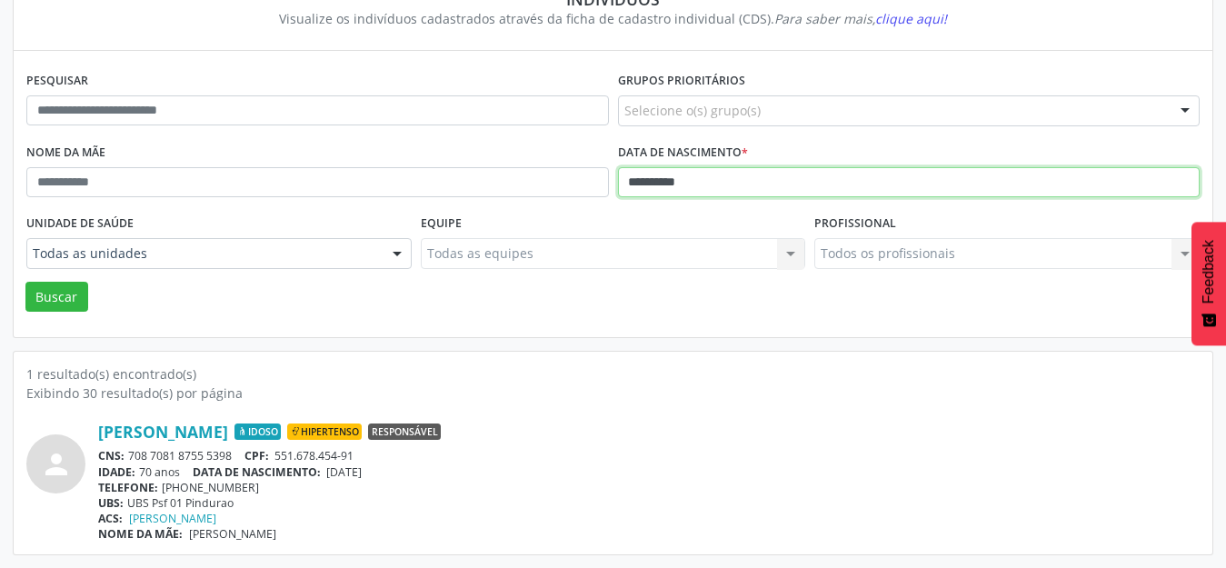
click at [25, 282] on button "Buscar" at bounding box center [56, 297] width 63 height 31
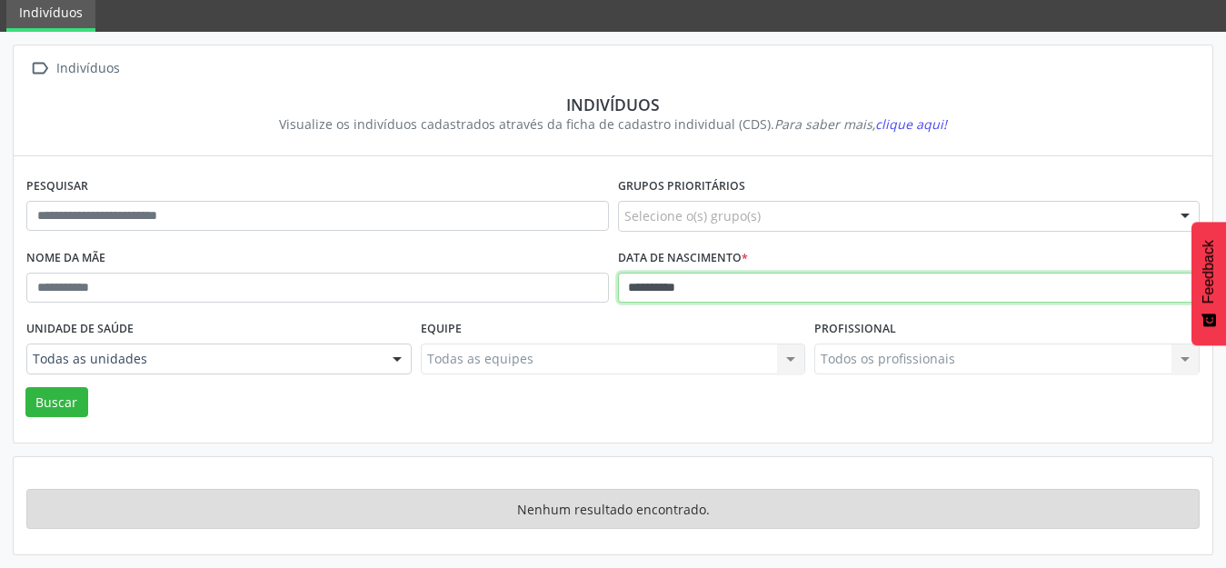
scroll to position [68, 0]
type input "*"
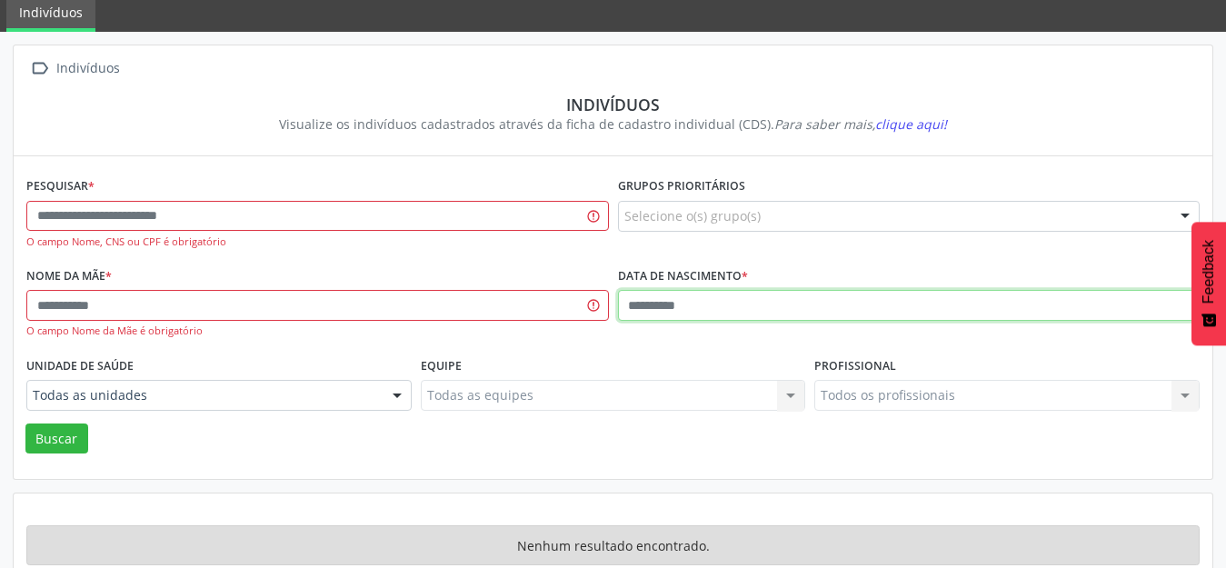
scroll to position [105, 0]
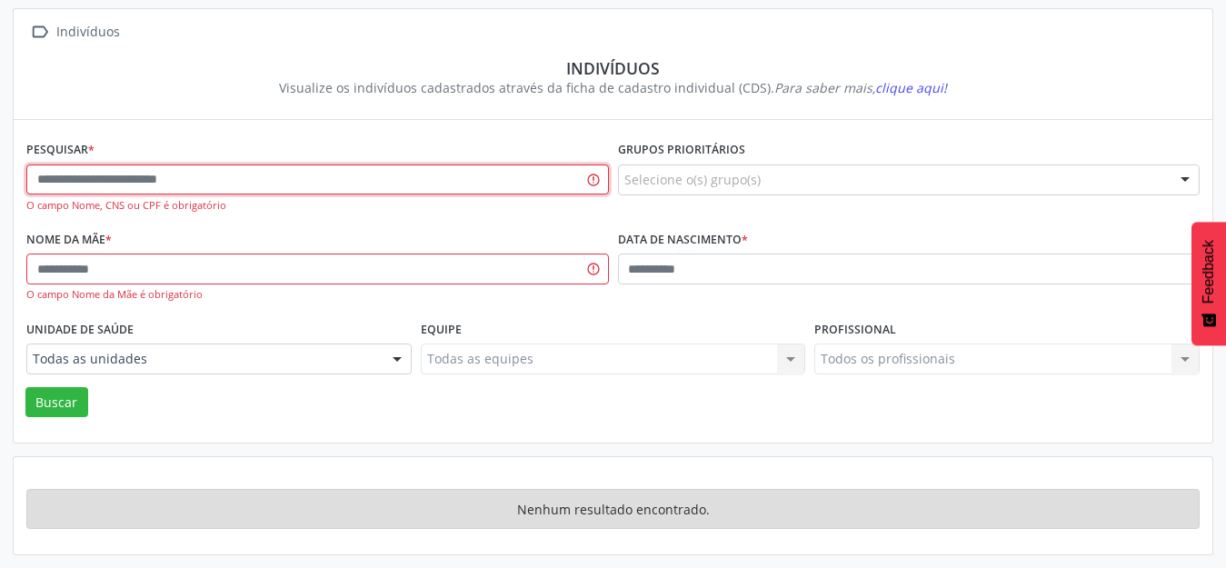
click at [124, 181] on input "text" at bounding box center [317, 180] width 583 height 31
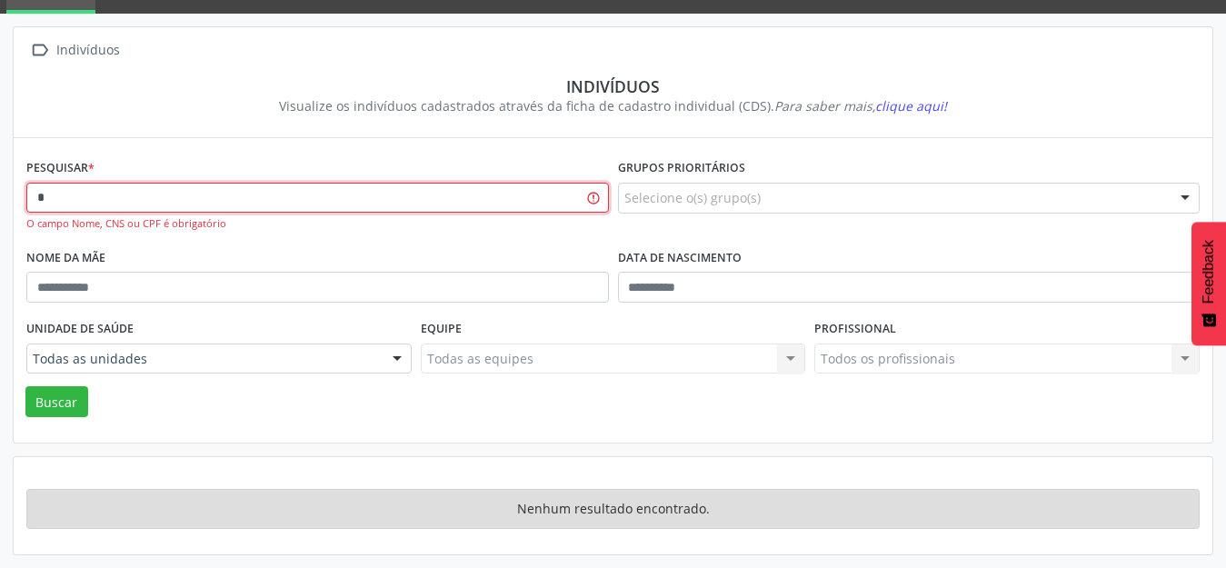
scroll to position [86, 0]
click at [25, 386] on button "Buscar" at bounding box center [56, 401] width 63 height 31
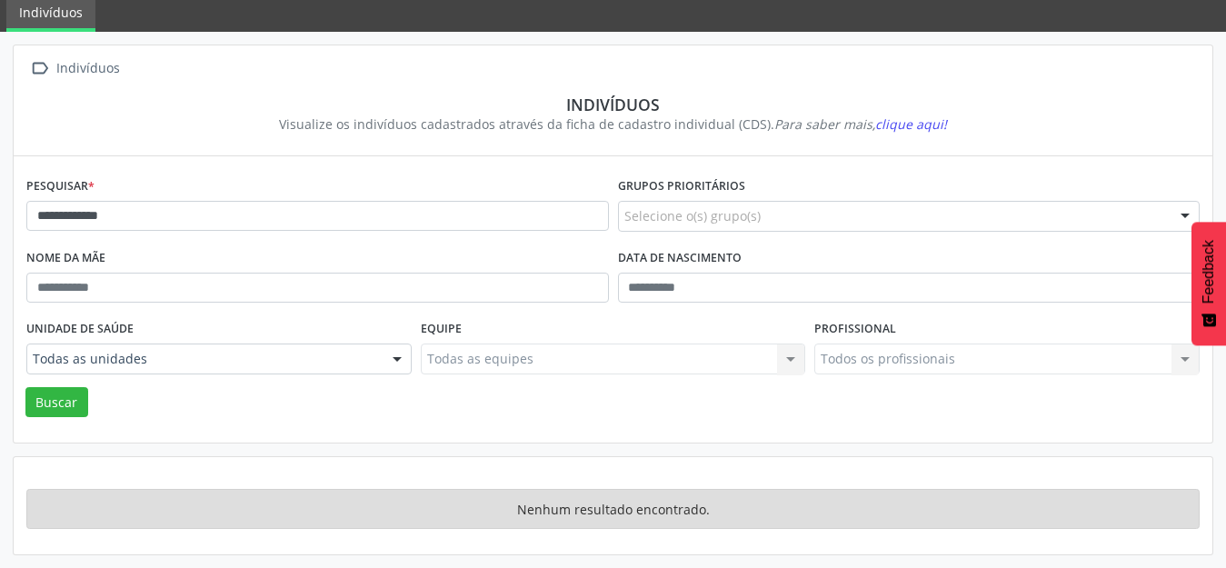
scroll to position [68, 0]
drag, startPoint x: 131, startPoint y: 228, endPoint x: 18, endPoint y: 226, distance: 112.8
click at [20, 226] on div "**********" at bounding box center [613, 299] width 1199 height 286
click at [18, 226] on div "**********" at bounding box center [613, 299] width 1199 height 286
drag, startPoint x: 144, startPoint y: 223, endPoint x: 85, endPoint y: 215, distance: 58.8
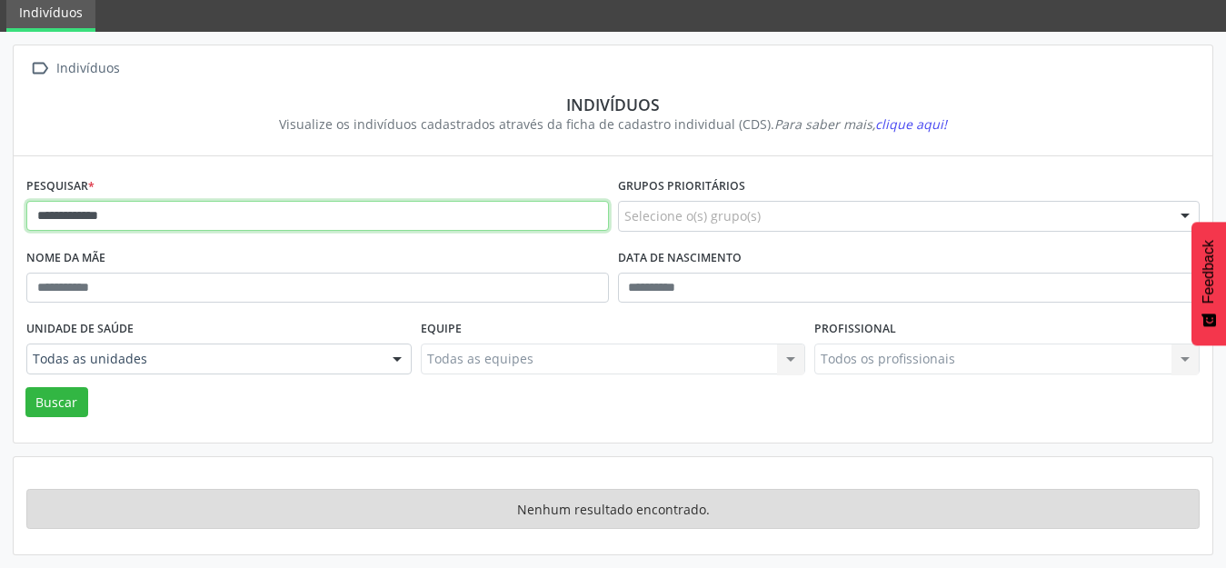
click at [85, 215] on input "**********" at bounding box center [317, 216] width 583 height 31
type input "*******"
click at [25, 387] on button "Buscar" at bounding box center [56, 402] width 63 height 31
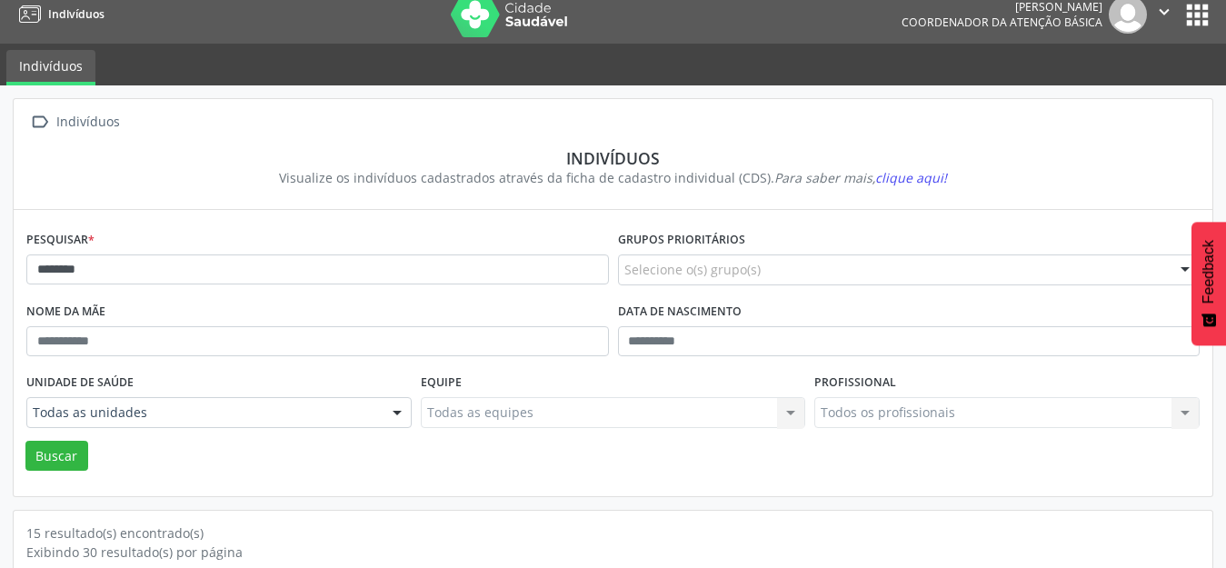
scroll to position [0, 0]
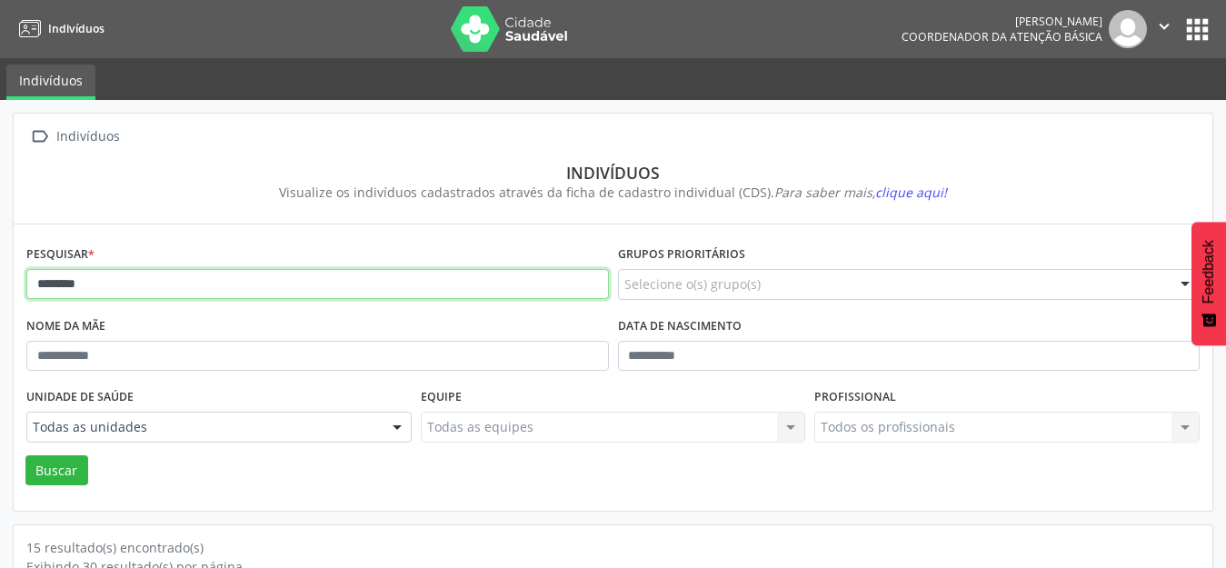
drag, startPoint x: 219, startPoint y: 279, endPoint x: 0, endPoint y: 265, distance: 219.6
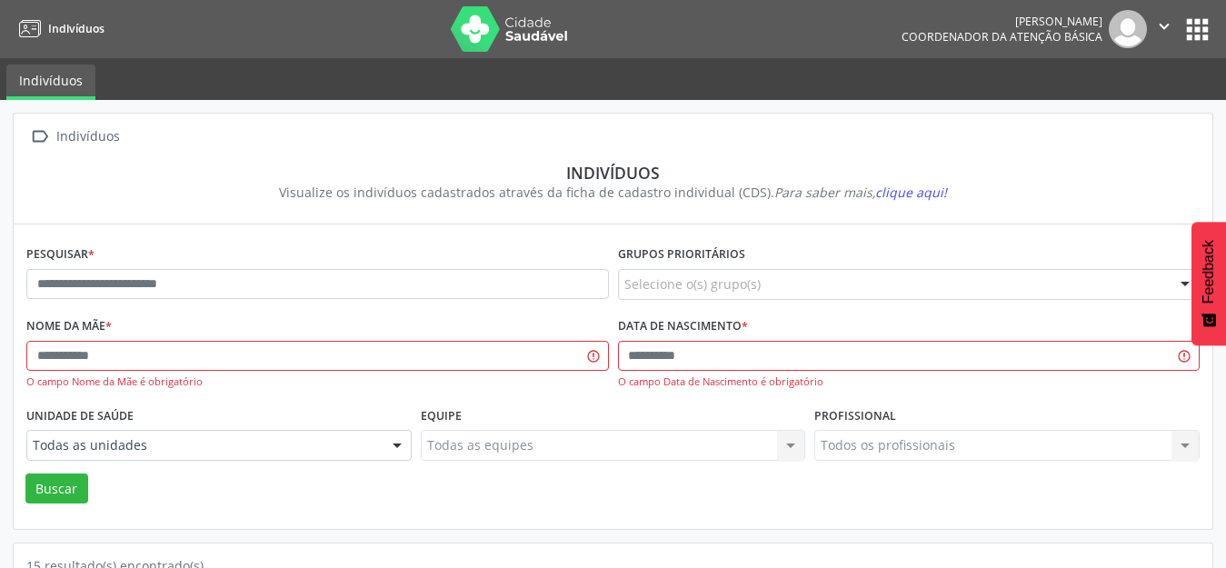
click at [642, 375] on div "O campo Data de Nascimento é obrigatório" at bounding box center [909, 382] width 583 height 15
click at [636, 361] on input "text" at bounding box center [909, 356] width 583 height 31
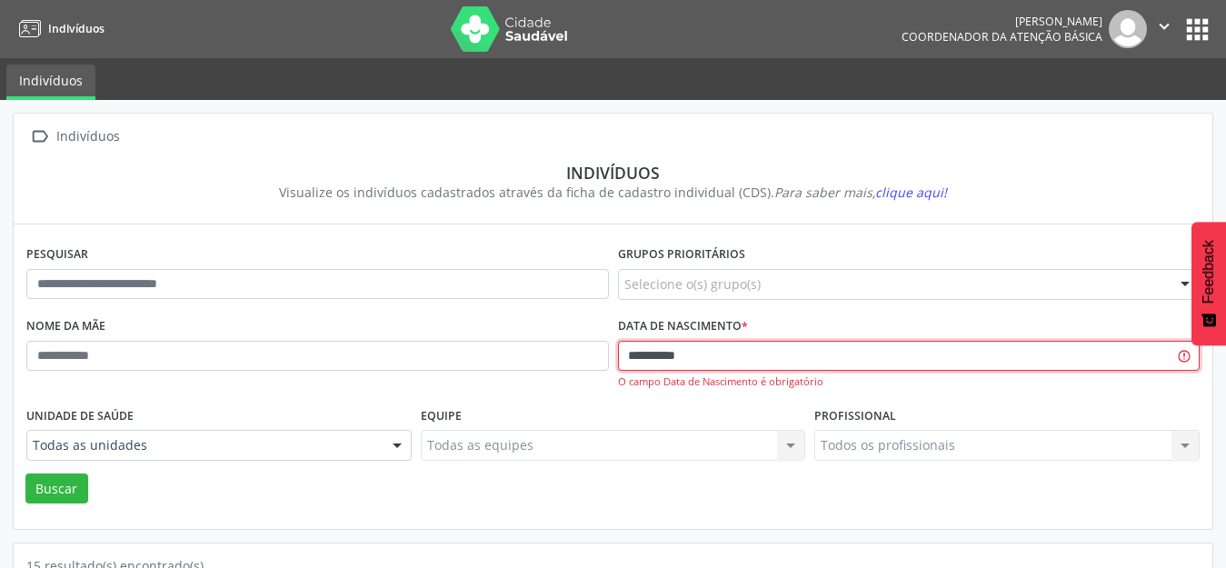
click at [25, 474] on button "Buscar" at bounding box center [56, 489] width 63 height 31
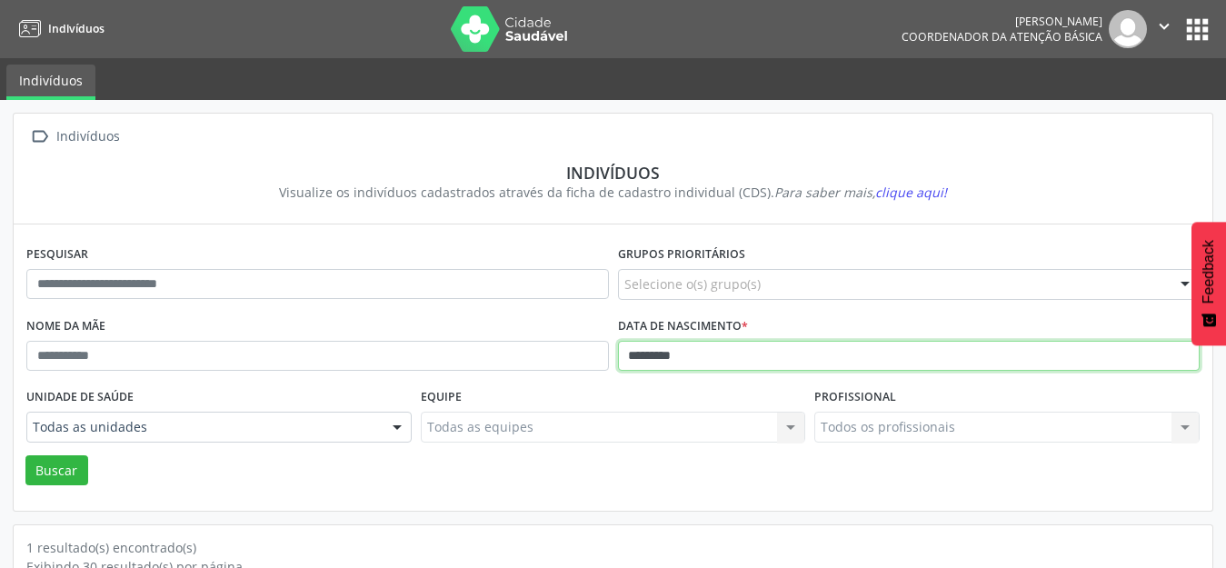
click at [25, 455] on button "Buscar" at bounding box center [56, 470] width 63 height 31
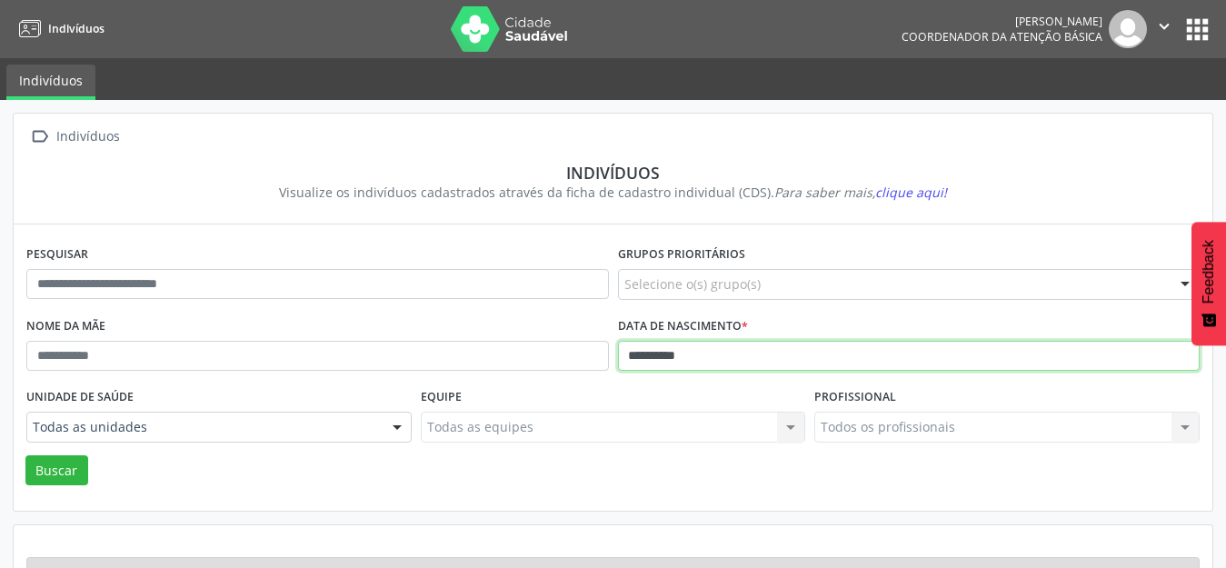
click at [25, 455] on button "Buscar" at bounding box center [56, 470] width 63 height 31
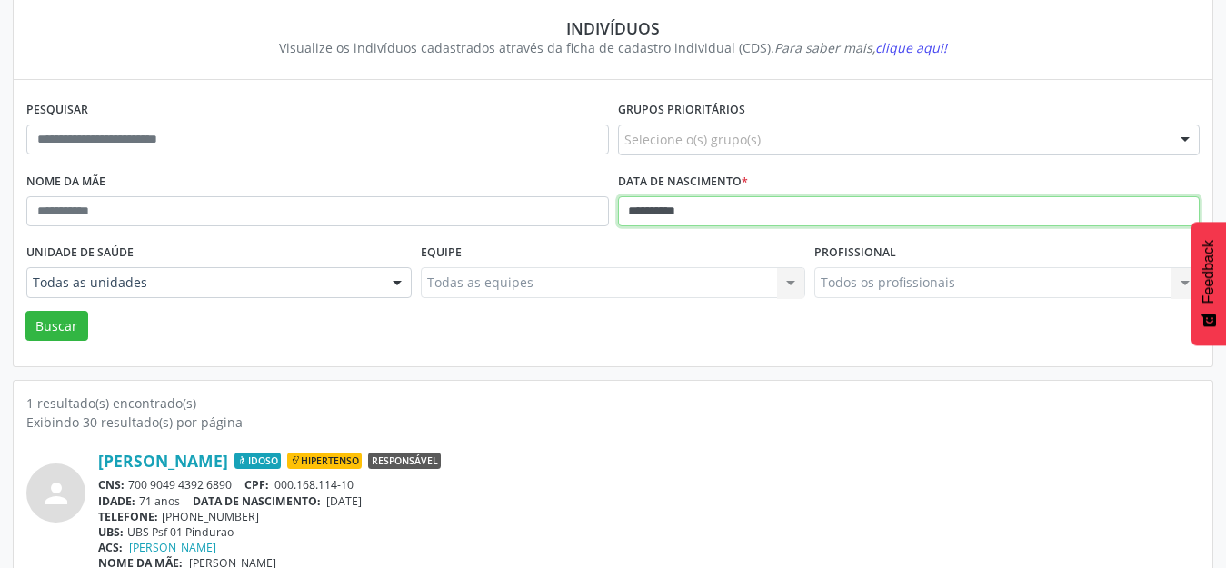
scroll to position [174, 0]
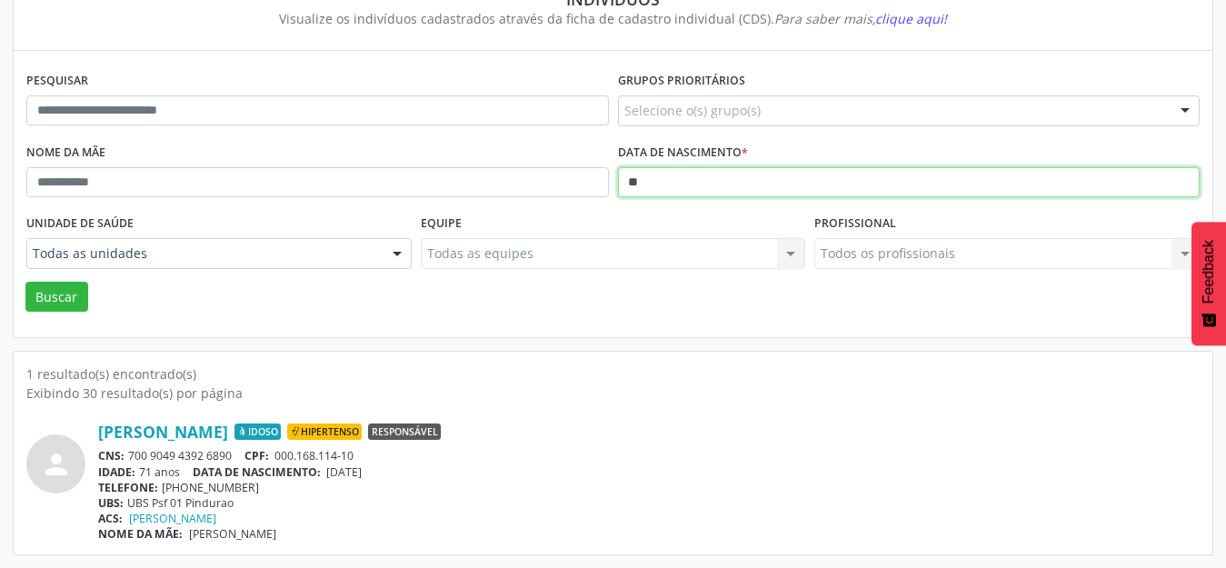
type input "*"
click at [25, 282] on button "Buscar" at bounding box center [56, 297] width 63 height 31
type input "*"
click at [25, 282] on button "Buscar" at bounding box center [56, 297] width 63 height 31
type input "*"
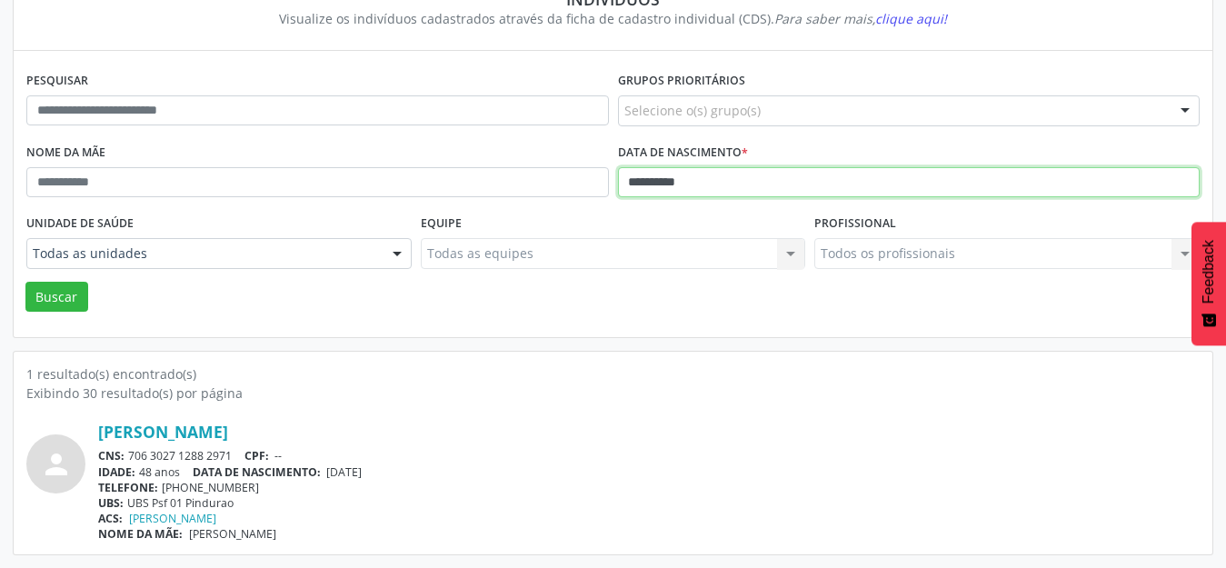
click at [25, 282] on button "Buscar" at bounding box center [56, 297] width 63 height 31
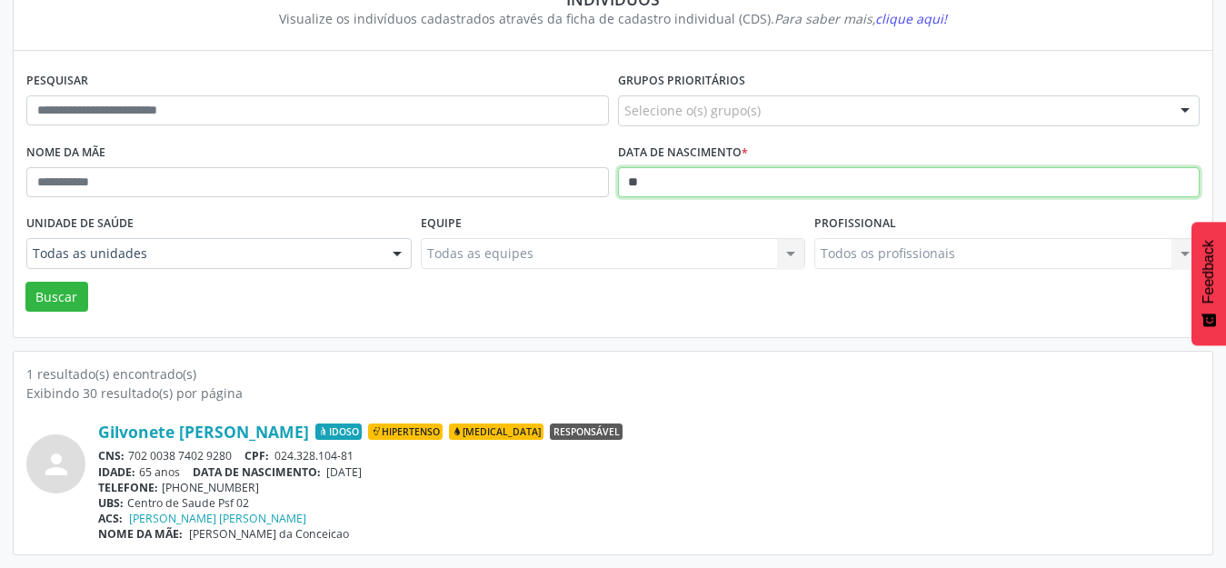
type input "*"
click at [25, 282] on button "Buscar" at bounding box center [56, 297] width 63 height 31
type input "*"
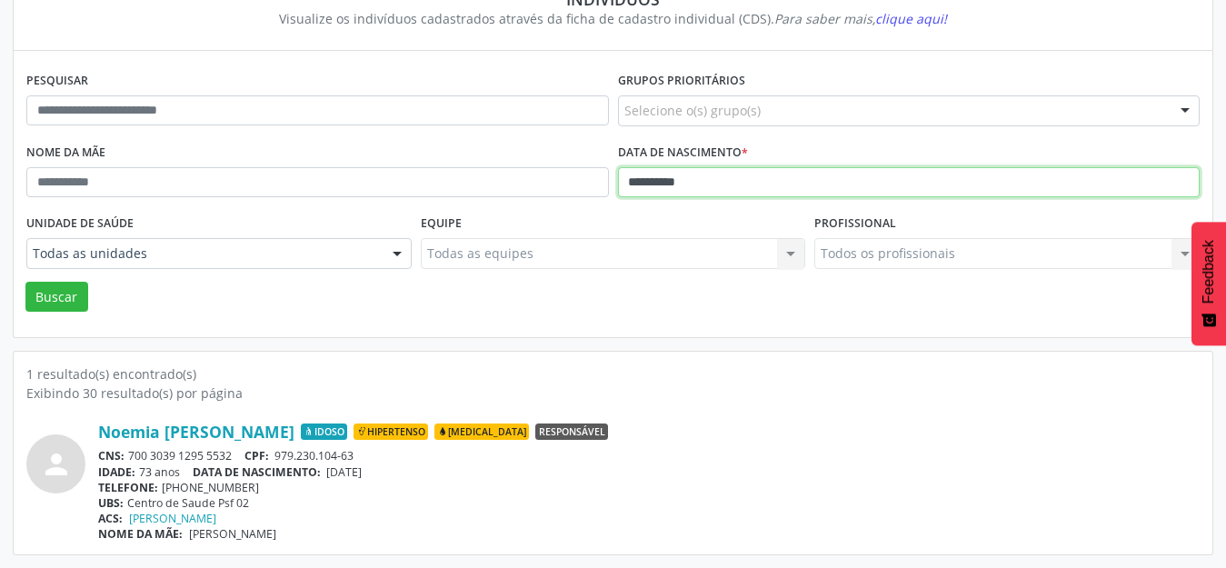
click at [25, 282] on button "Buscar" at bounding box center [56, 297] width 63 height 31
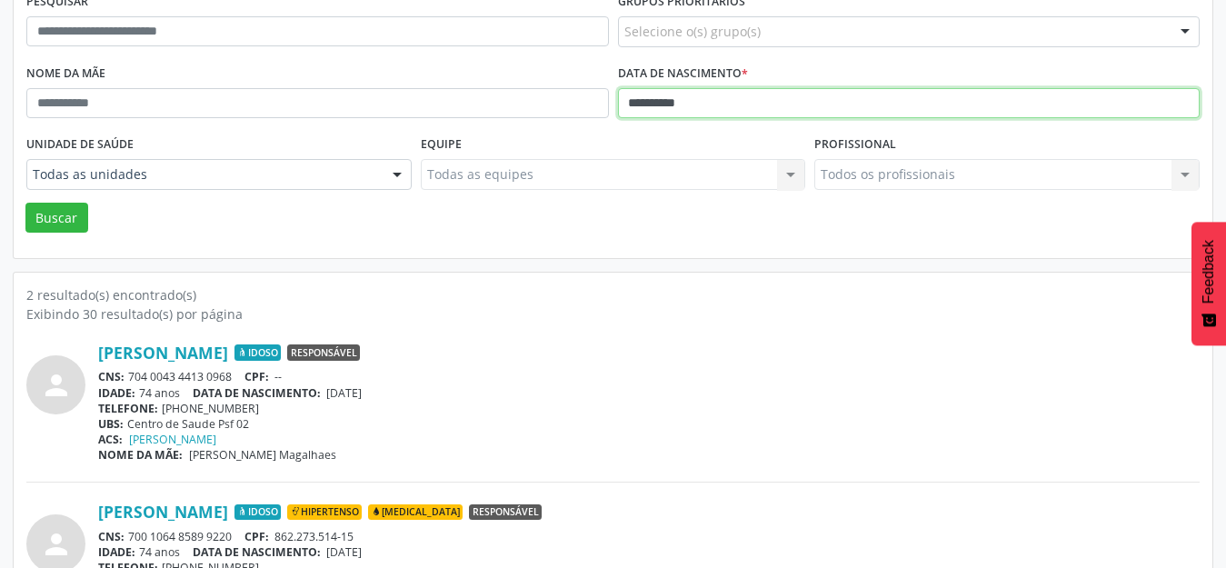
scroll to position [333, 0]
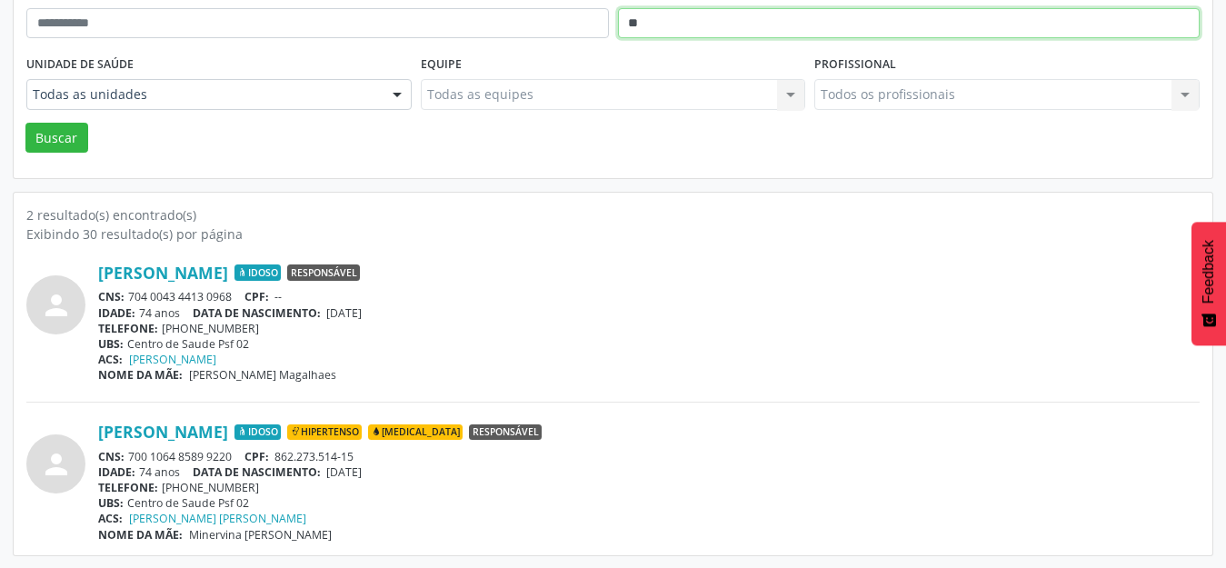
type input "*"
click at [25, 123] on button "Buscar" at bounding box center [56, 138] width 63 height 31
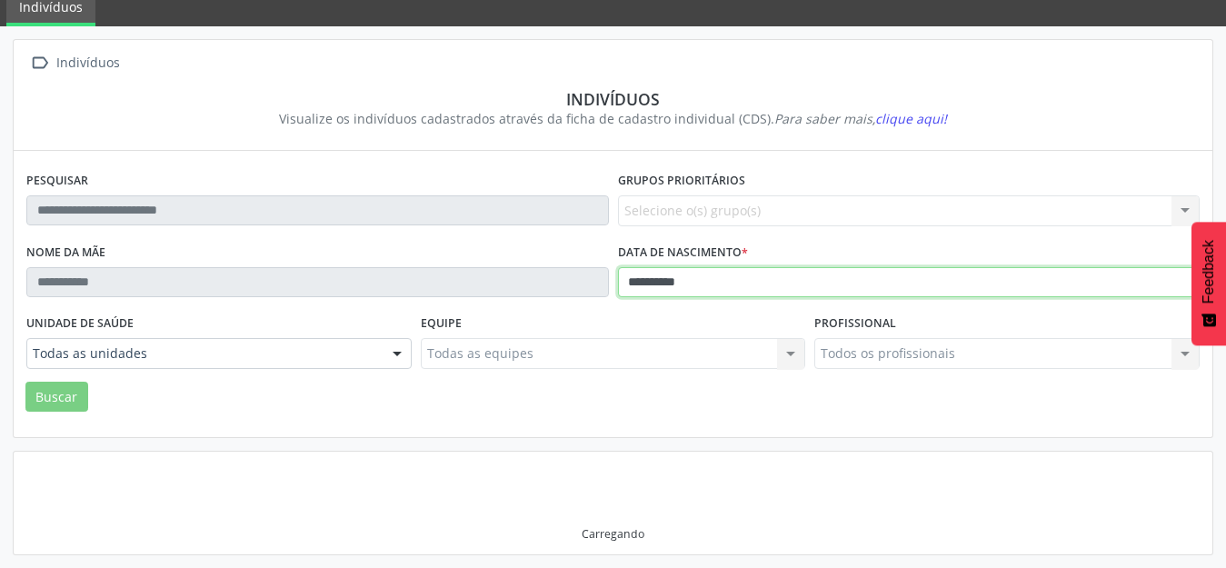
scroll to position [174, 0]
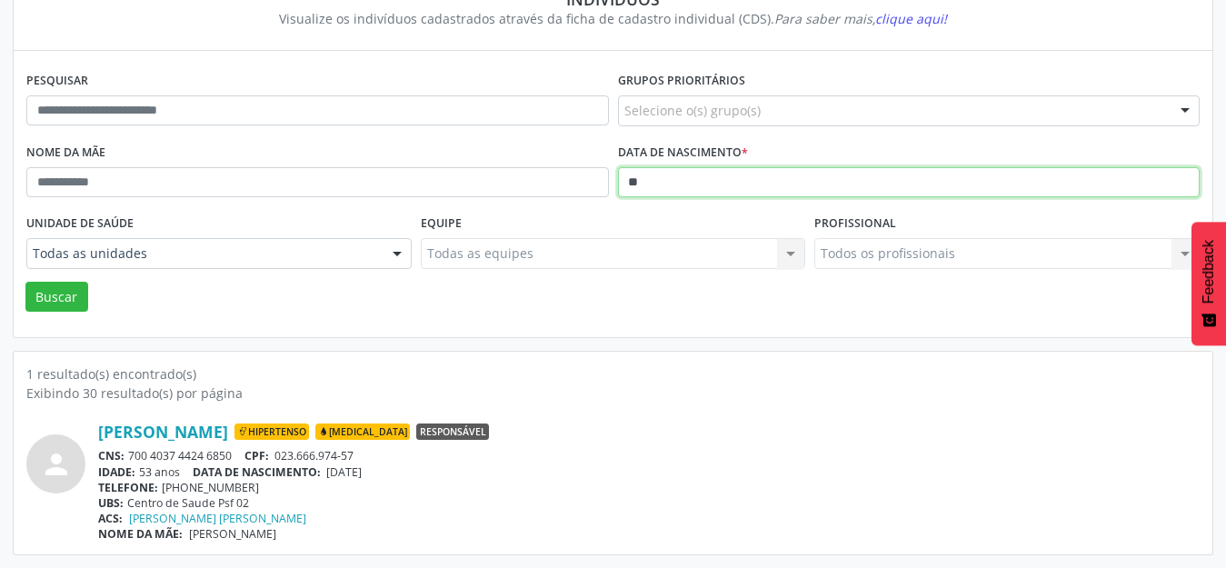
type input "*"
type input "**********"
click at [25, 282] on button "Buscar" at bounding box center [56, 297] width 63 height 31
